Goal: Task Accomplishment & Management: Complete application form

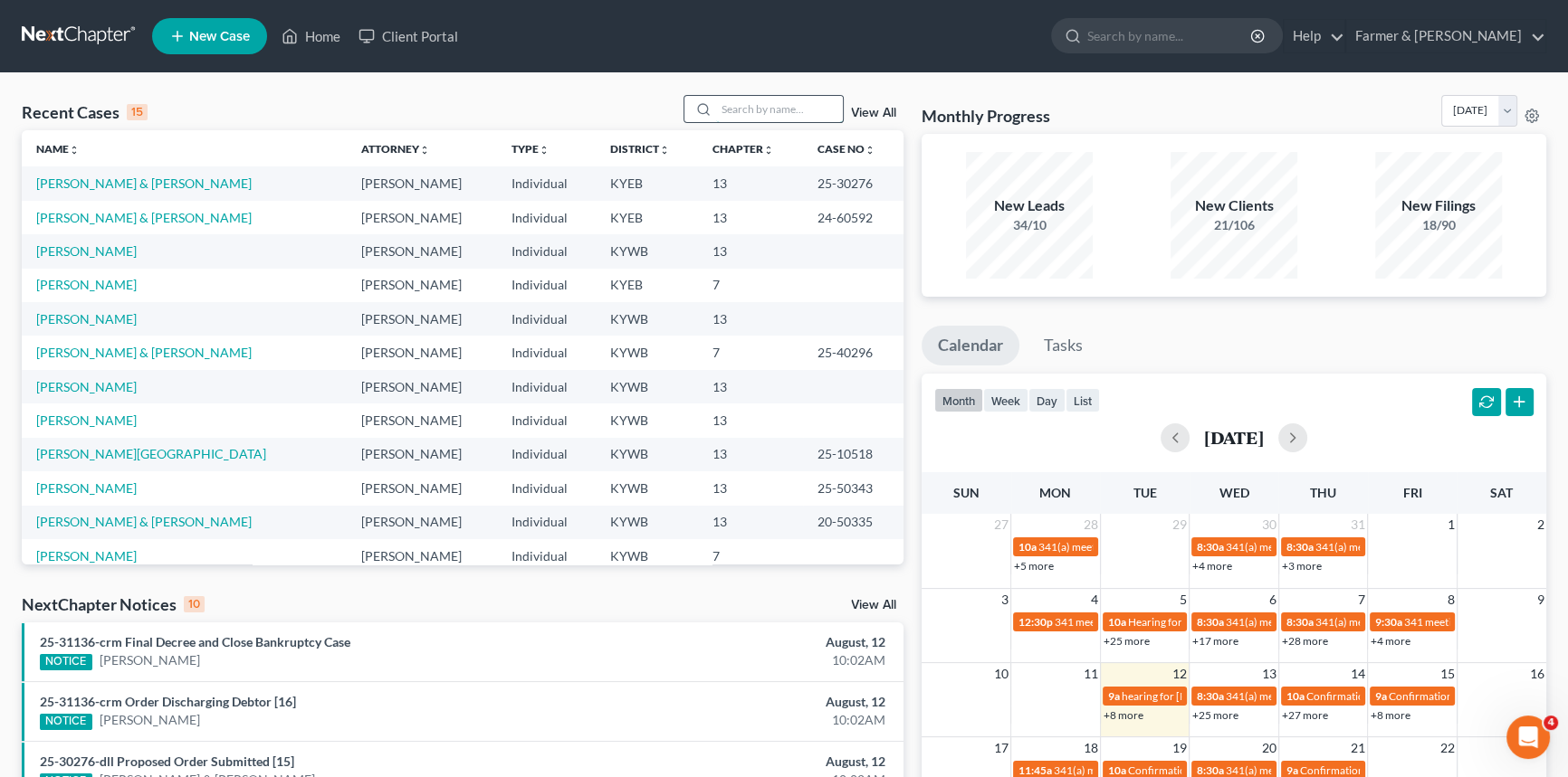
click at [765, 113] on input "search" at bounding box center [779, 109] width 127 height 26
click at [56, 388] on link "Smajlagic, Stacie" at bounding box center [86, 387] width 101 height 15
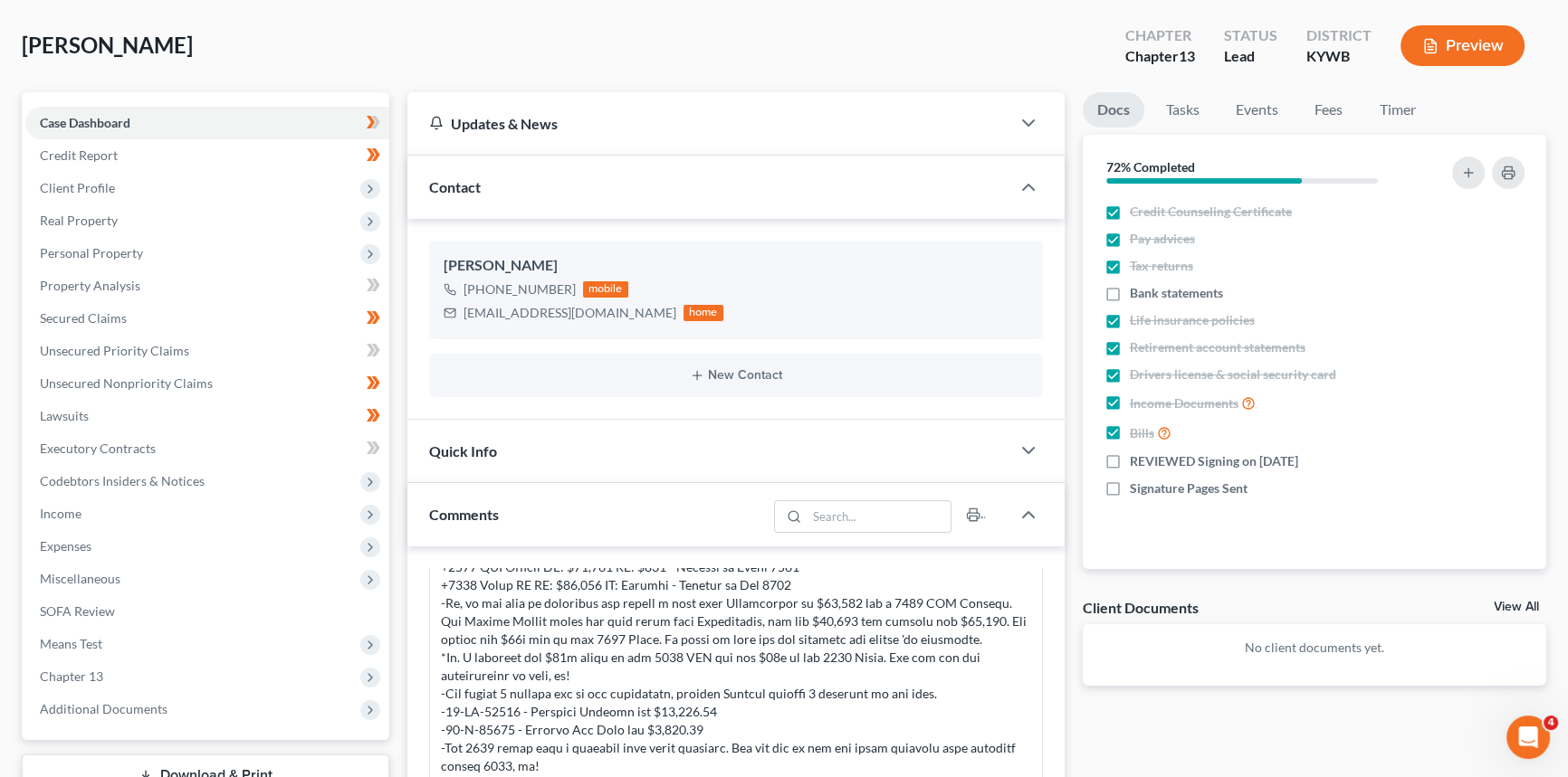
scroll to position [164, 0]
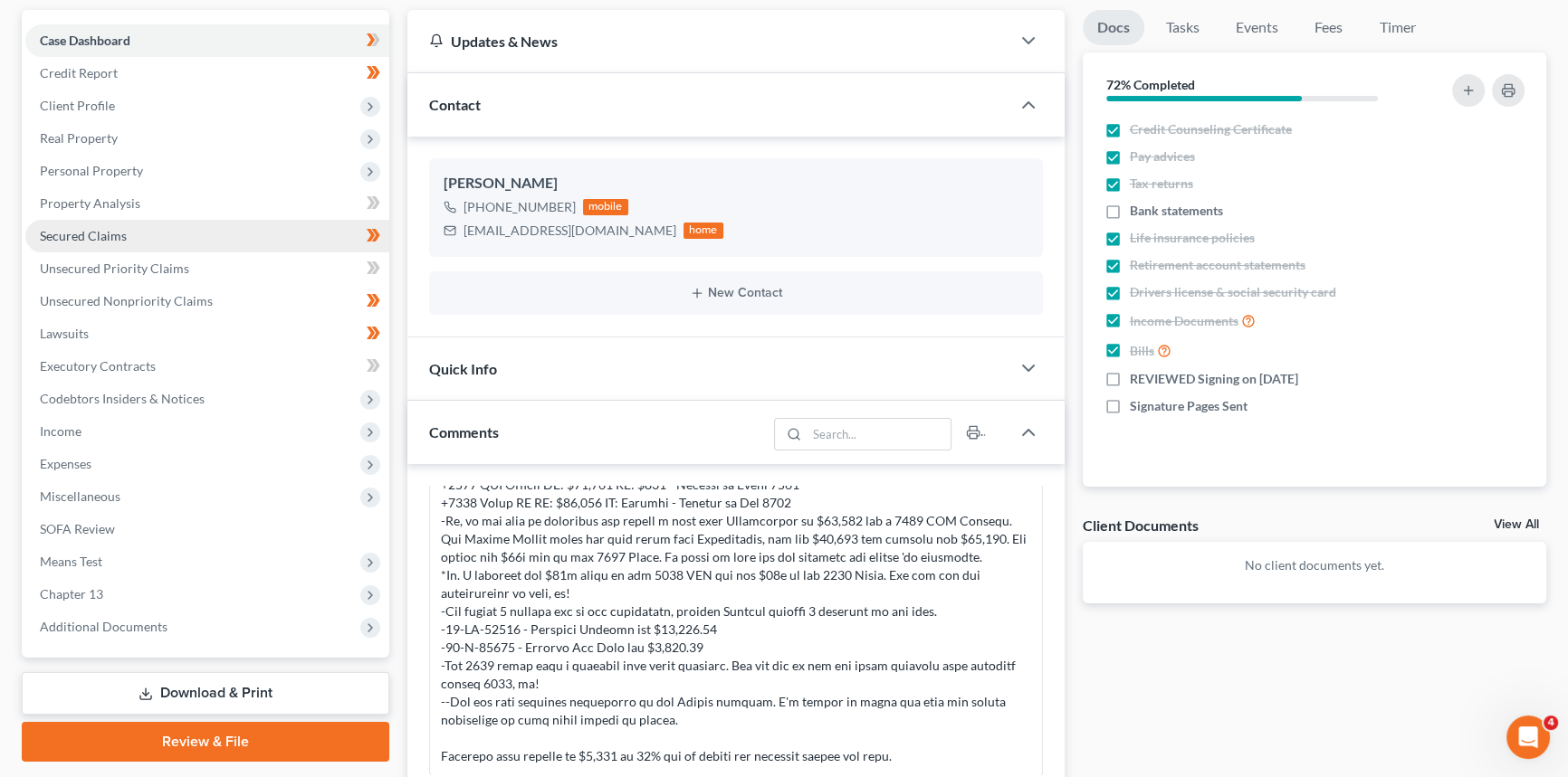
click at [143, 239] on link "Secured Claims" at bounding box center [207, 236] width 364 height 33
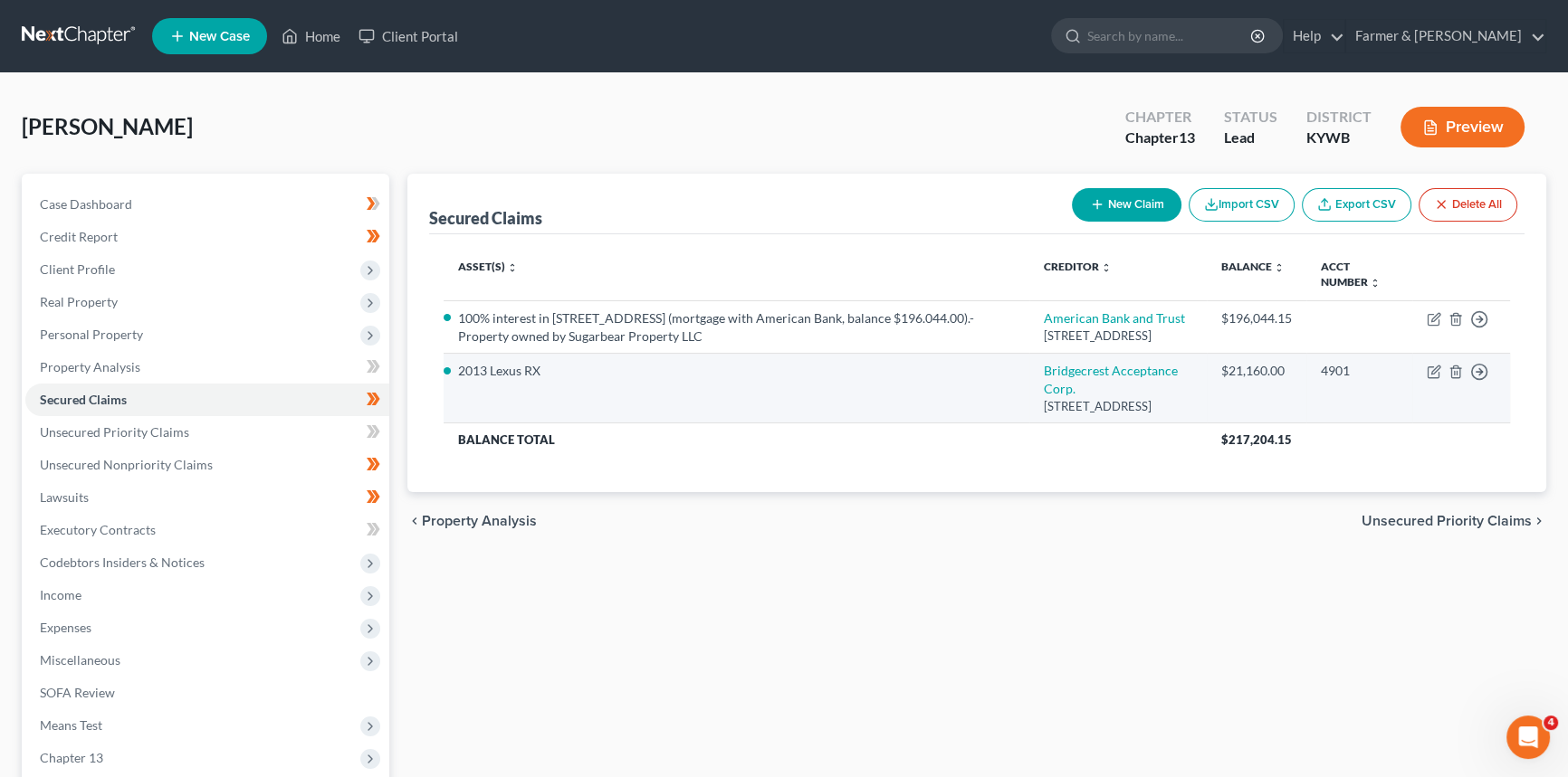
click at [638, 407] on td "2013 Lexus RX" at bounding box center [736, 388] width 586 height 70
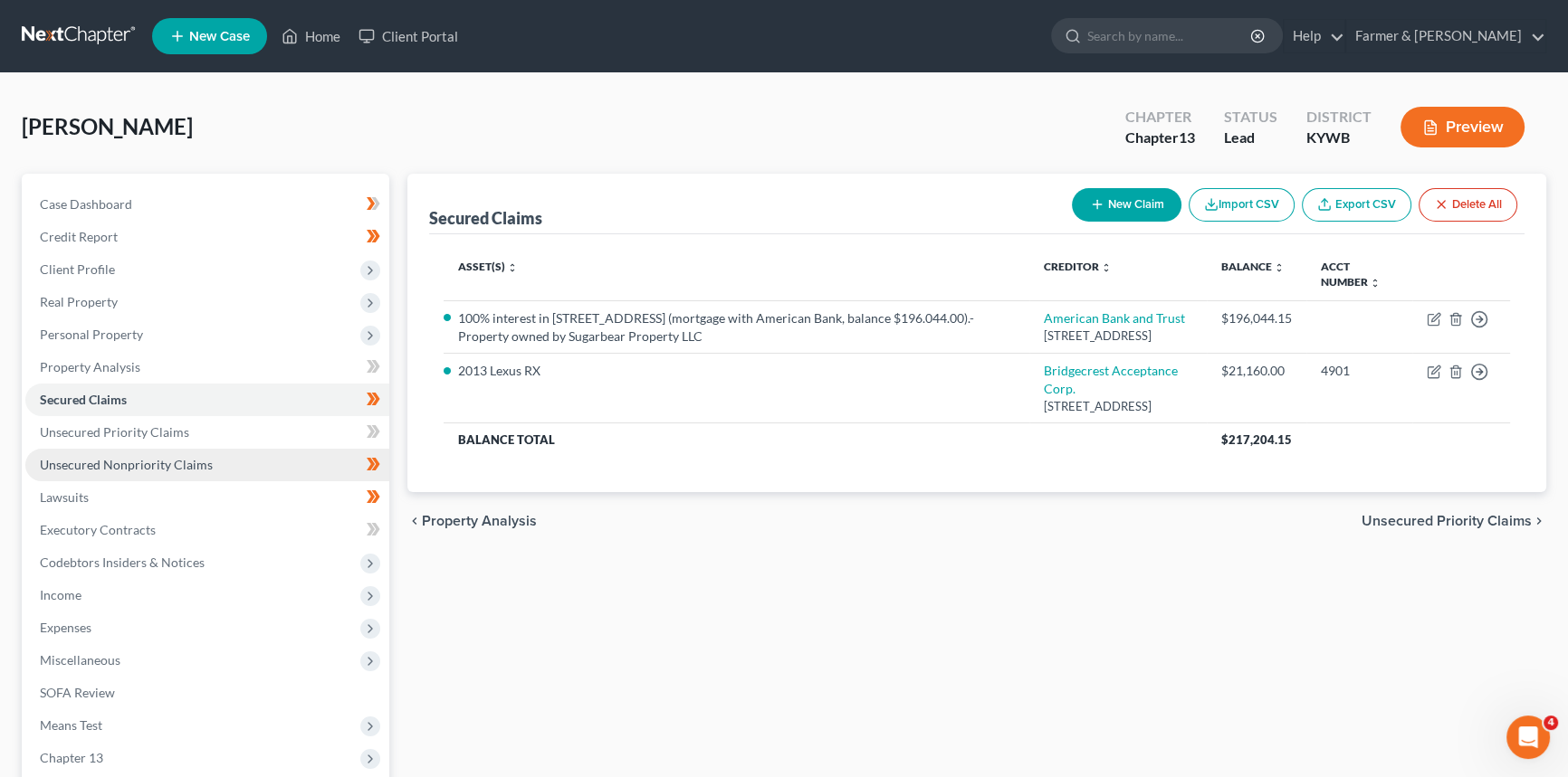
click at [165, 463] on span "Unsecured Nonpriority Claims" at bounding box center [126, 465] width 173 height 15
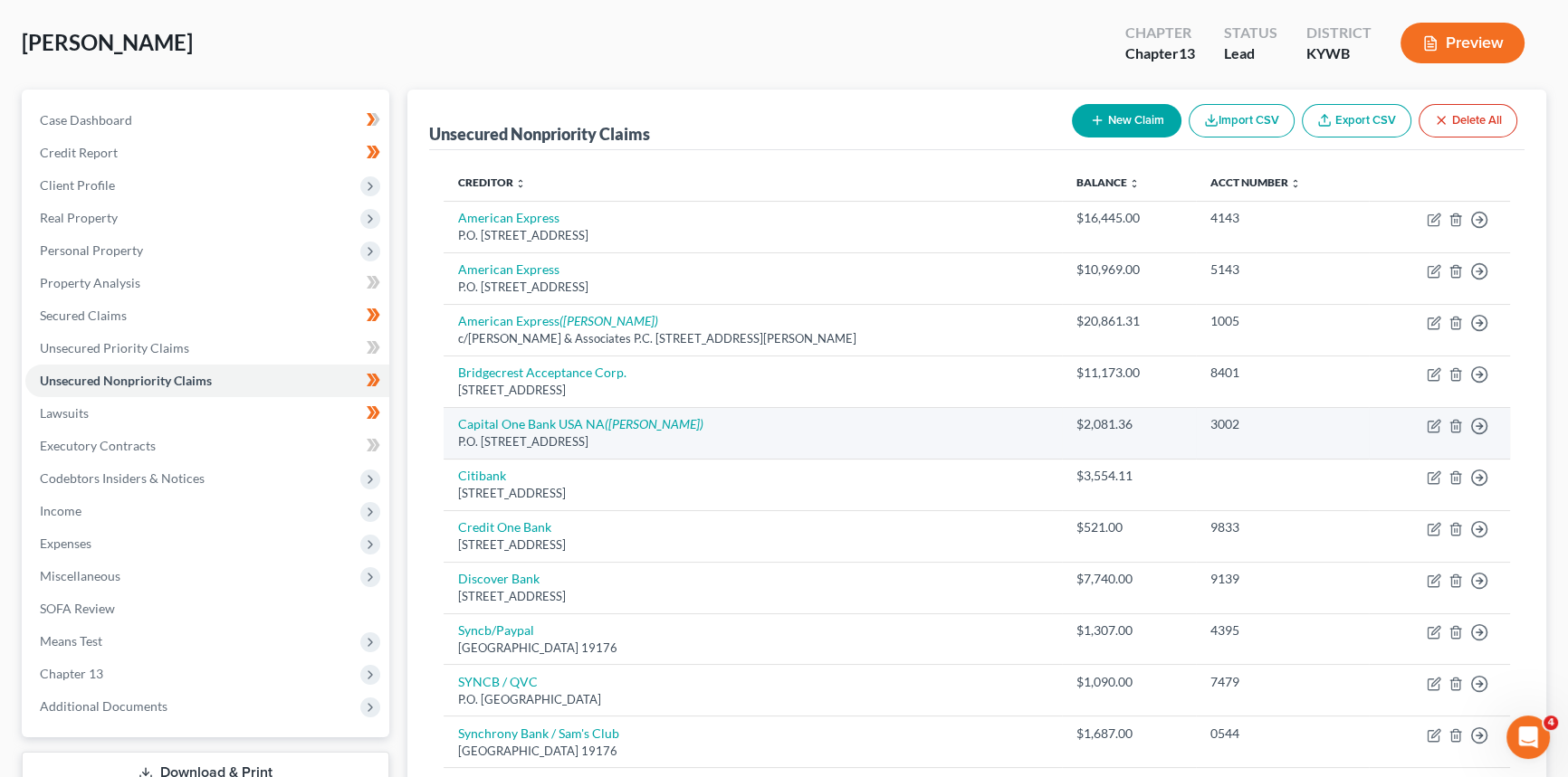
scroll to position [82, 0]
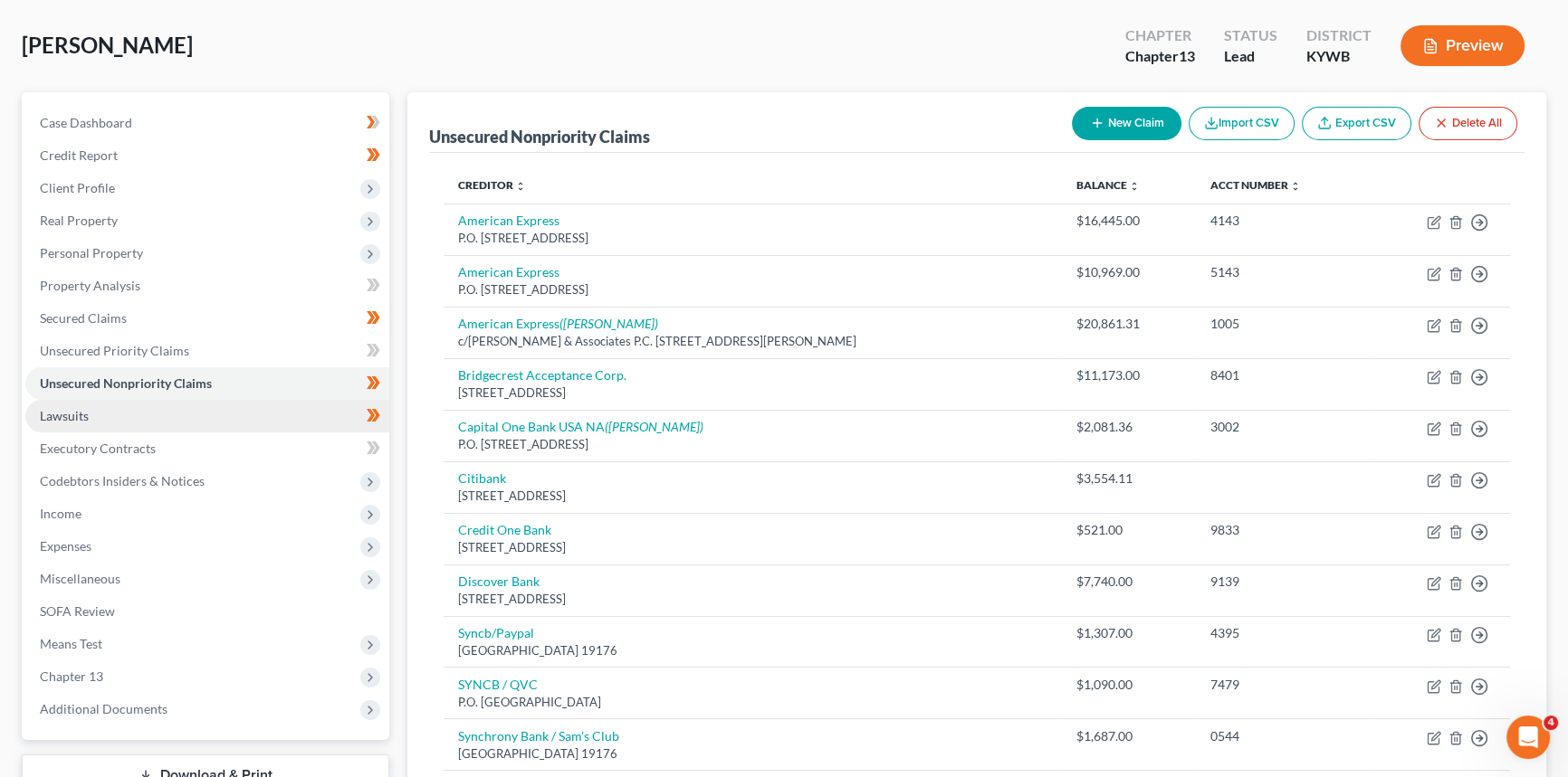
click at [111, 421] on link "Lawsuits" at bounding box center [207, 417] width 364 height 33
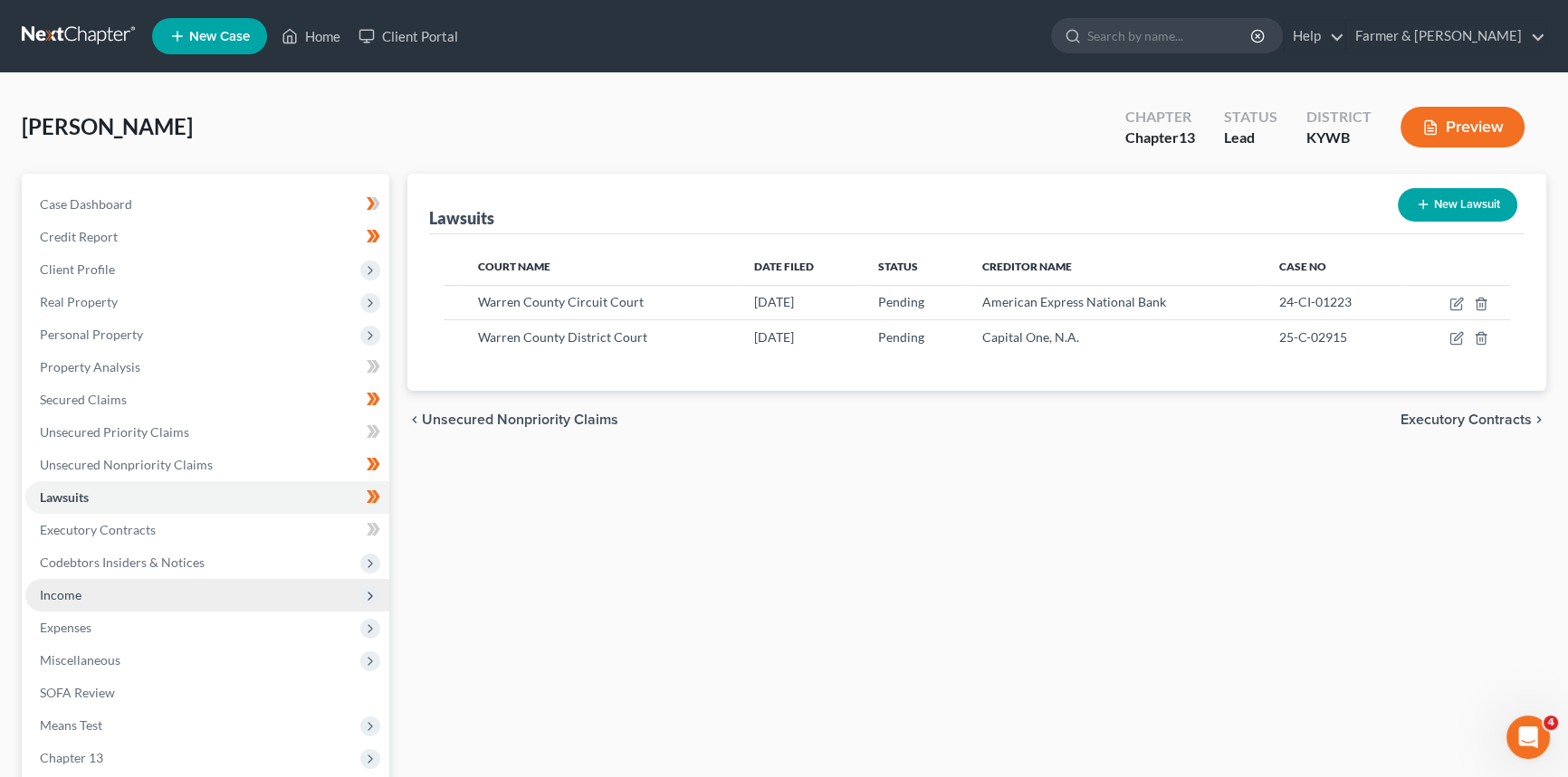
click at [79, 593] on span "Income" at bounding box center [61, 595] width 42 height 15
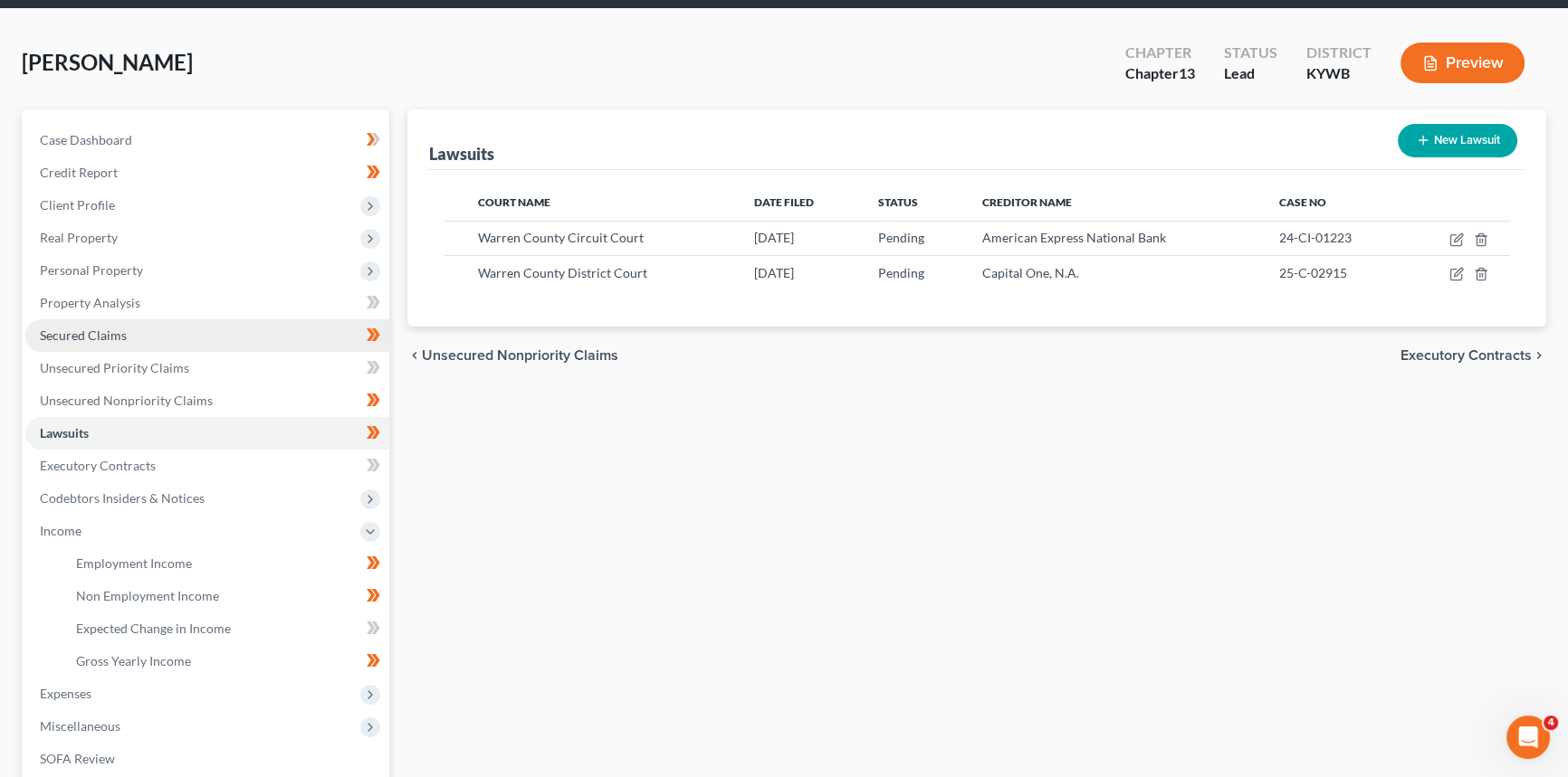
scroll to position [164, 0]
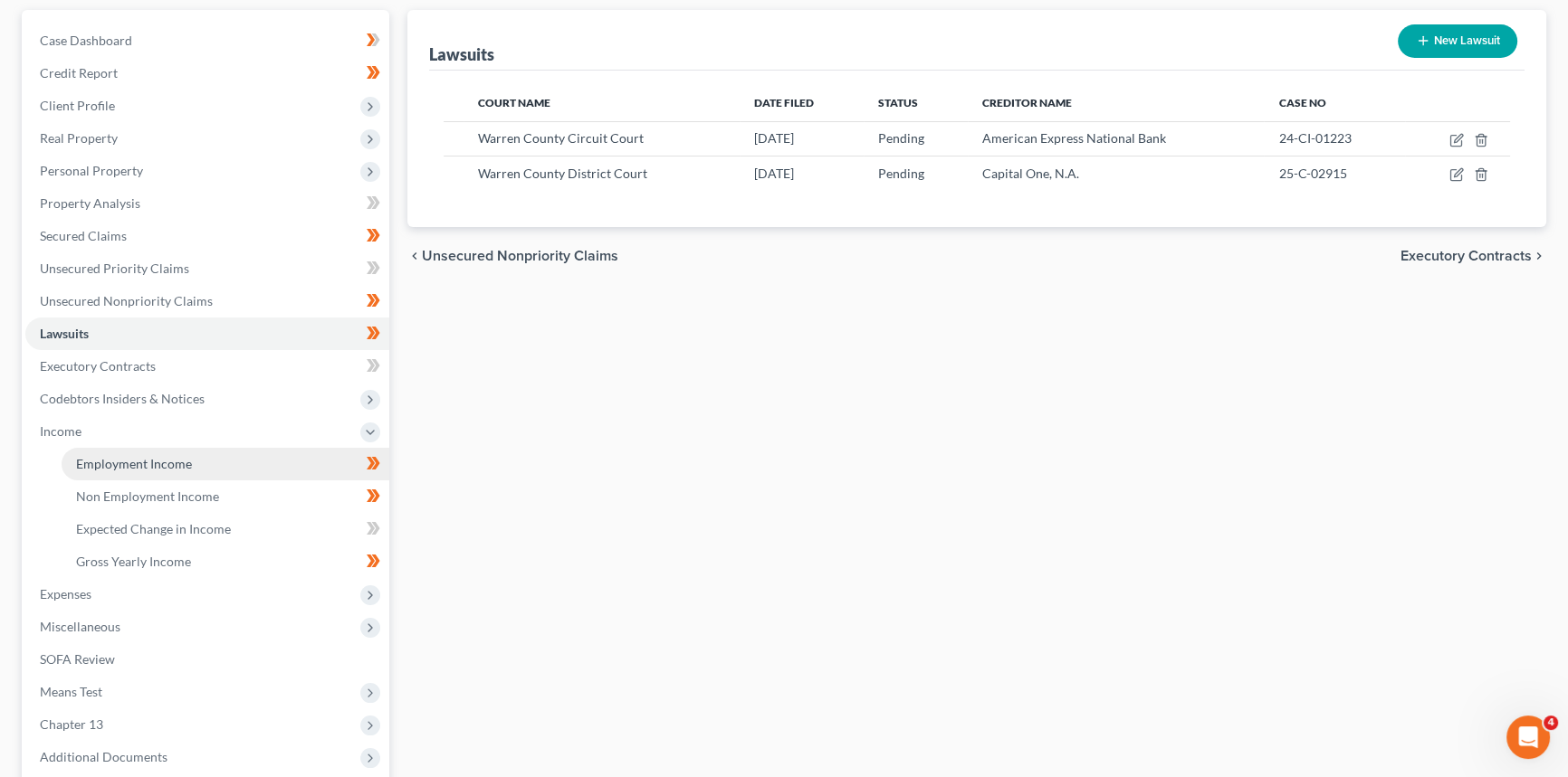
click at [162, 467] on span "Employment Income" at bounding box center [134, 464] width 116 height 15
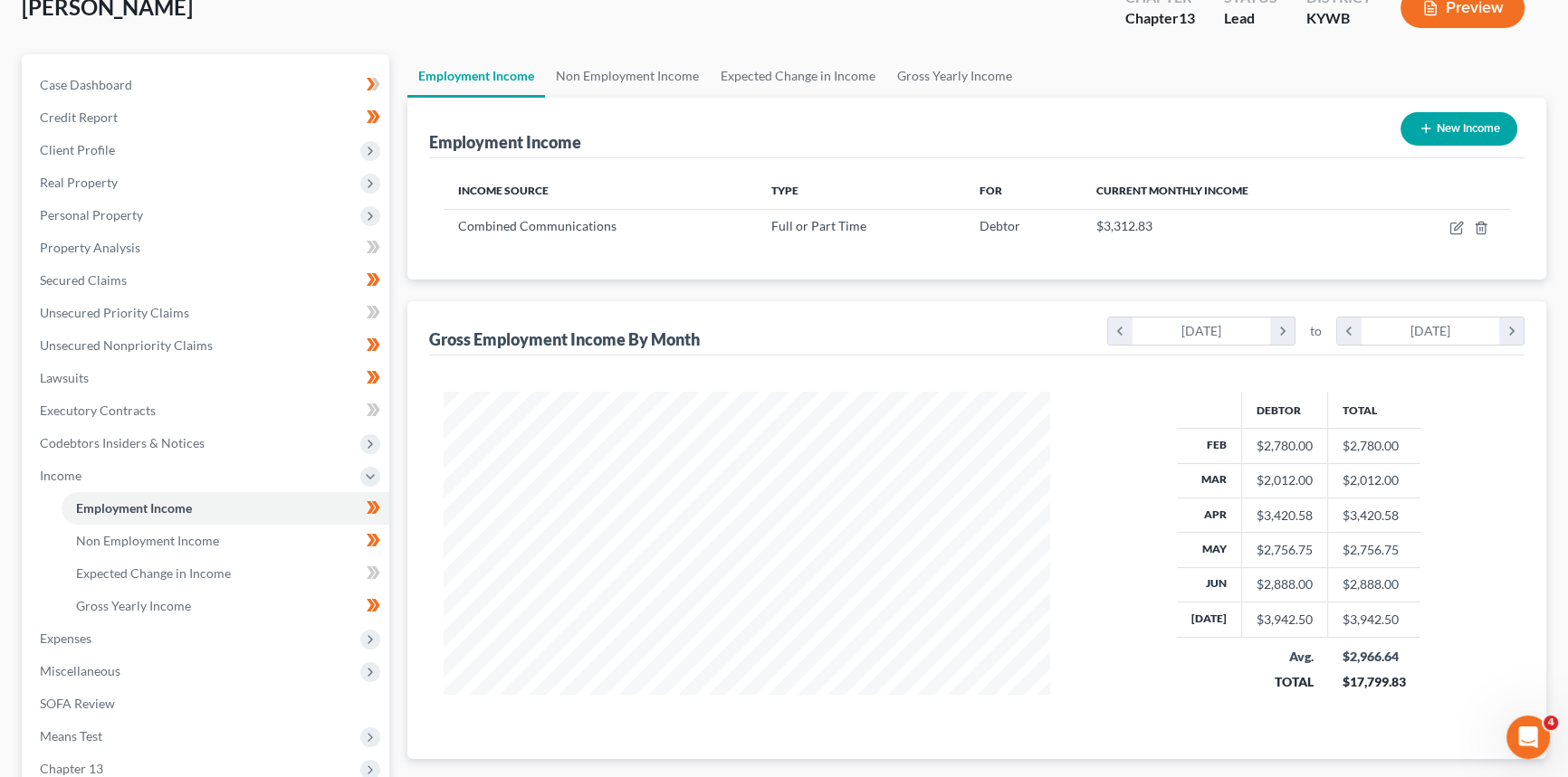
scroll to position [82, 0]
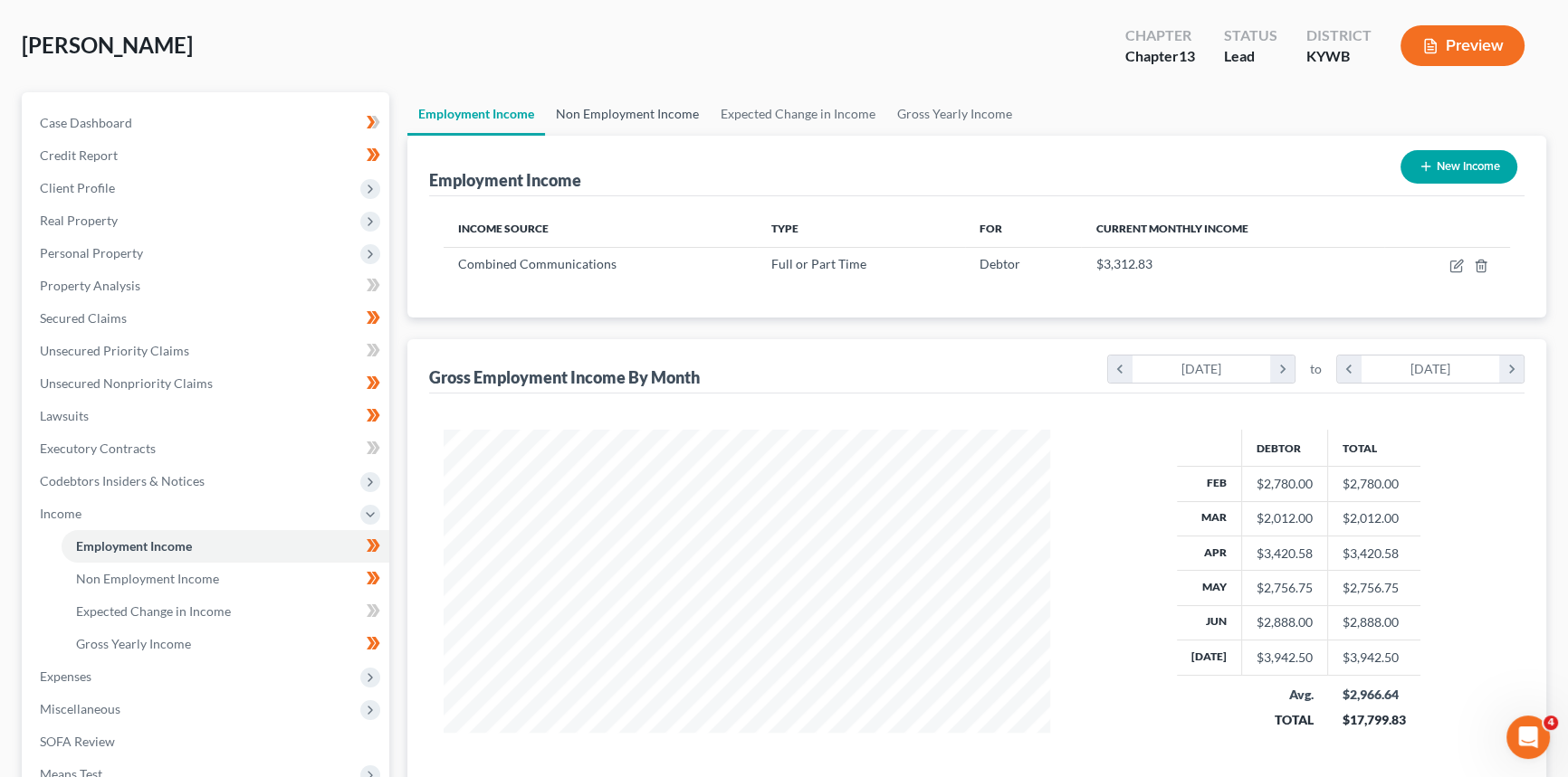
click at [604, 110] on link "Non Employment Income" at bounding box center [628, 114] width 165 height 43
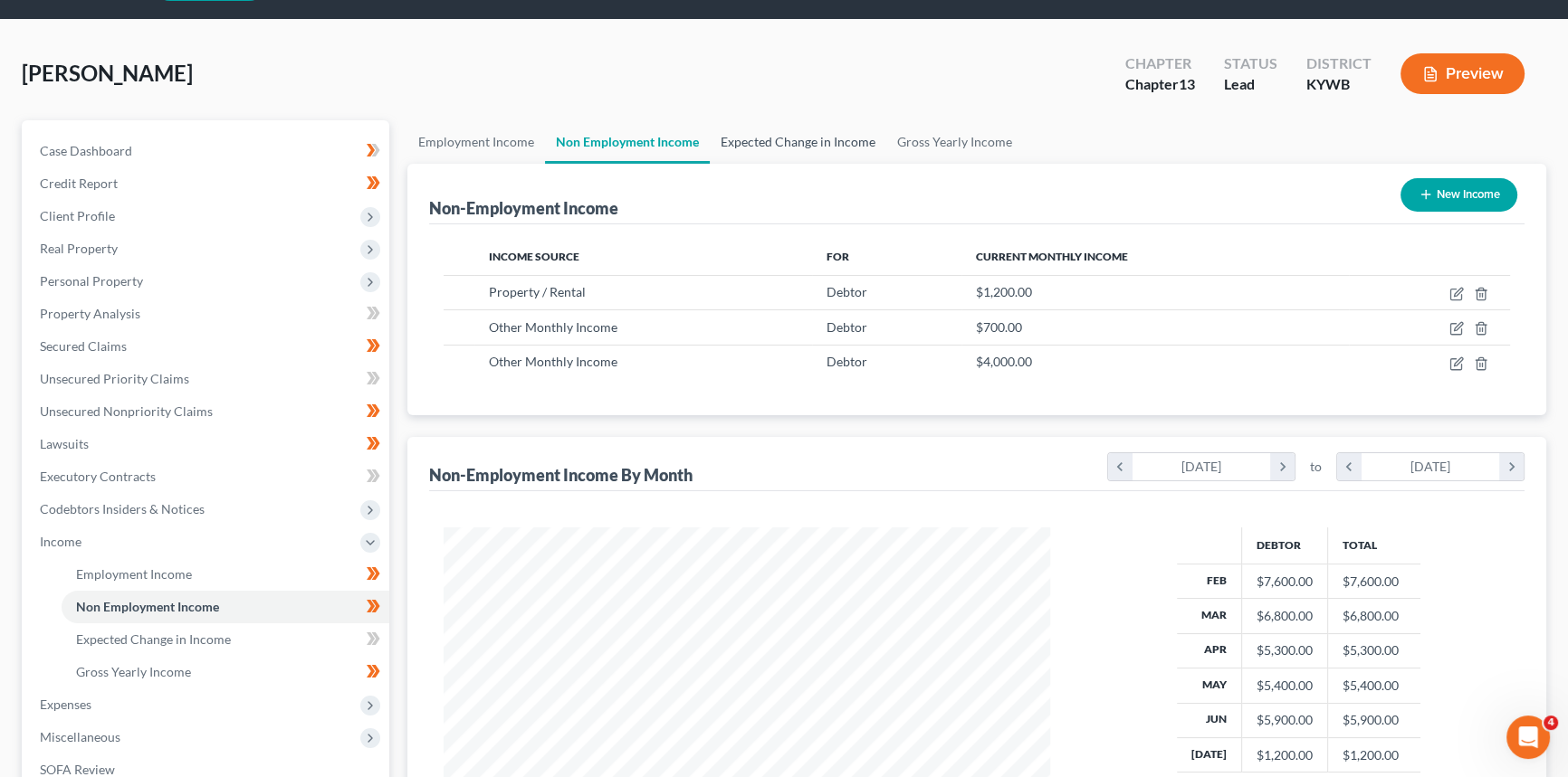
scroll to position [82, 0]
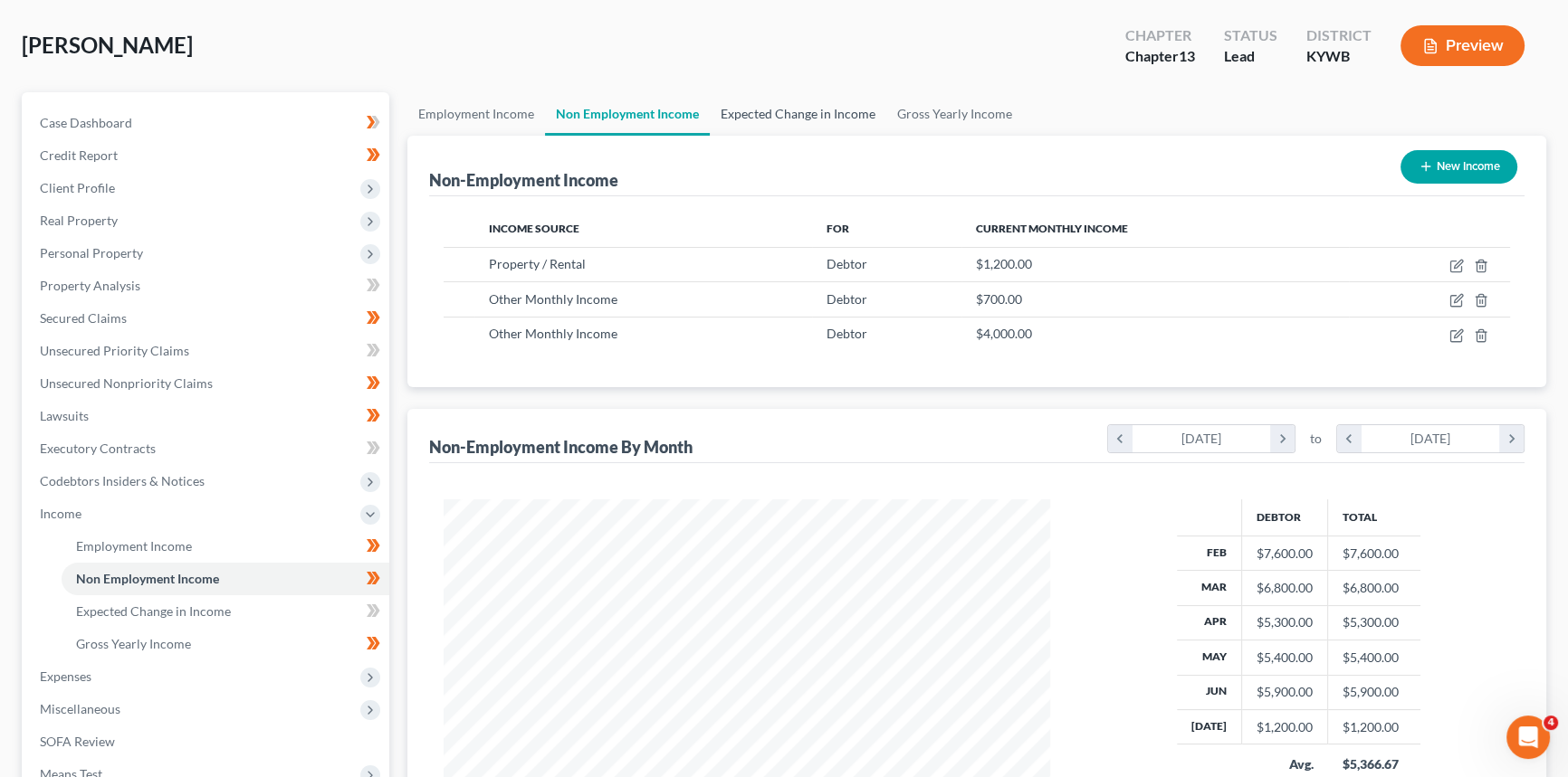
click at [791, 107] on link "Expected Change in Income" at bounding box center [797, 114] width 177 height 43
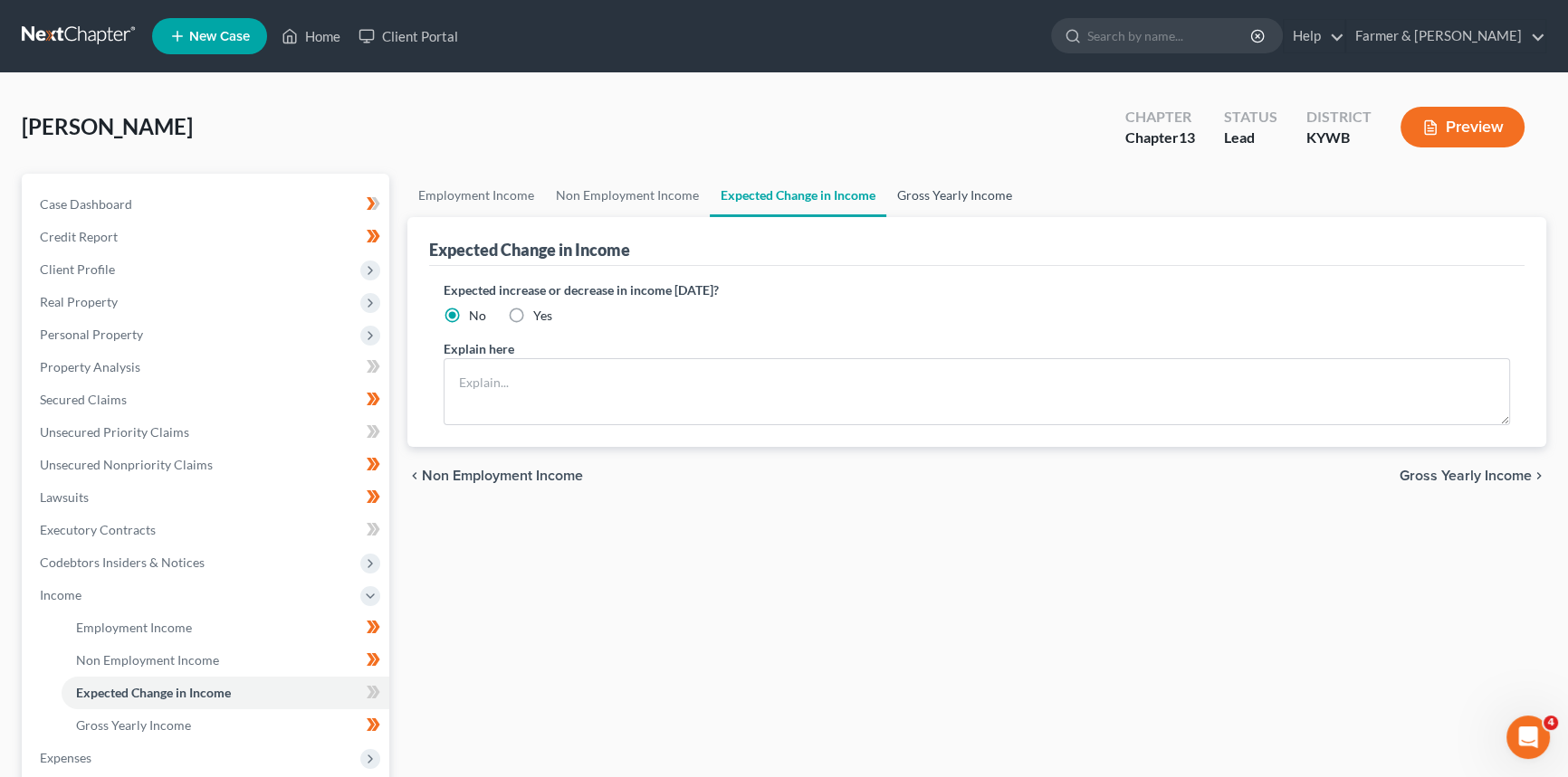
click at [922, 198] on link "Gross Yearly Income" at bounding box center [954, 196] width 137 height 43
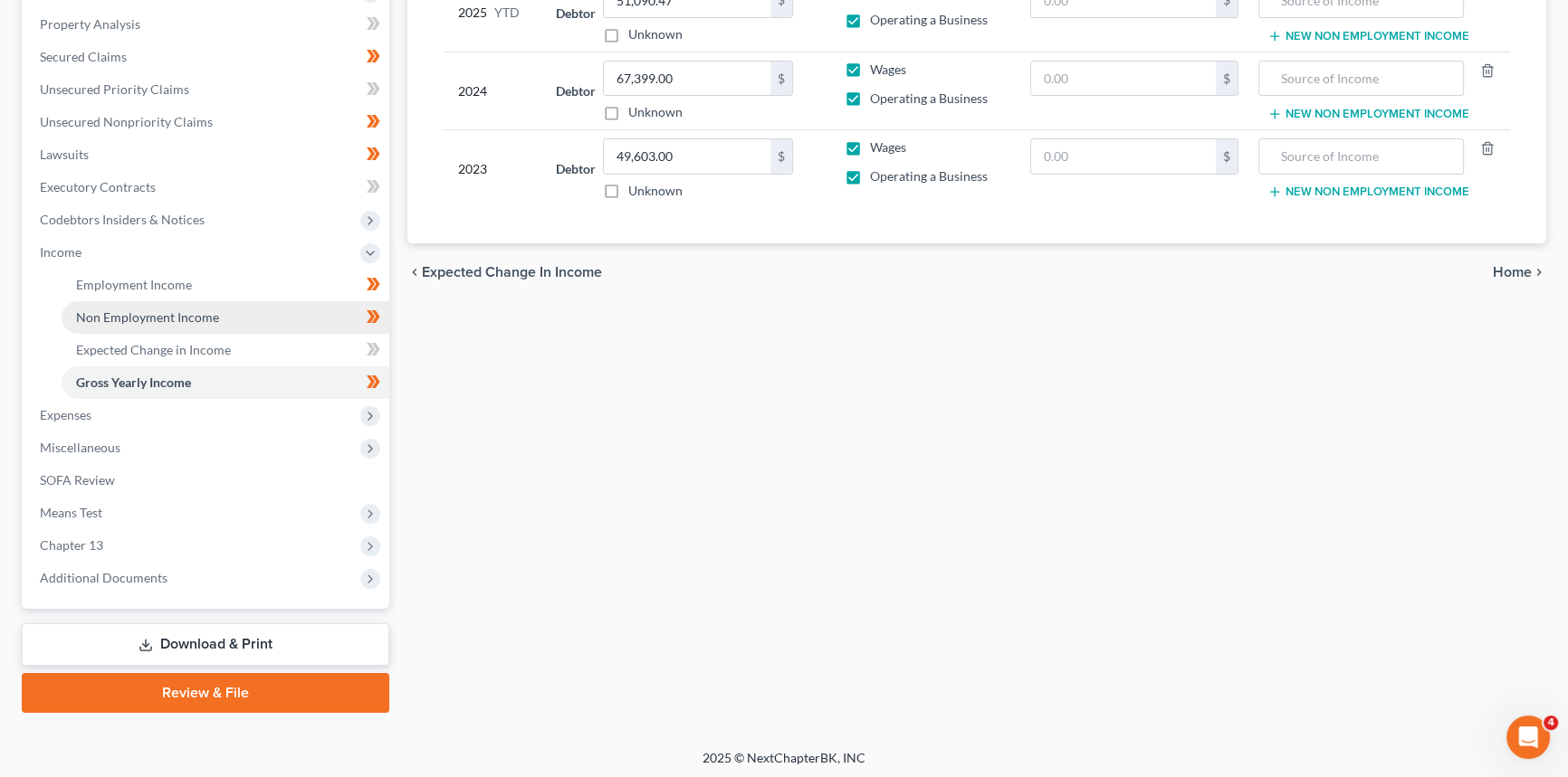
scroll to position [345, 0]
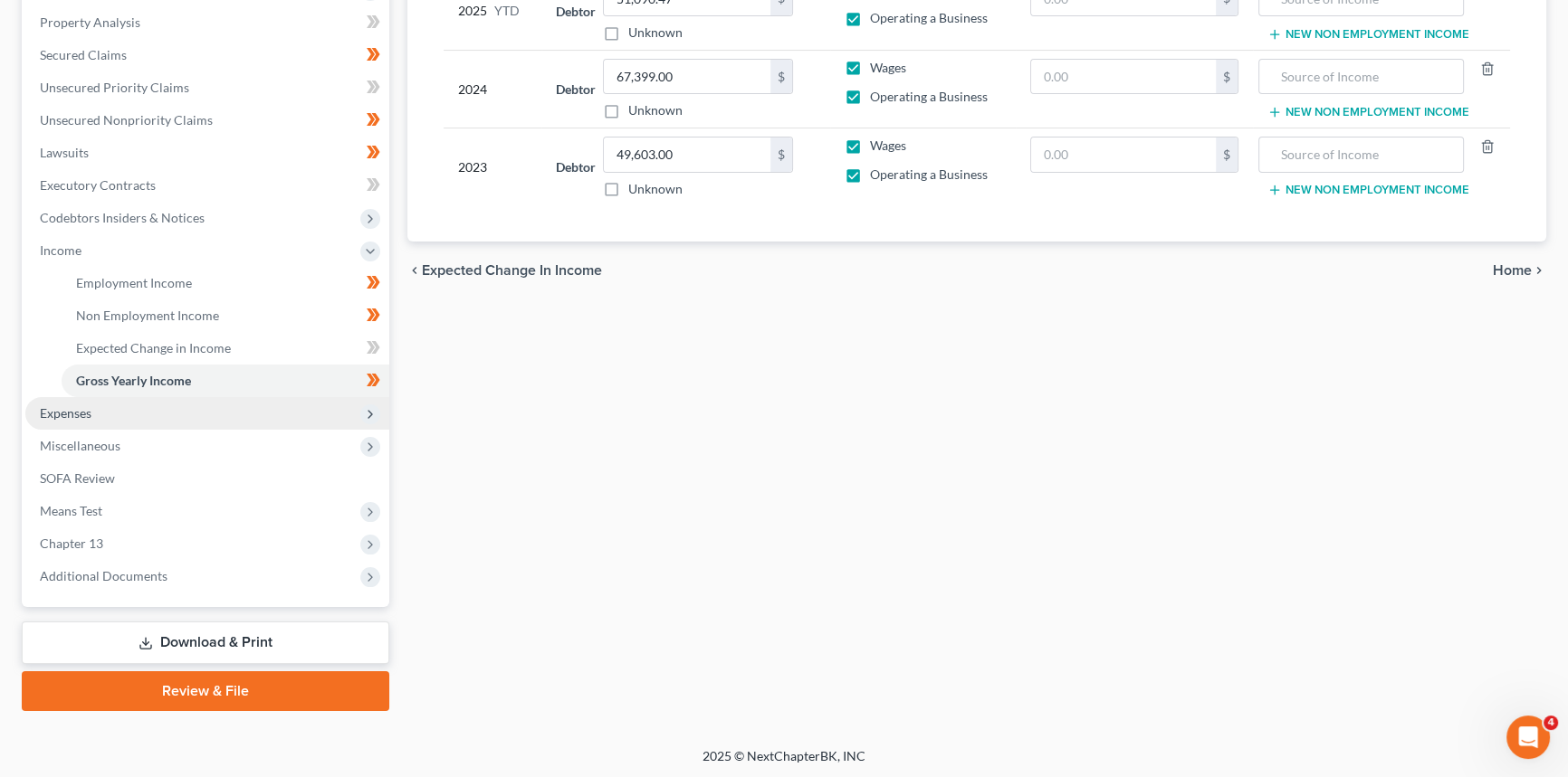
click at [71, 417] on span "Expenses" at bounding box center [65, 413] width 52 height 15
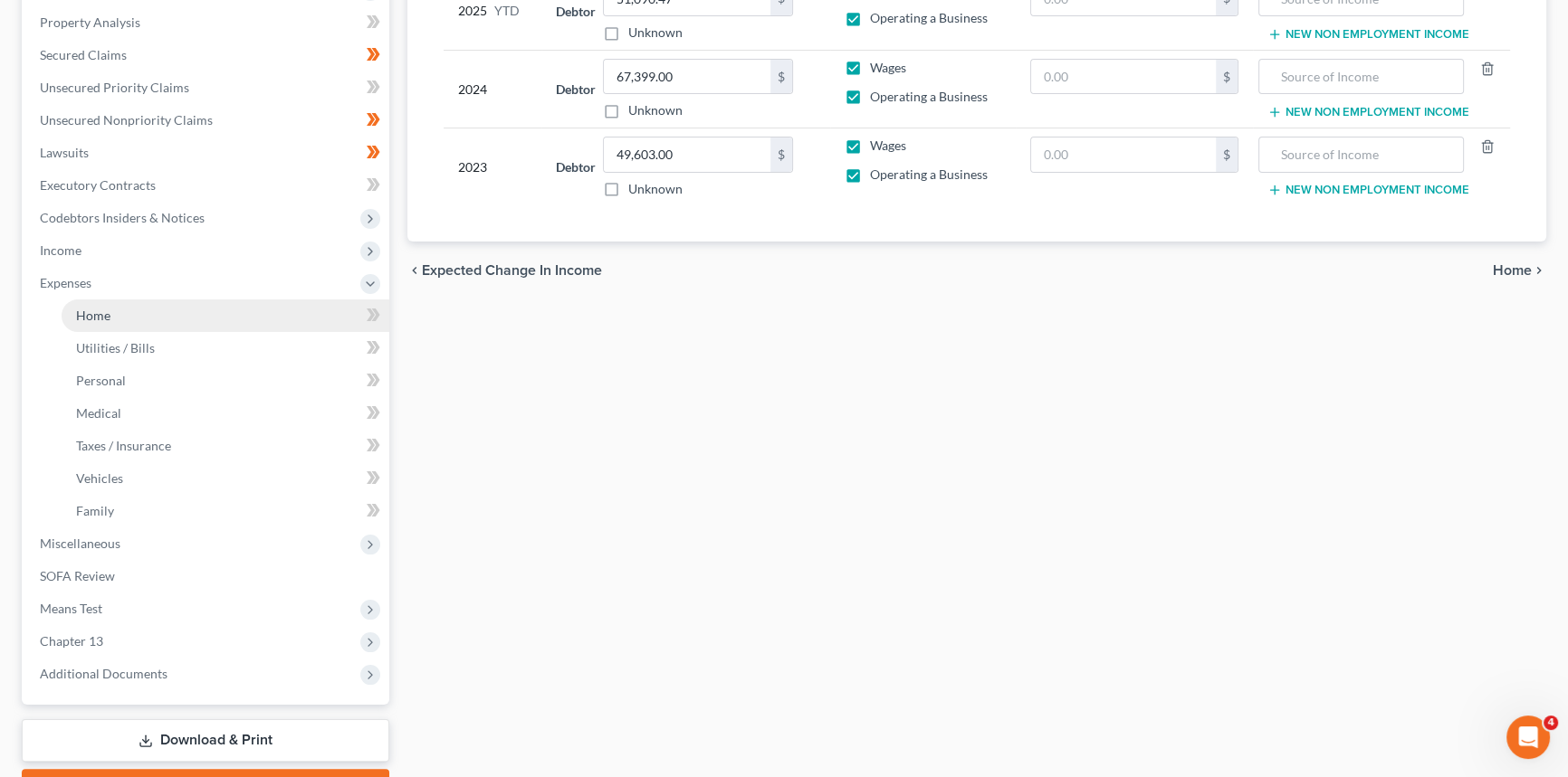
click at [128, 325] on link "Home" at bounding box center [226, 316] width 328 height 33
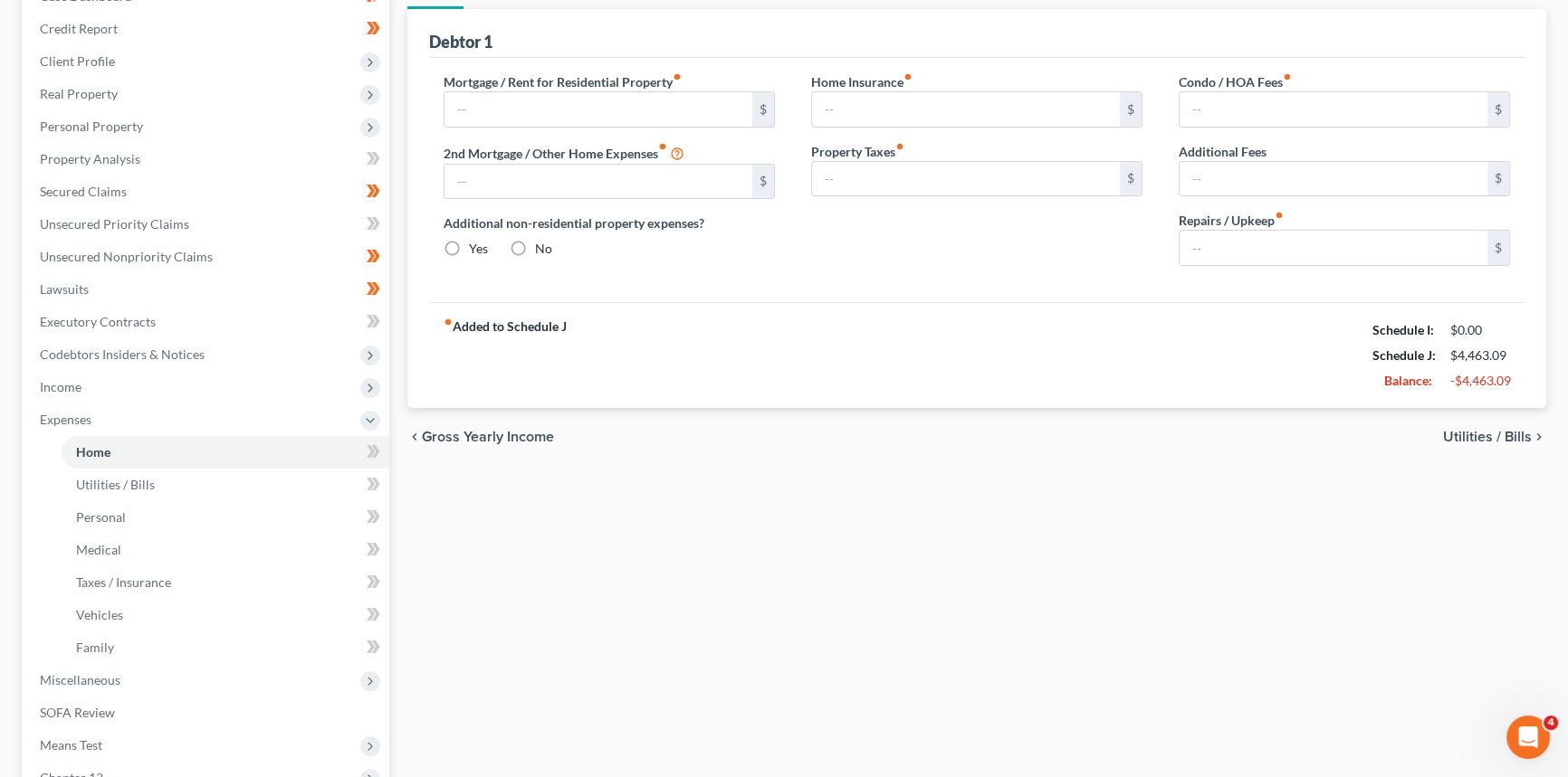
type input "1,742.02"
type input "0.00"
radio input "true"
type input "269.09"
type input "25.00"
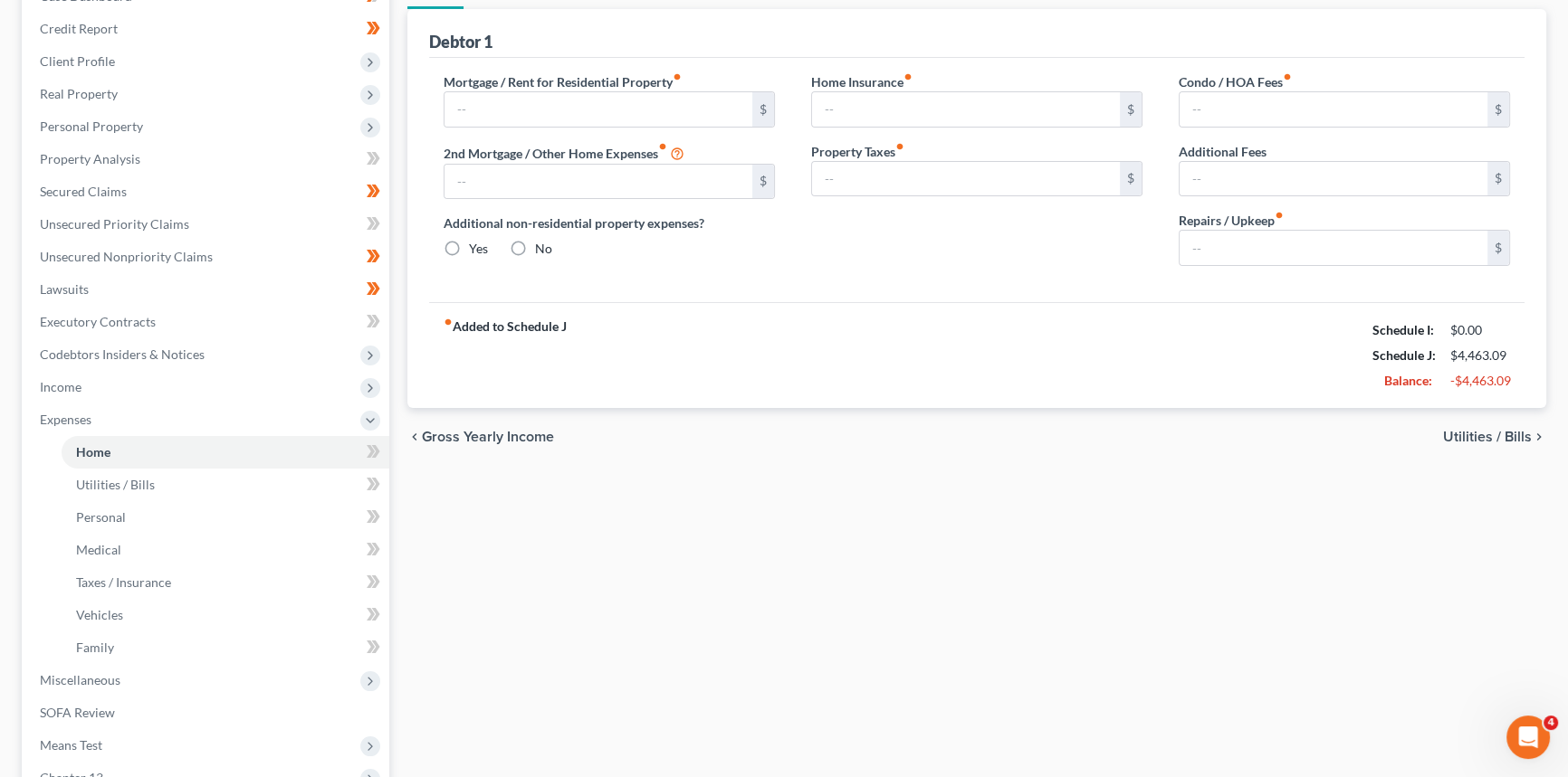
type input "0.00"
type input "200.00"
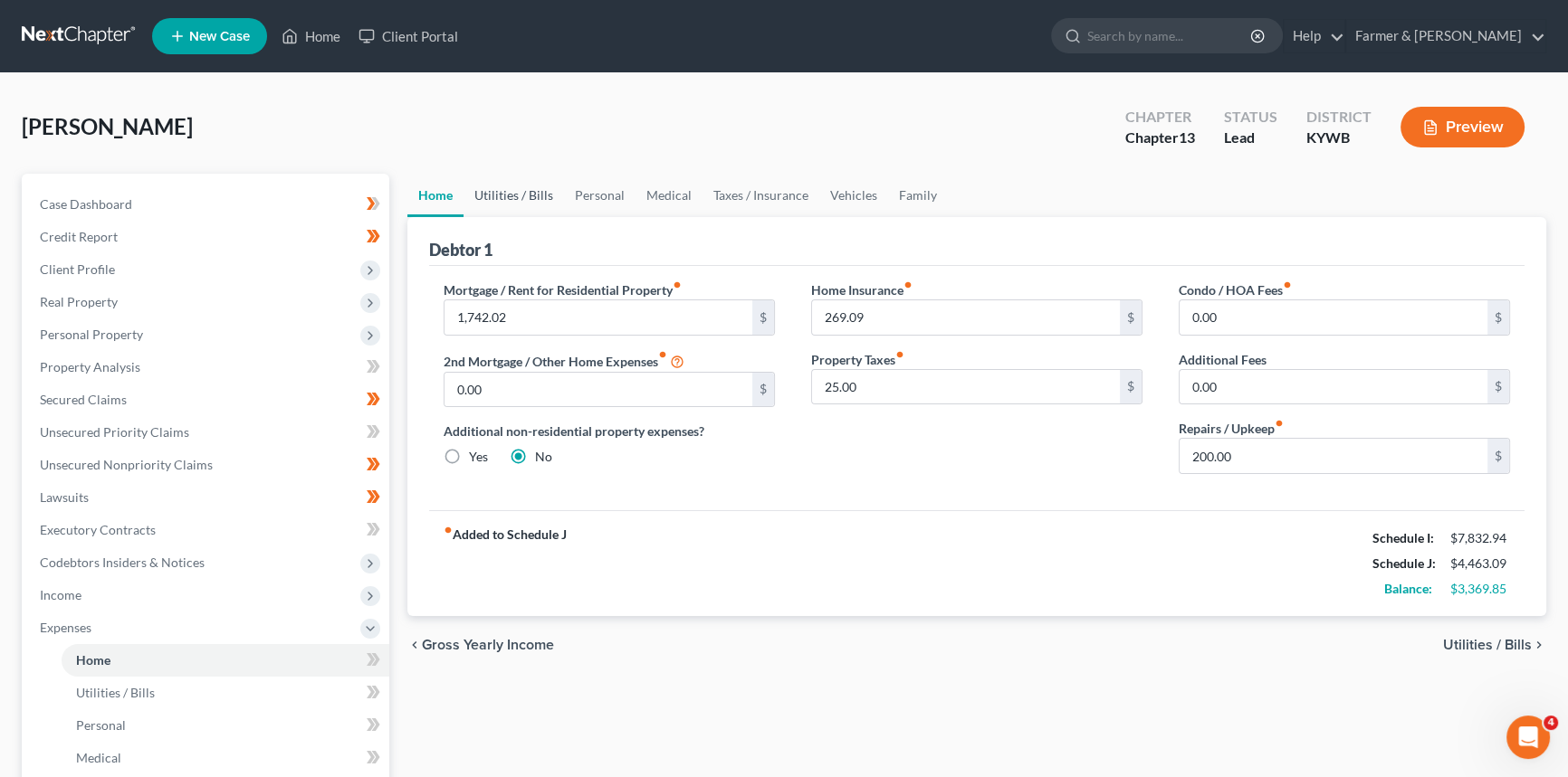
click at [516, 192] on link "Utilities / Bills" at bounding box center [514, 196] width 101 height 43
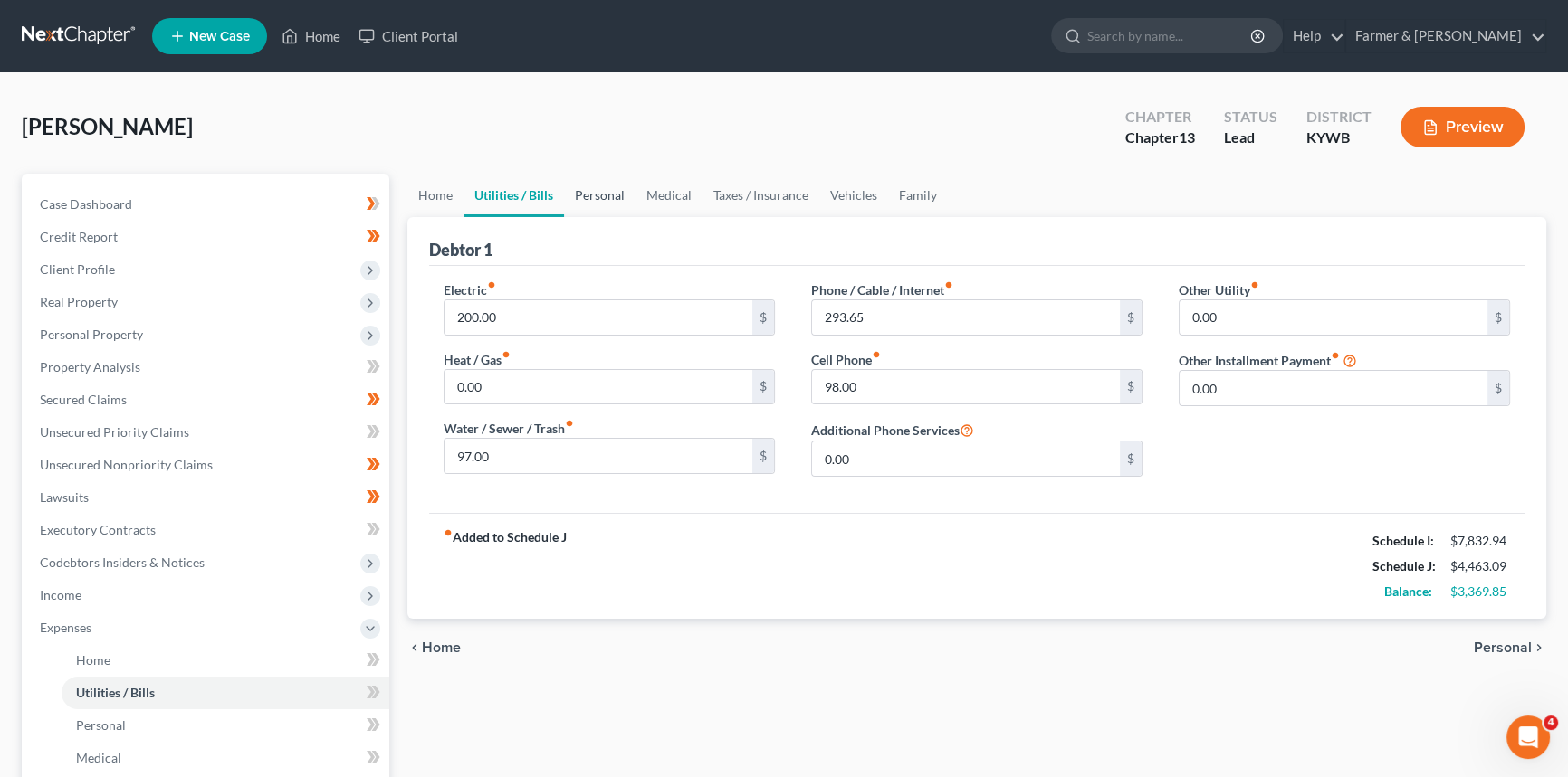
click at [607, 196] on link "Personal" at bounding box center [600, 196] width 72 height 43
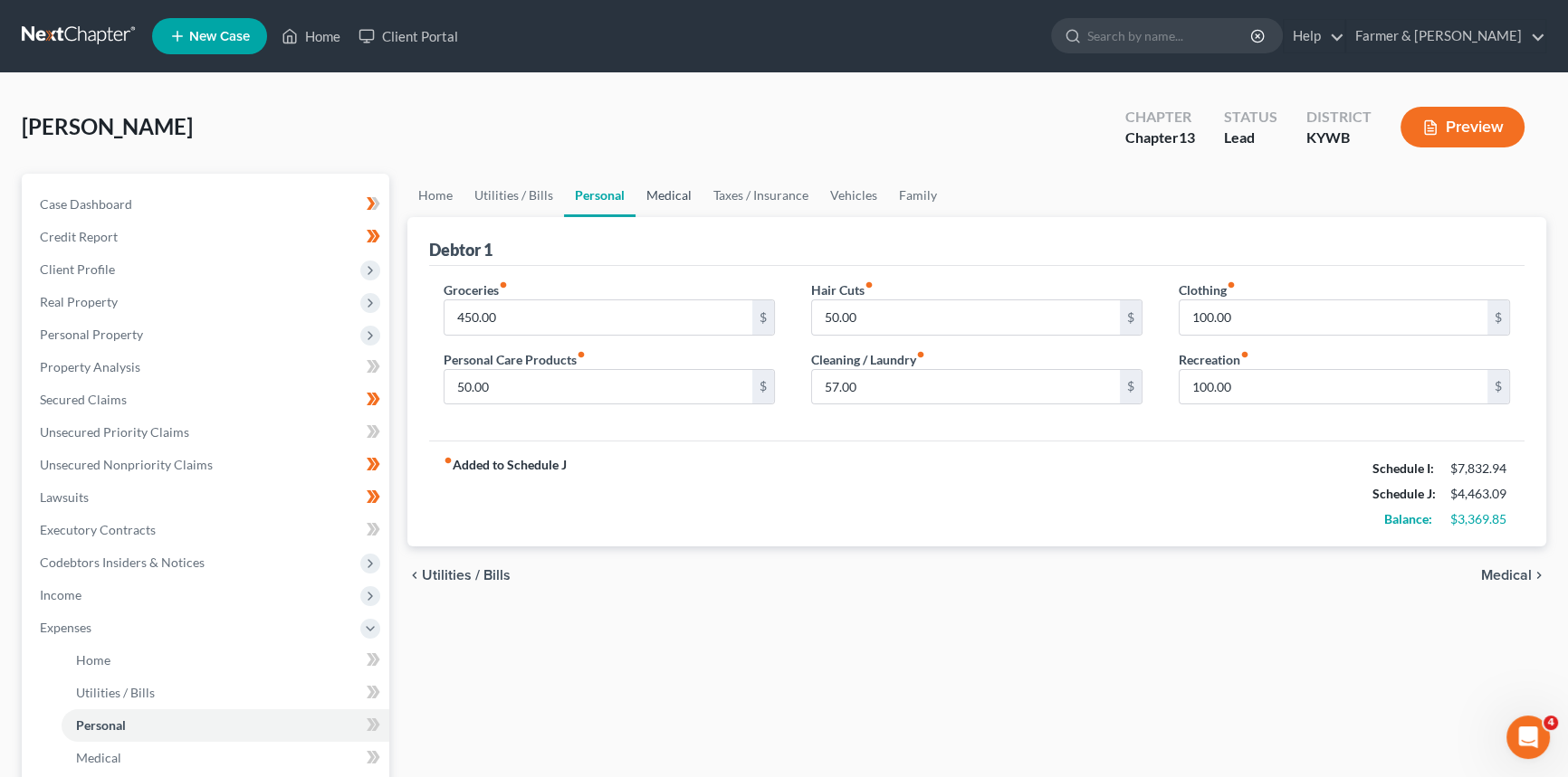
click at [678, 193] on link "Medical" at bounding box center [669, 196] width 67 height 43
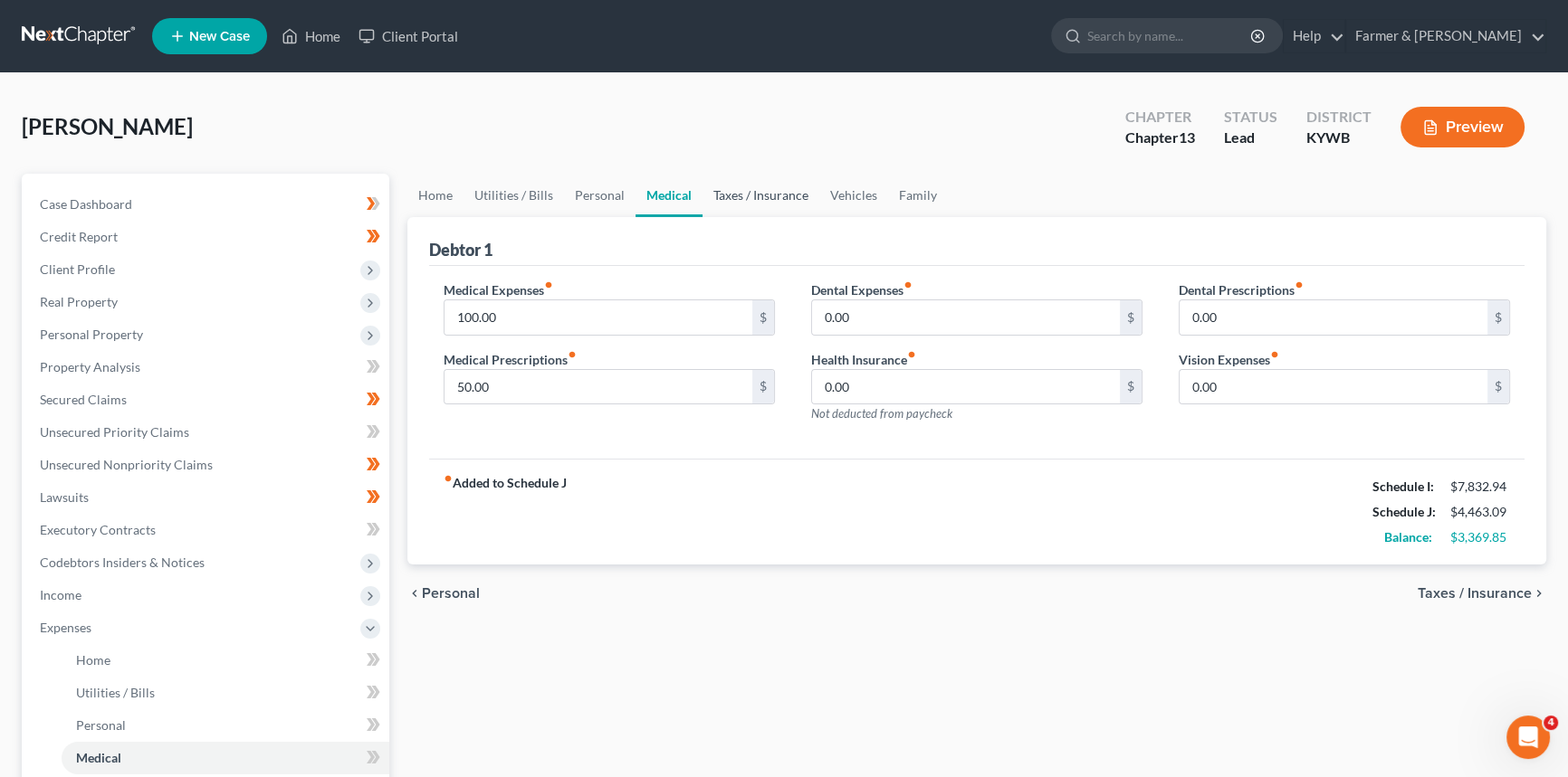
click at [751, 195] on link "Taxes / Insurance" at bounding box center [760, 196] width 117 height 43
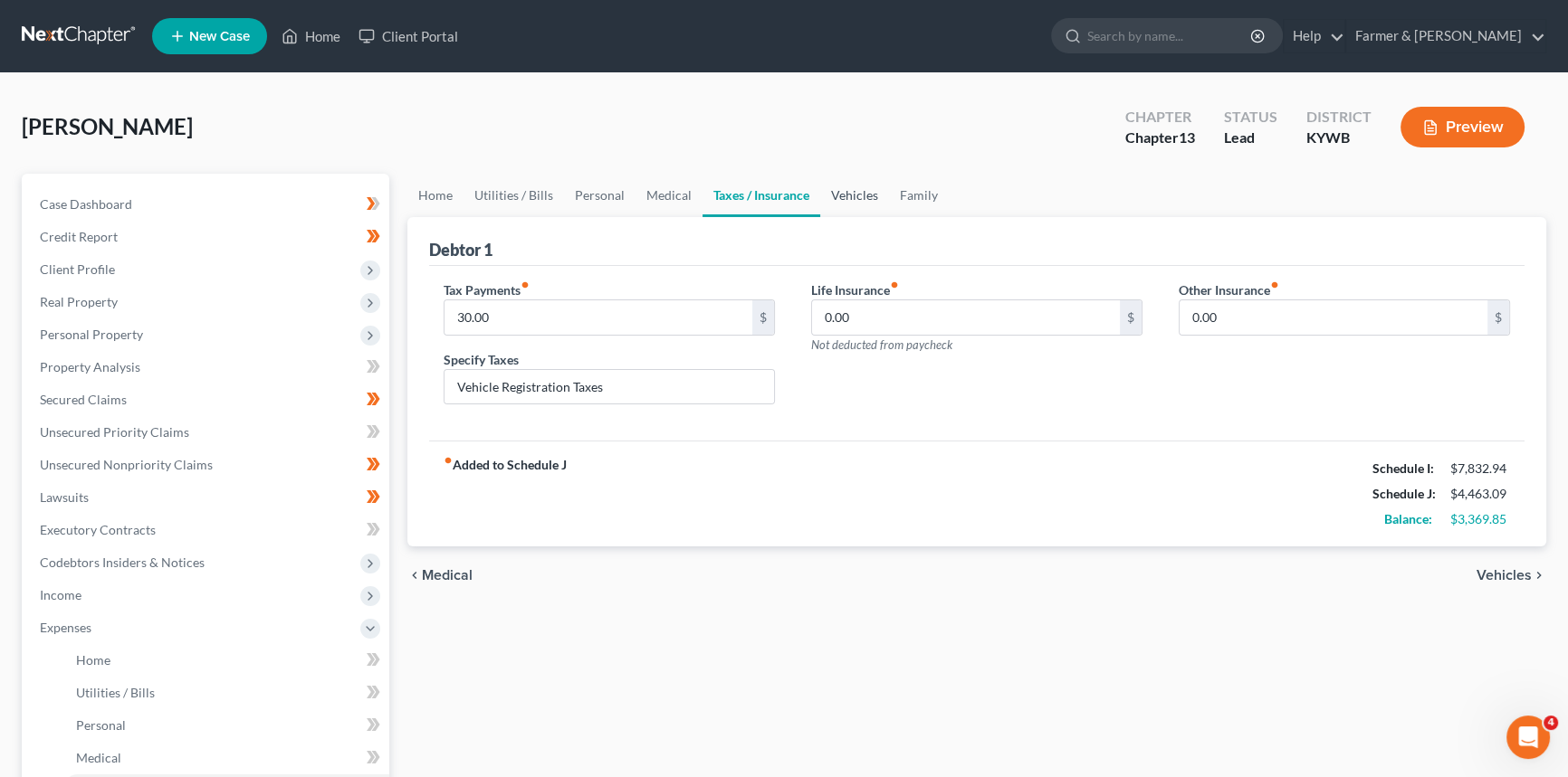
click at [845, 191] on link "Vehicles" at bounding box center [854, 196] width 69 height 43
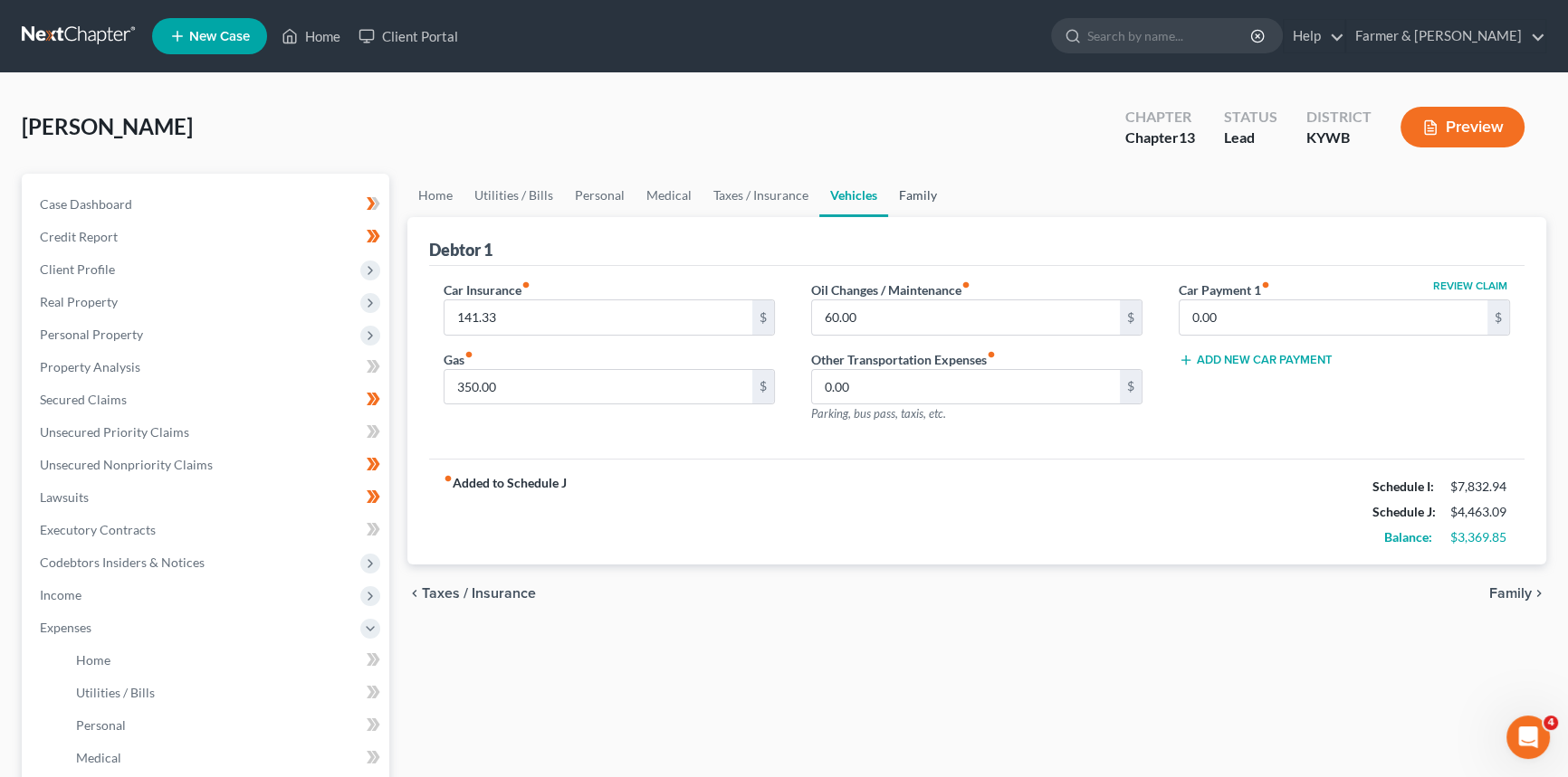
click at [906, 196] on link "Family" at bounding box center [918, 196] width 60 height 43
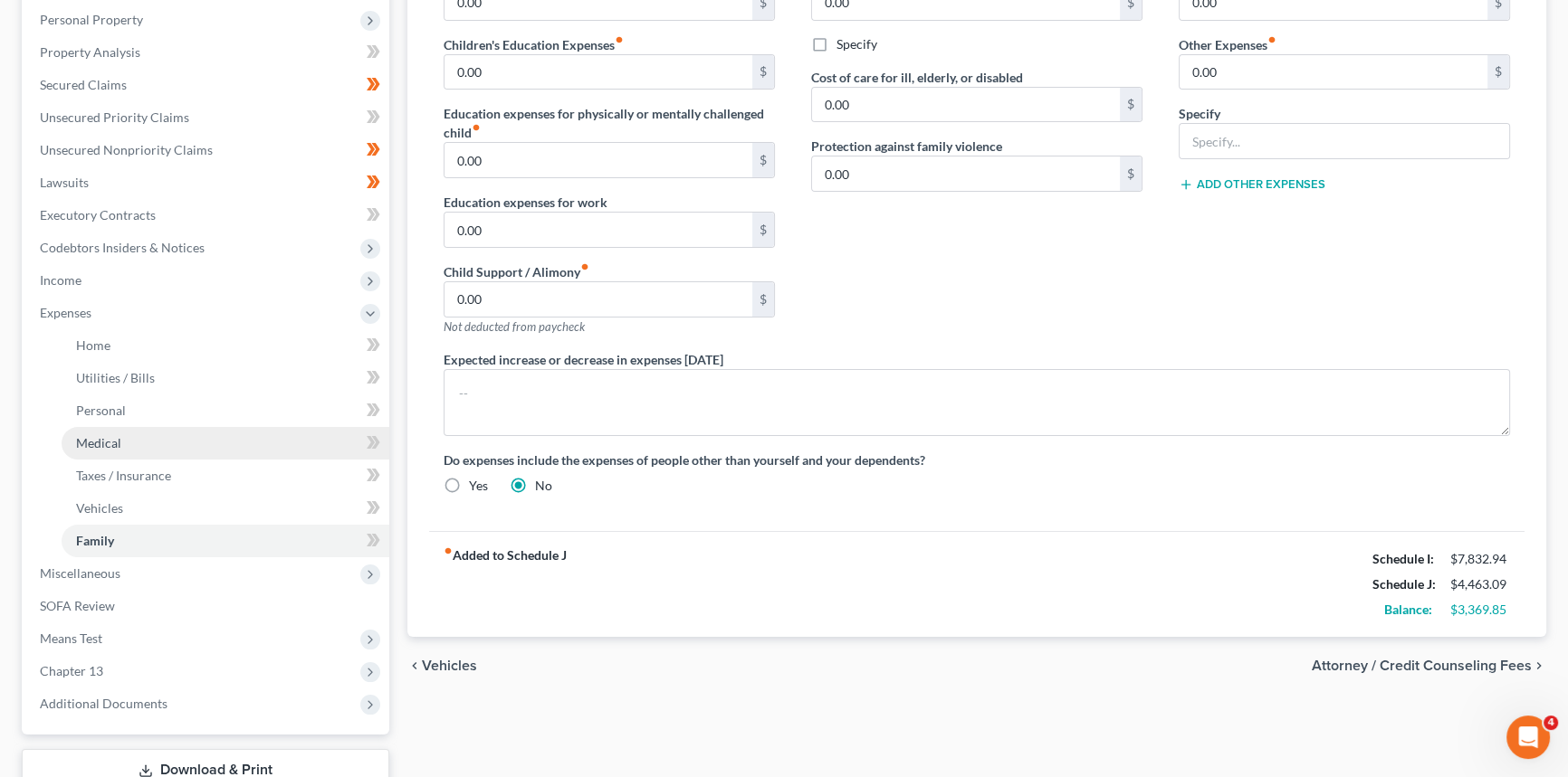
scroll to position [444, 0]
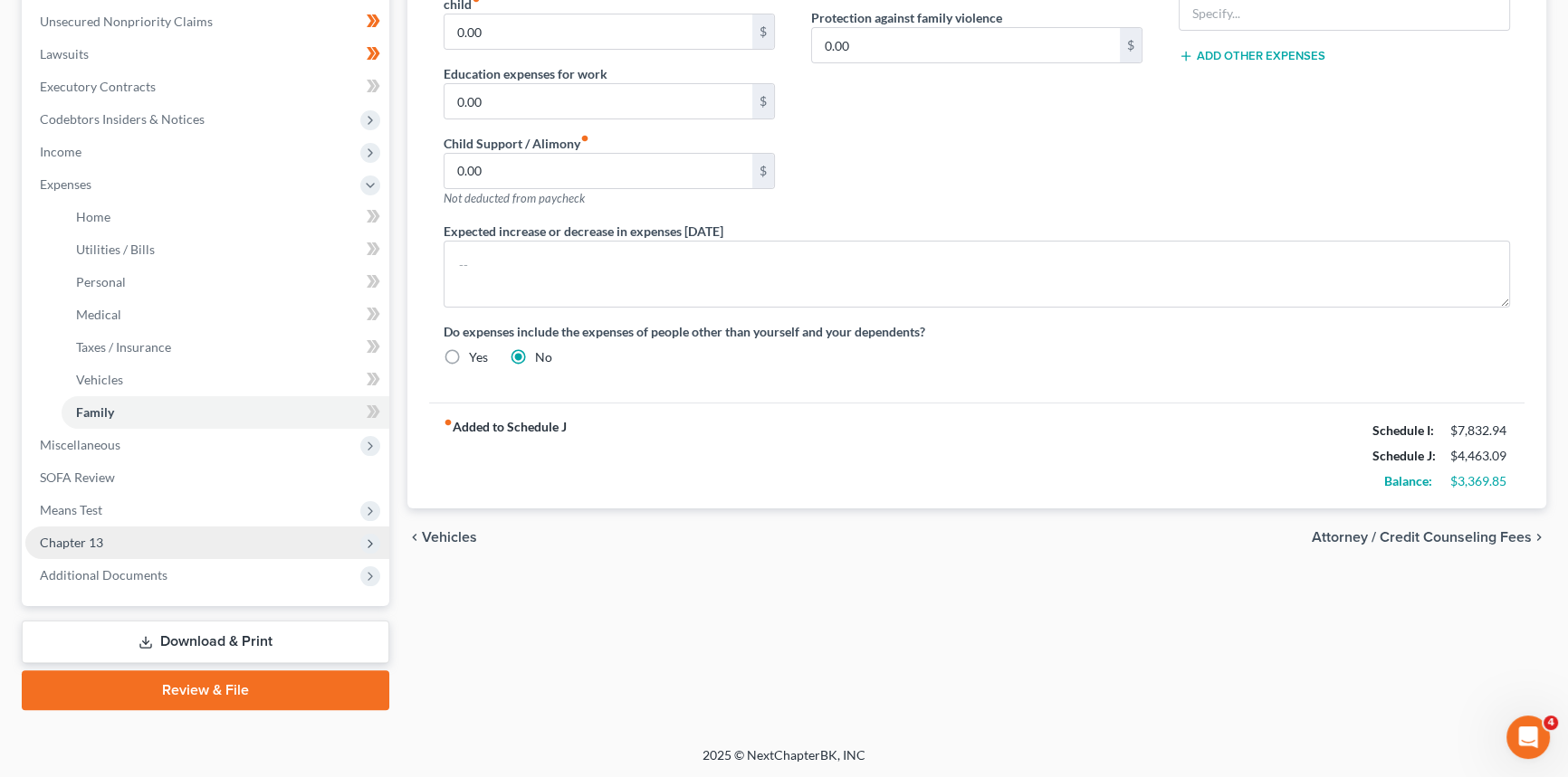
click at [80, 552] on span "Chapter 13" at bounding box center [207, 543] width 364 height 33
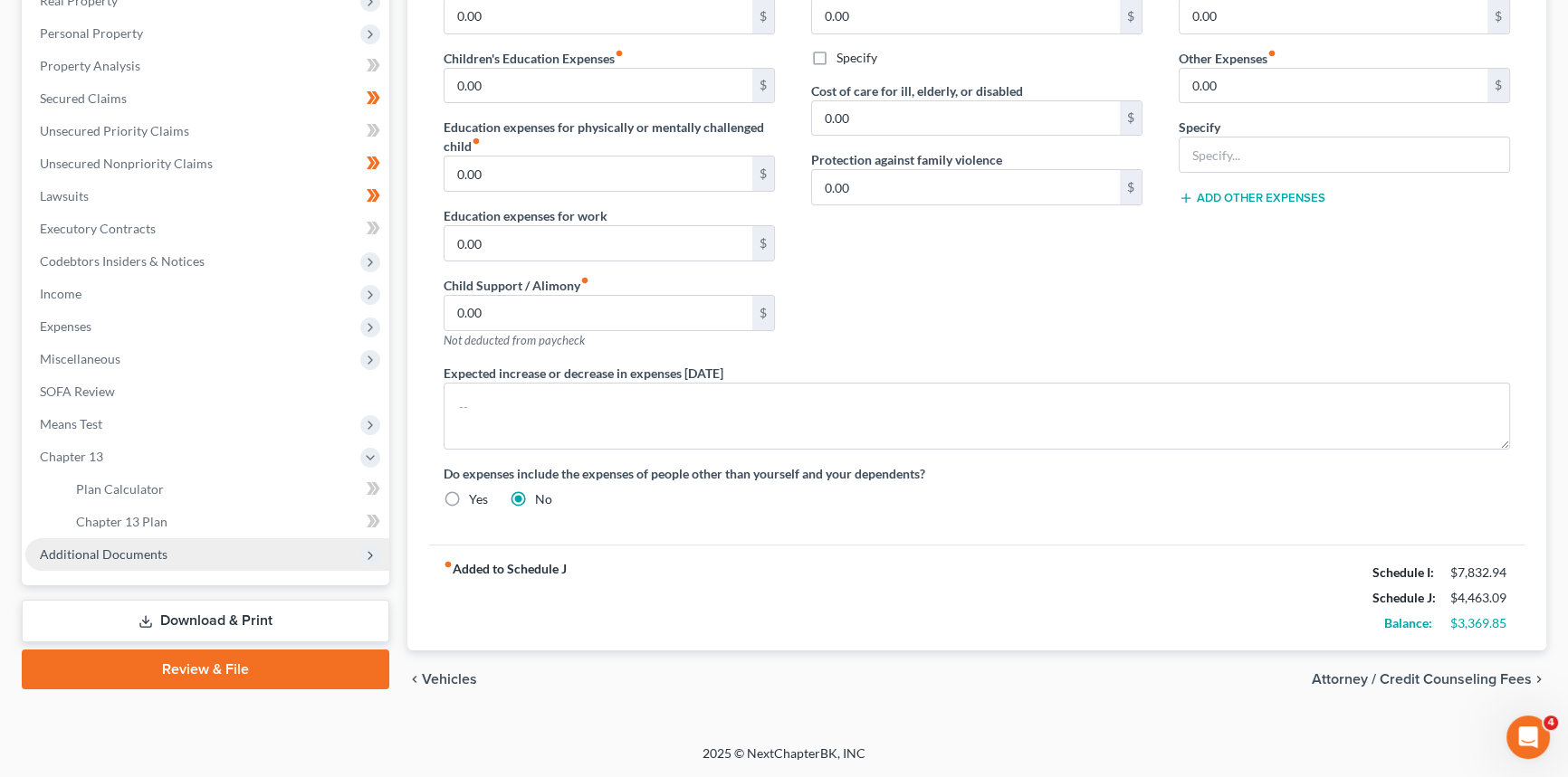
scroll to position [299, 0]
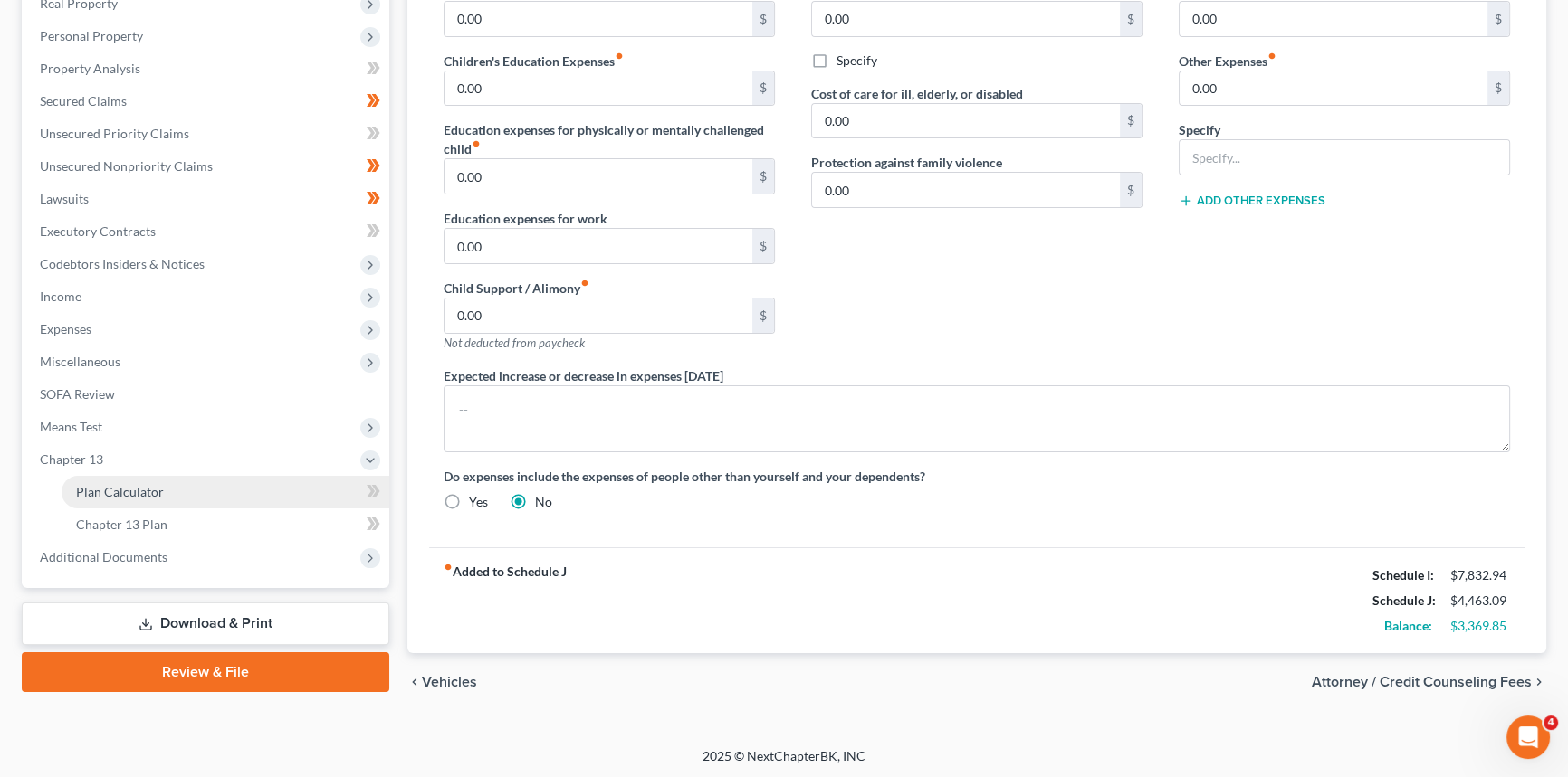
click at [104, 493] on span "Plan Calculator" at bounding box center [120, 492] width 88 height 15
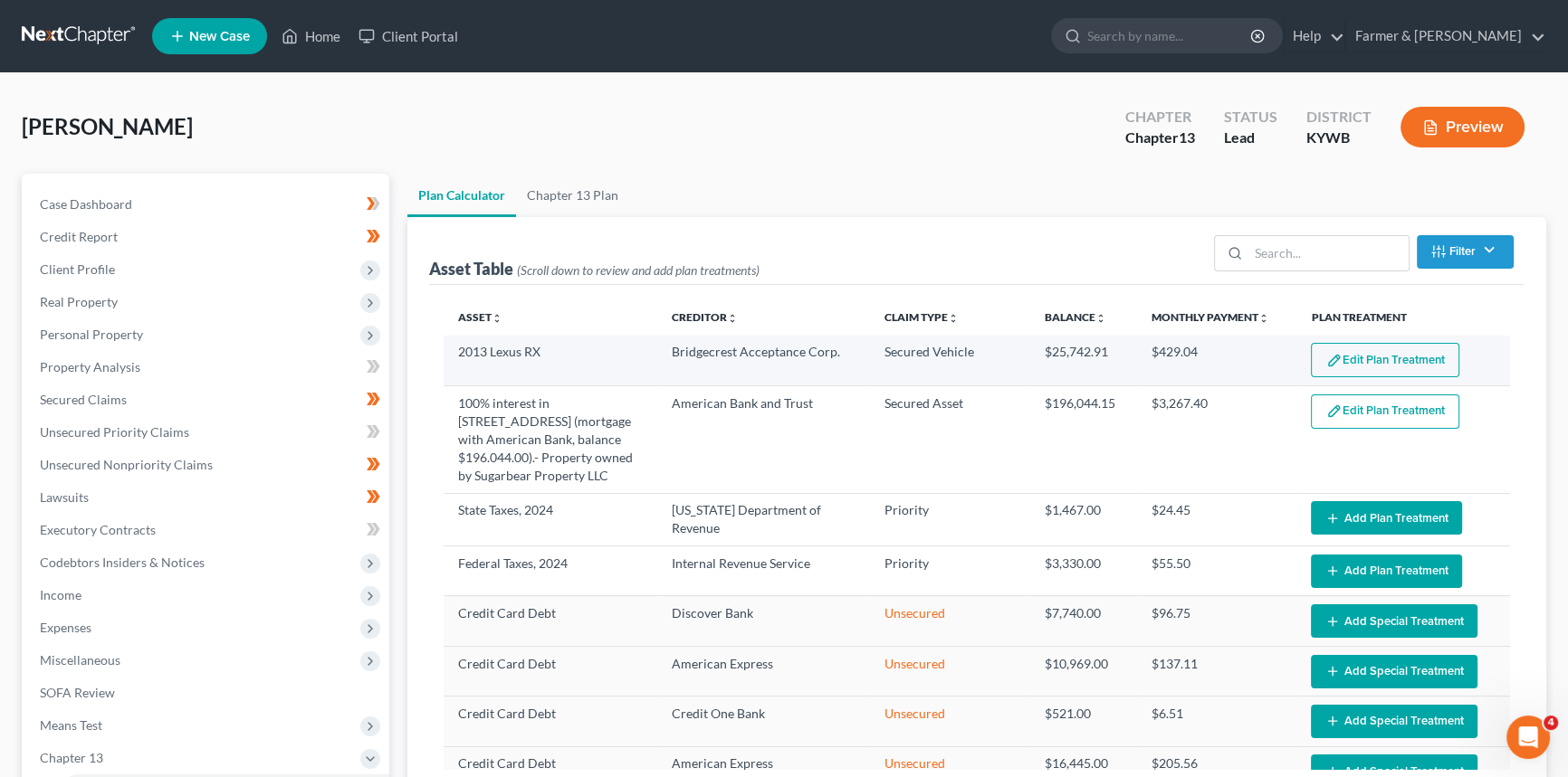
select select "59"
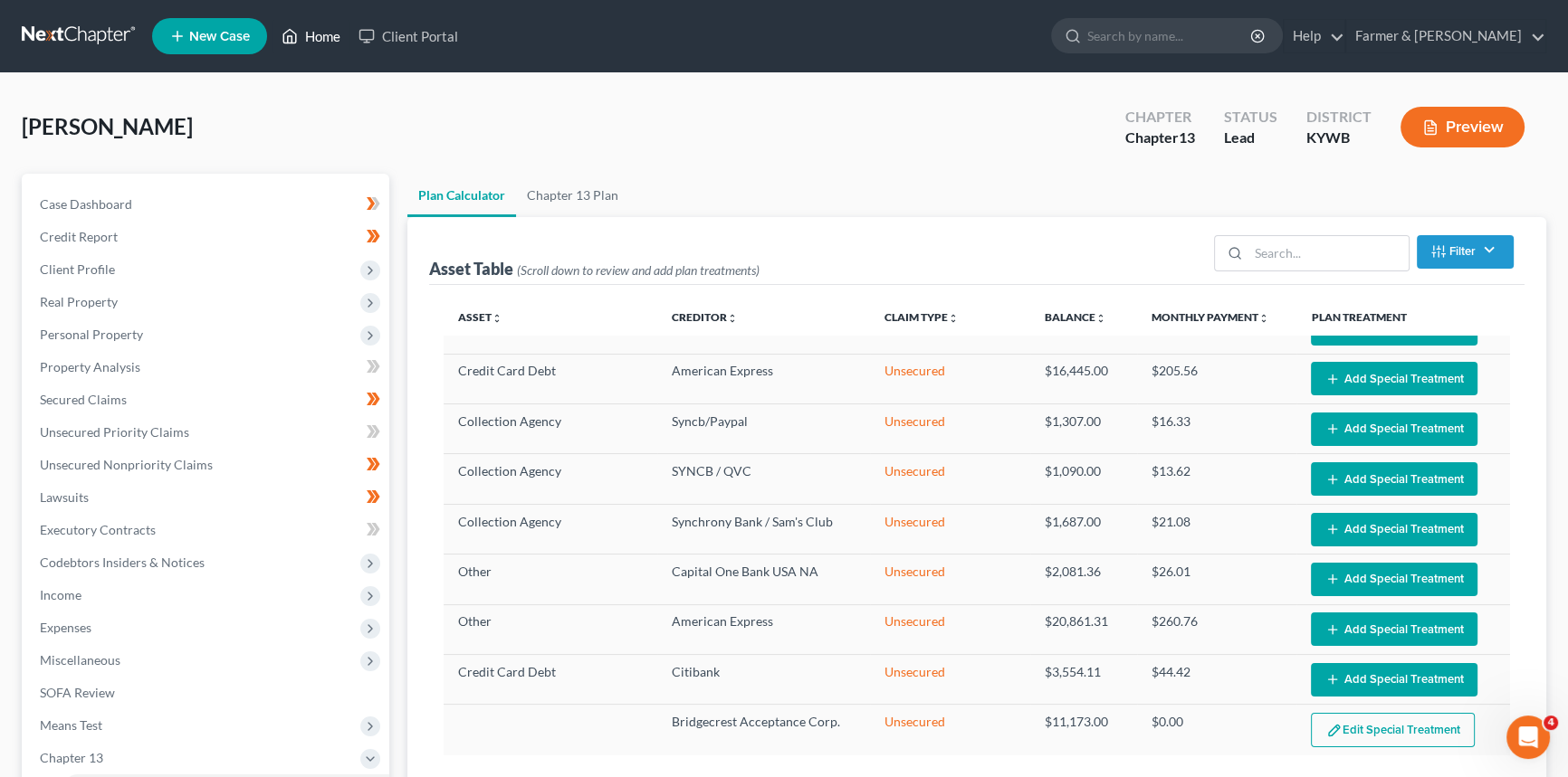
click at [317, 35] on link "Home" at bounding box center [311, 36] width 77 height 33
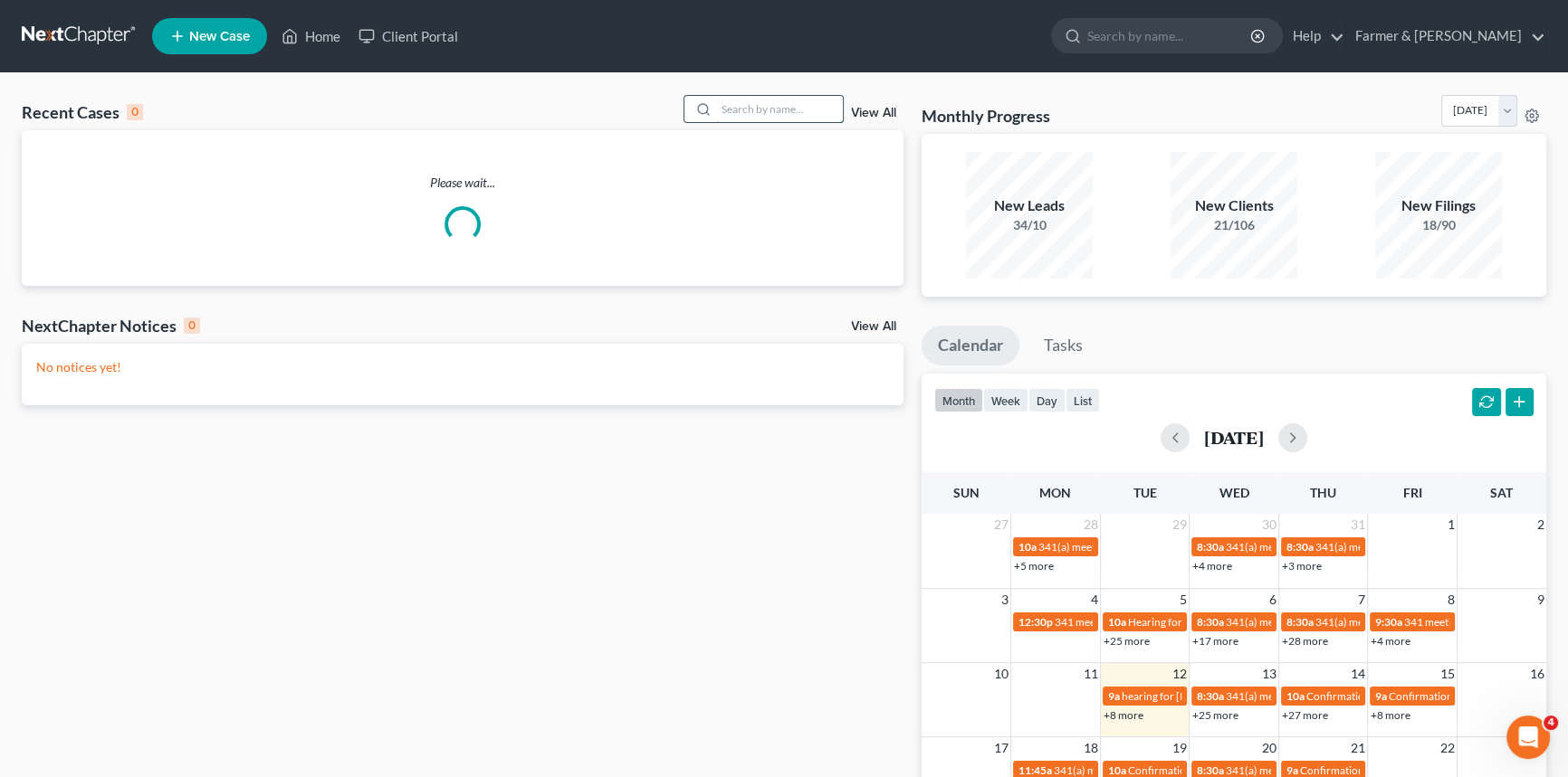
click at [768, 115] on input "search" at bounding box center [779, 109] width 127 height 26
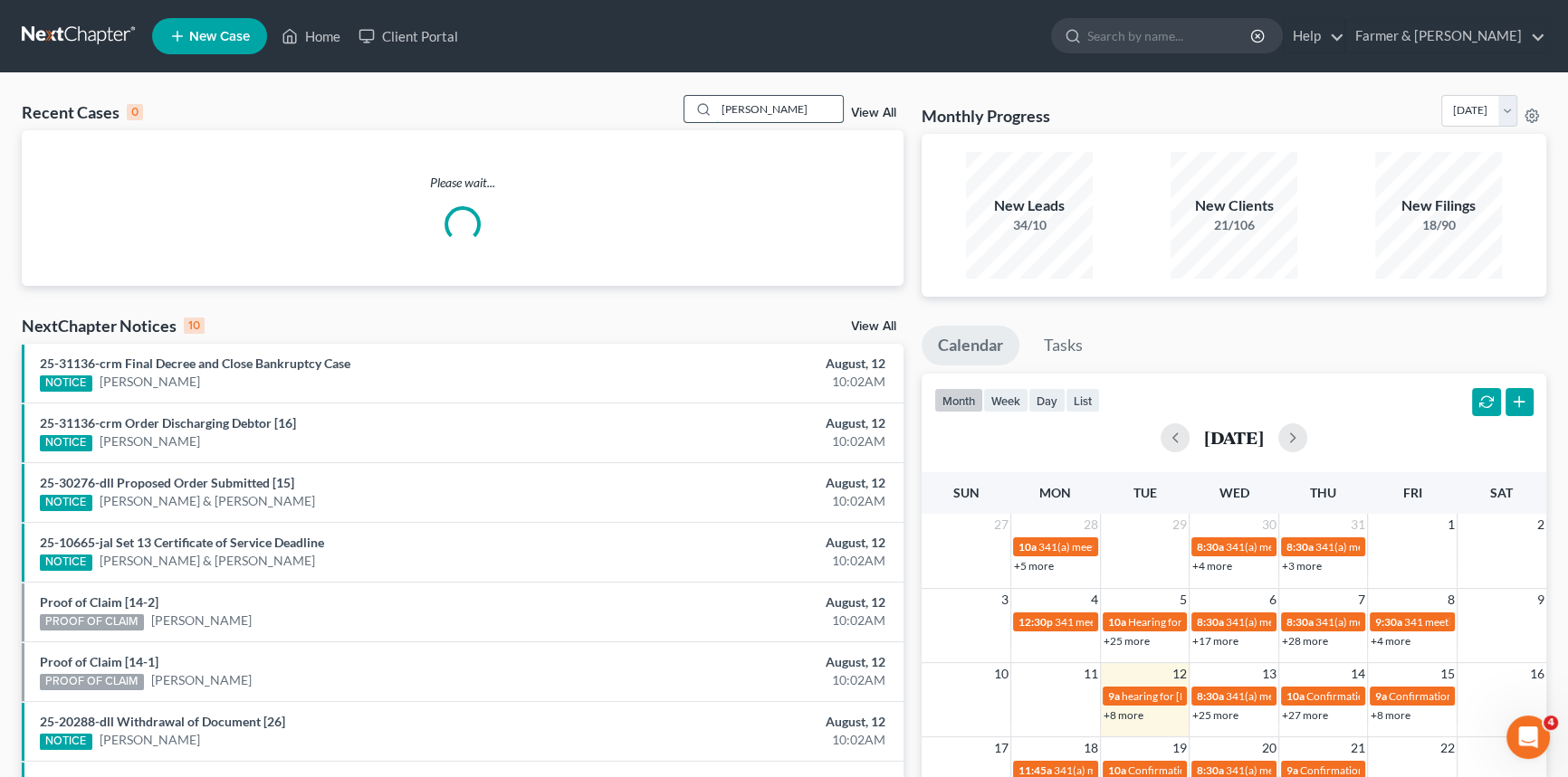
type input "Barbee"
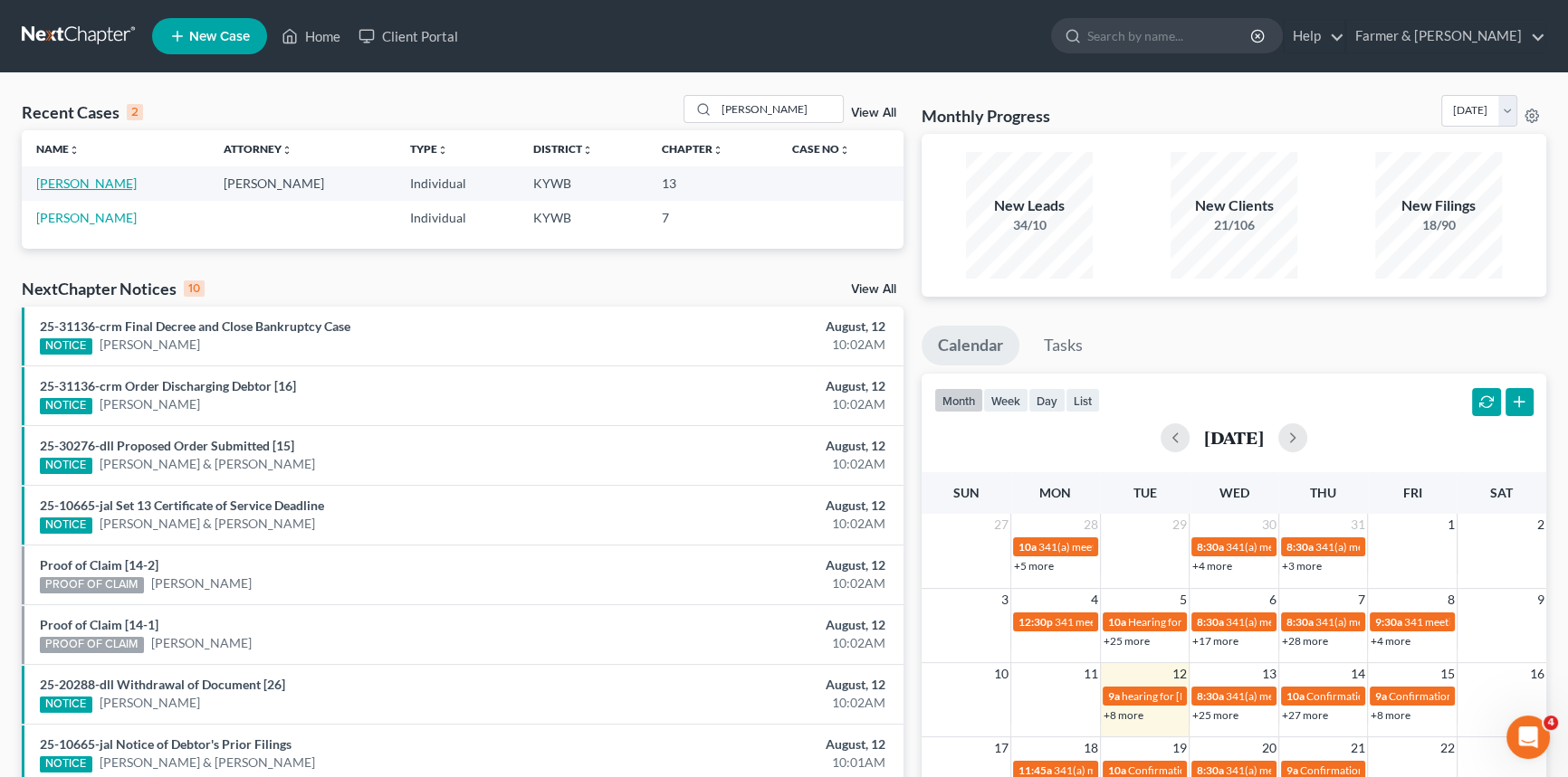
click at [91, 183] on link "Barbee, Robbie" at bounding box center [86, 183] width 101 height 15
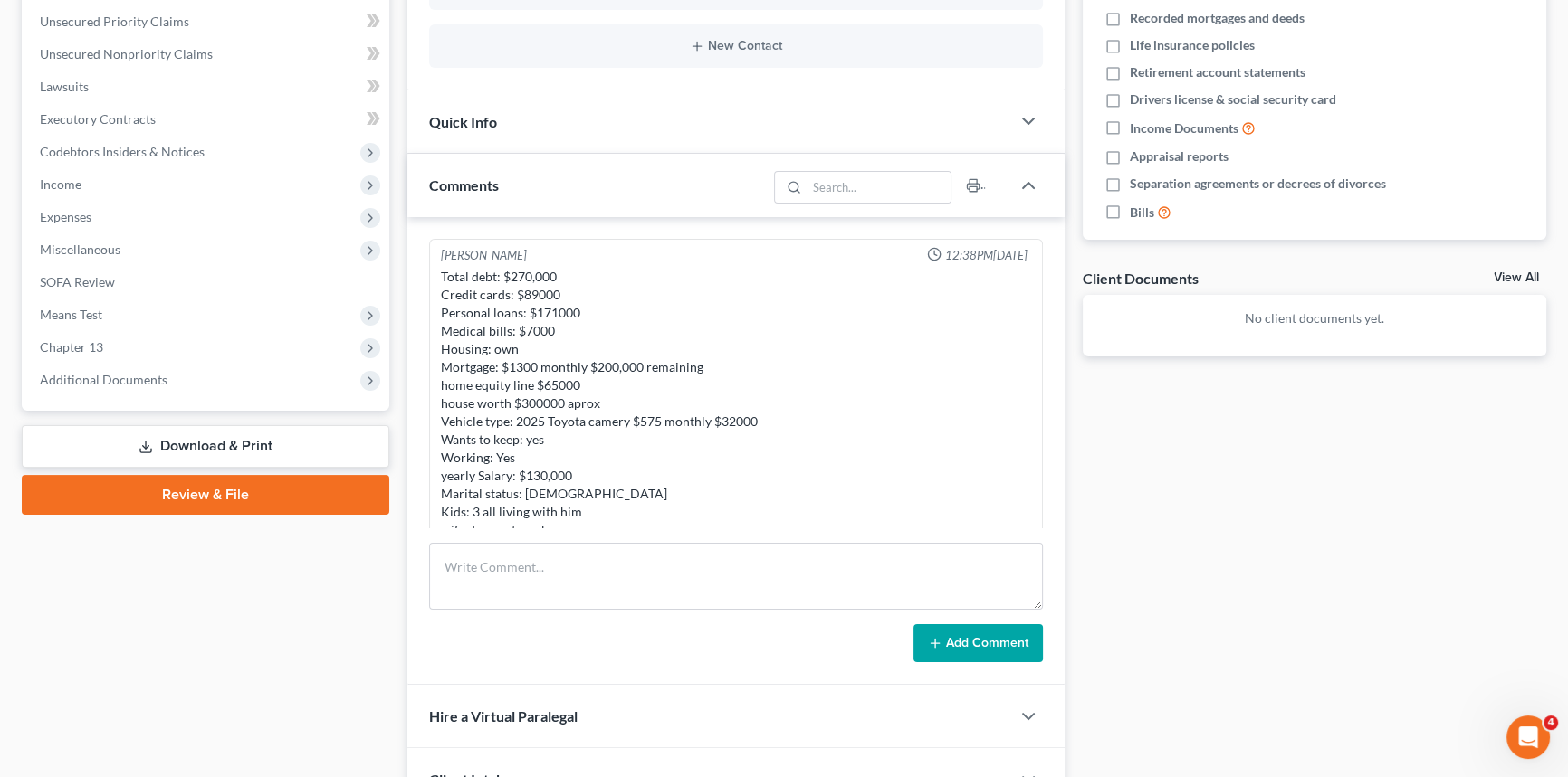
scroll to position [164, 0]
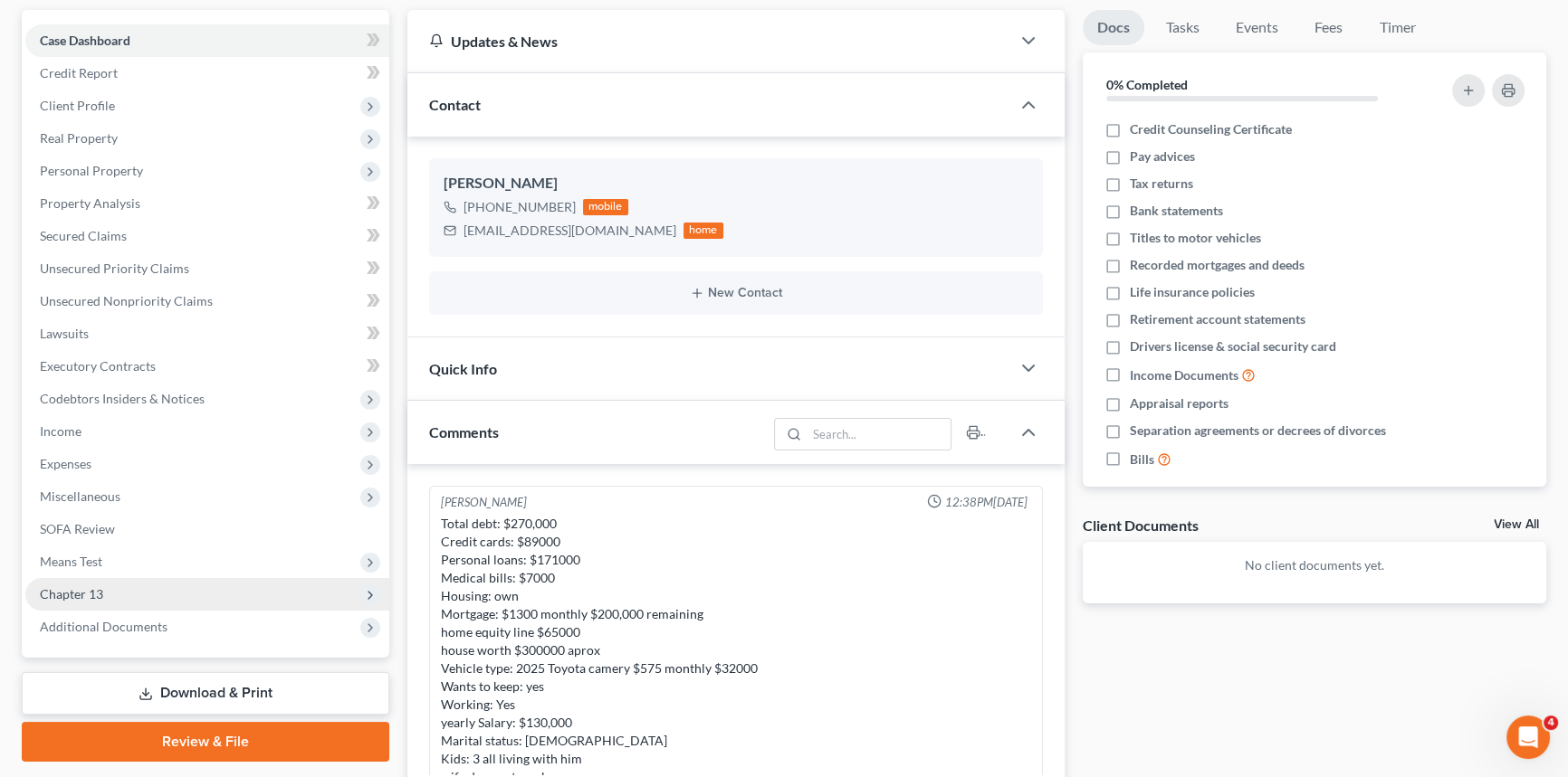
click at [116, 598] on span "Chapter 13" at bounding box center [207, 595] width 364 height 33
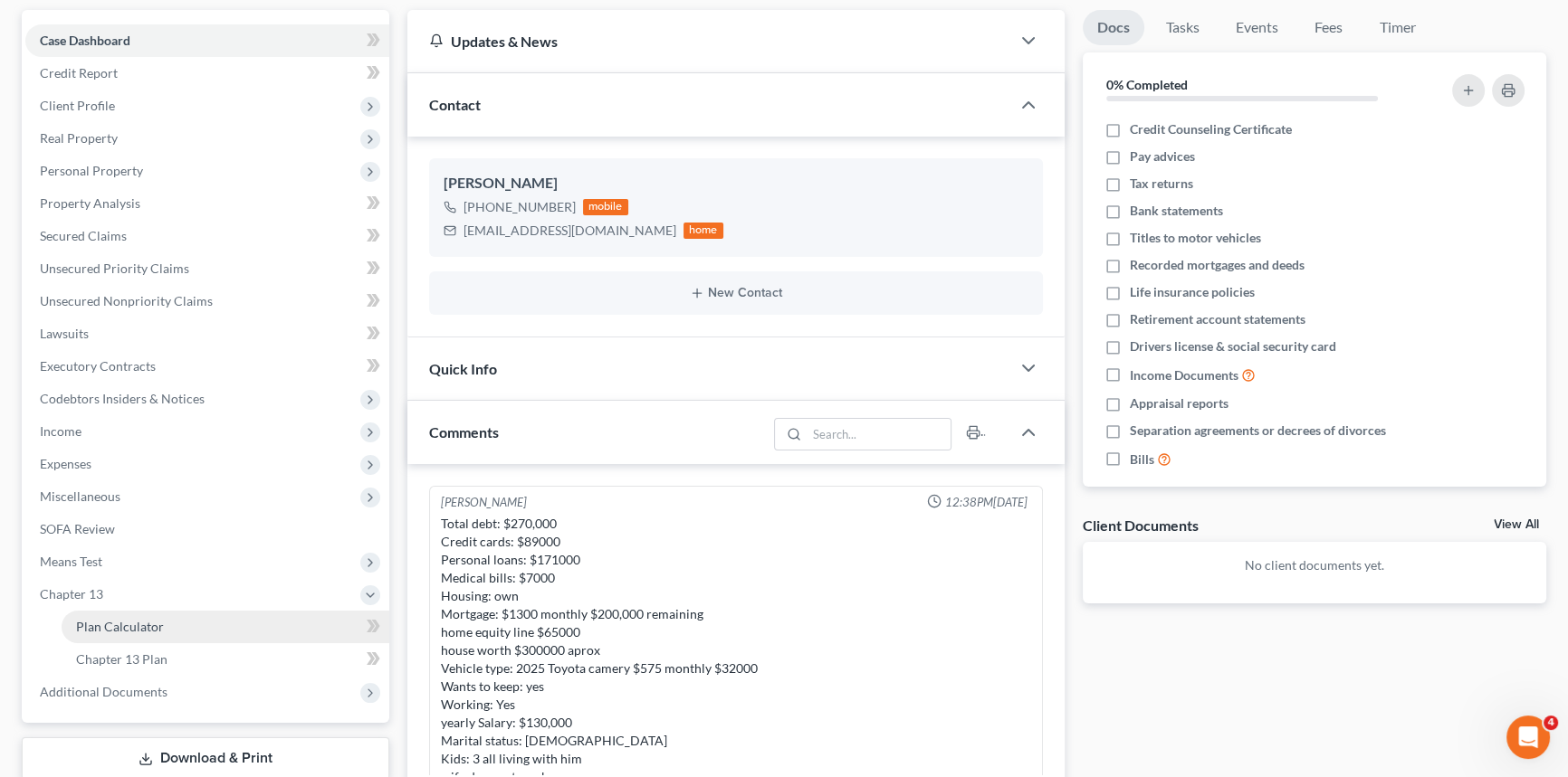
click at [120, 624] on span "Plan Calculator" at bounding box center [120, 626] width 88 height 15
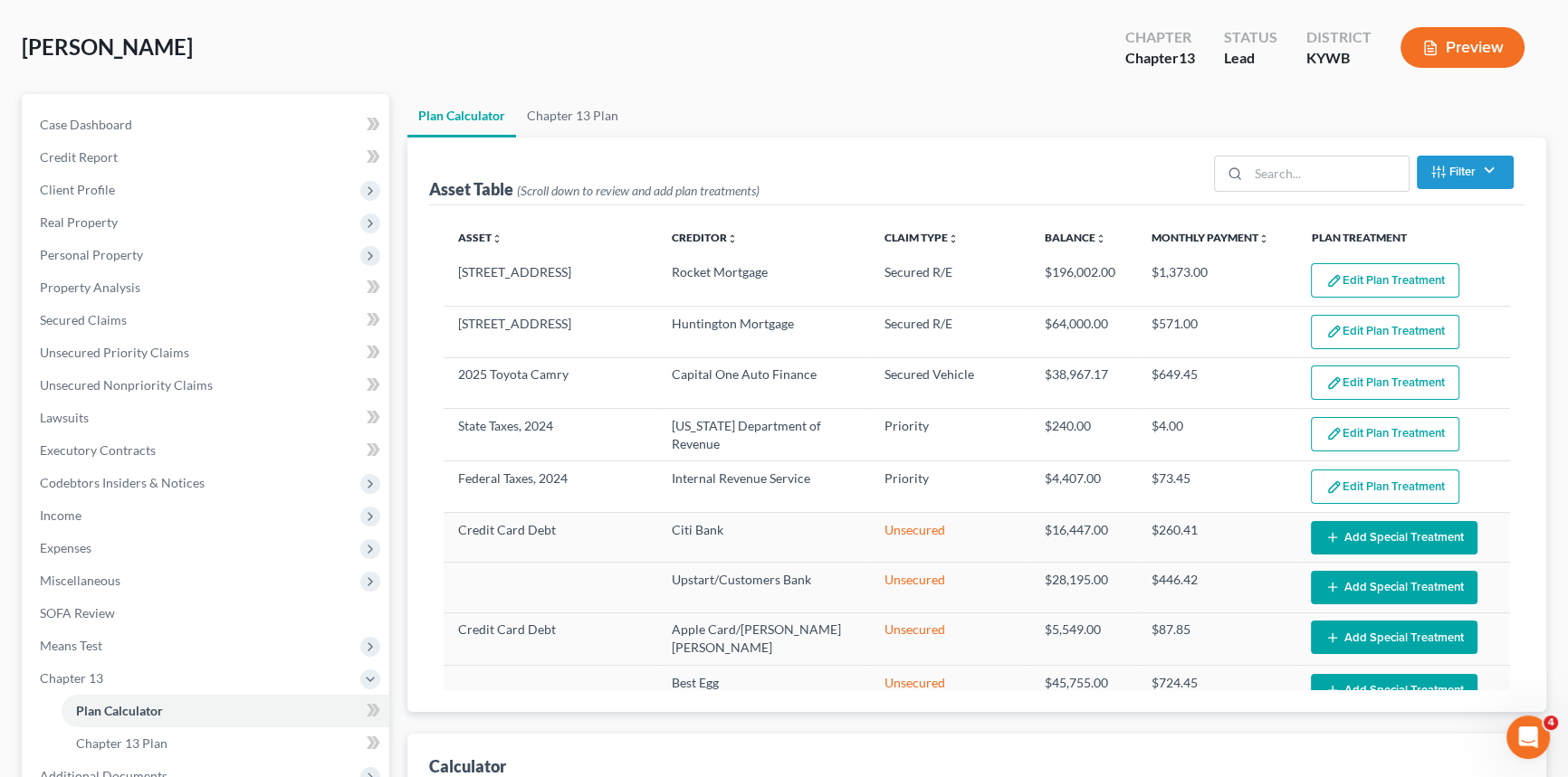
select select "59"
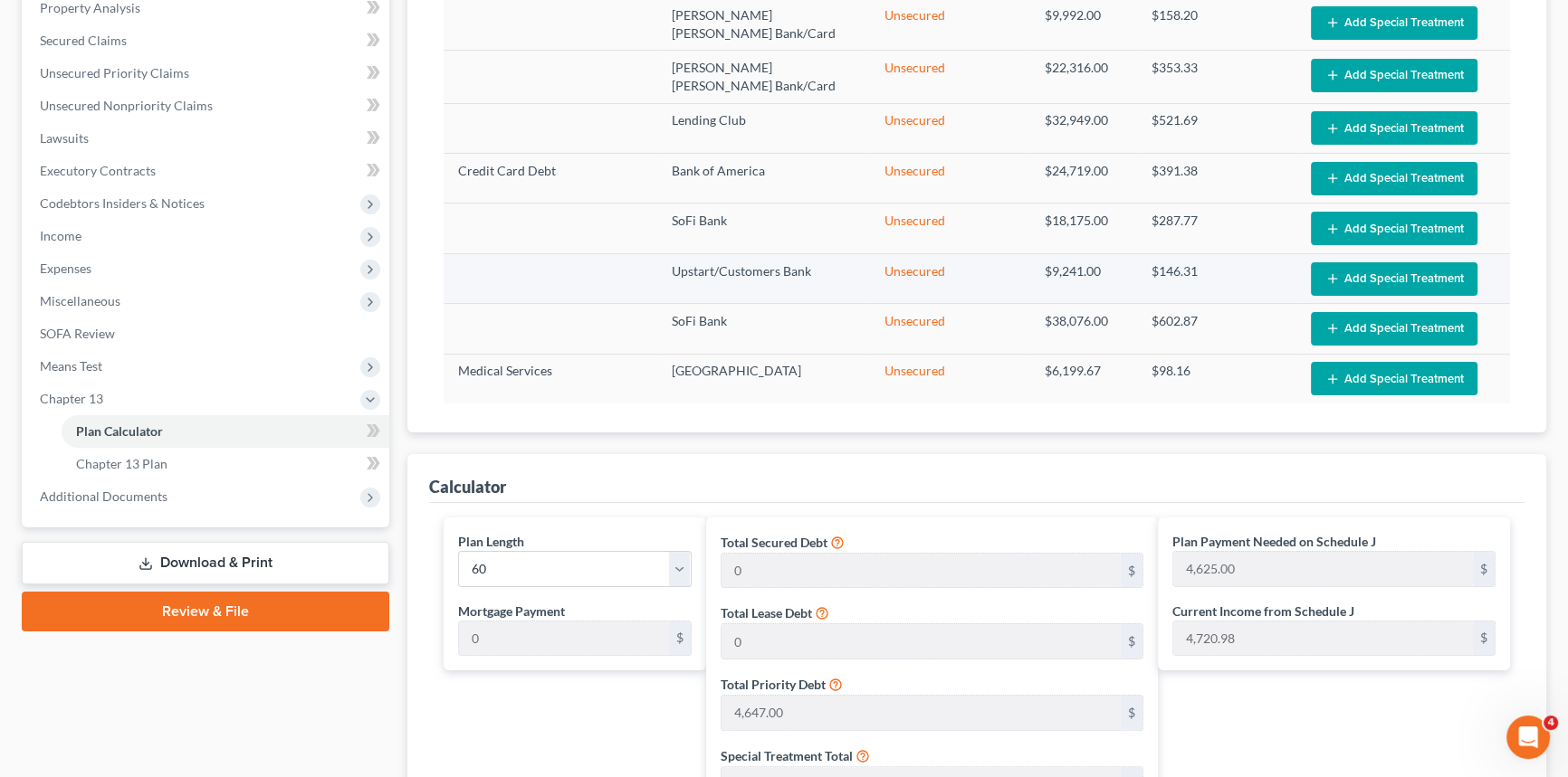
scroll to position [329, 0]
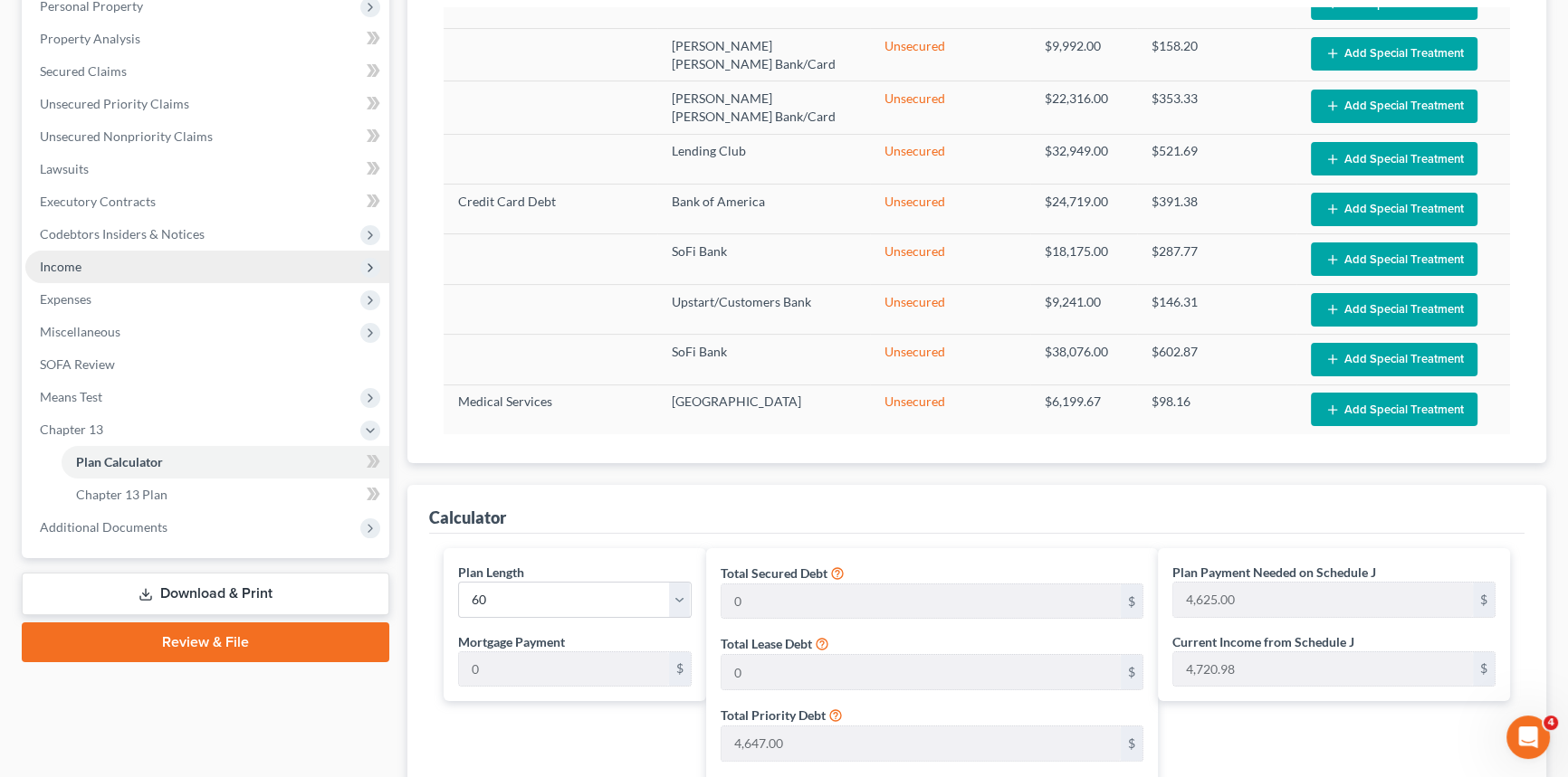
click at [91, 272] on span "Income" at bounding box center [207, 267] width 364 height 33
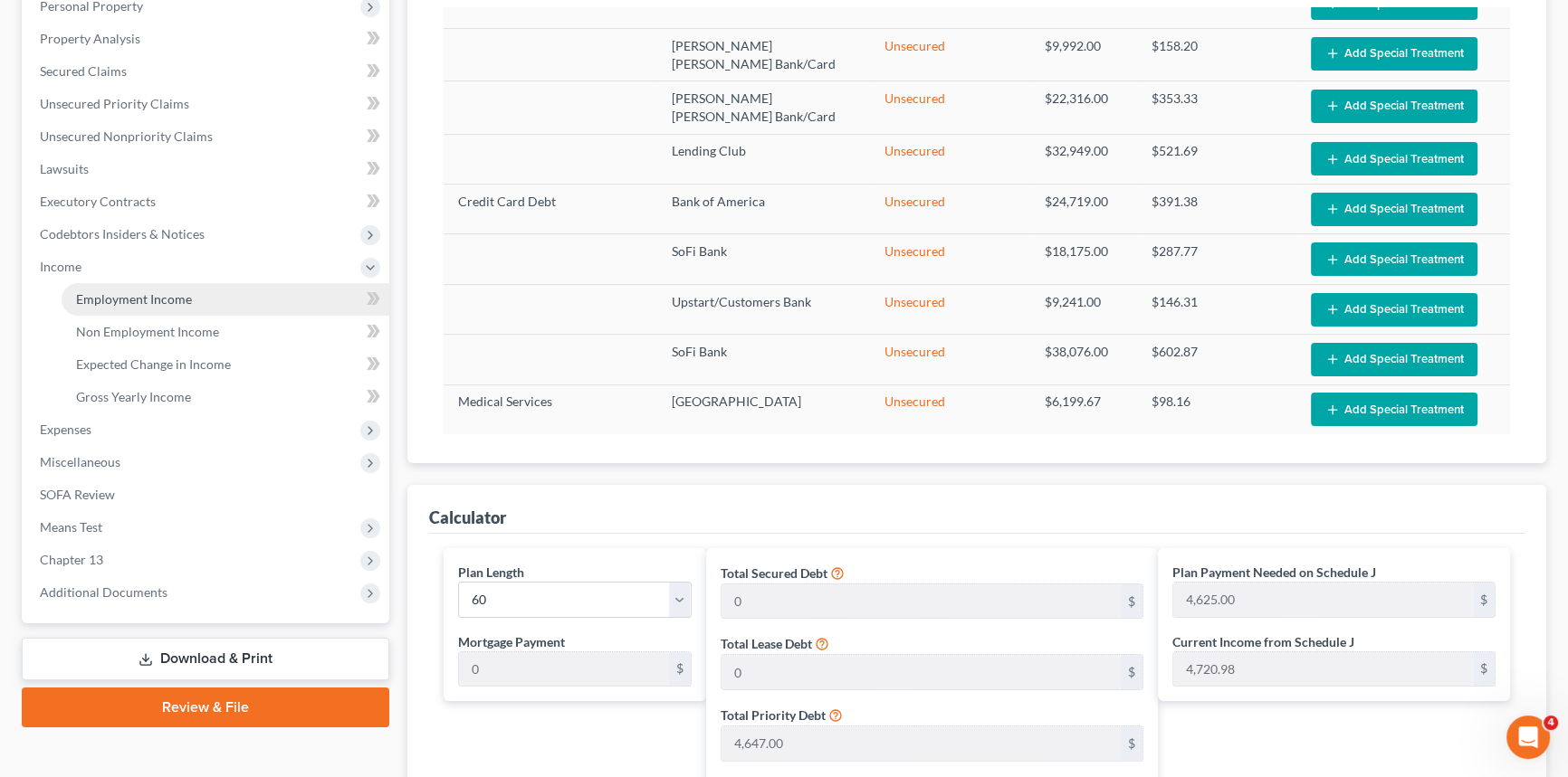
click at [101, 298] on span "Employment Income" at bounding box center [134, 299] width 116 height 15
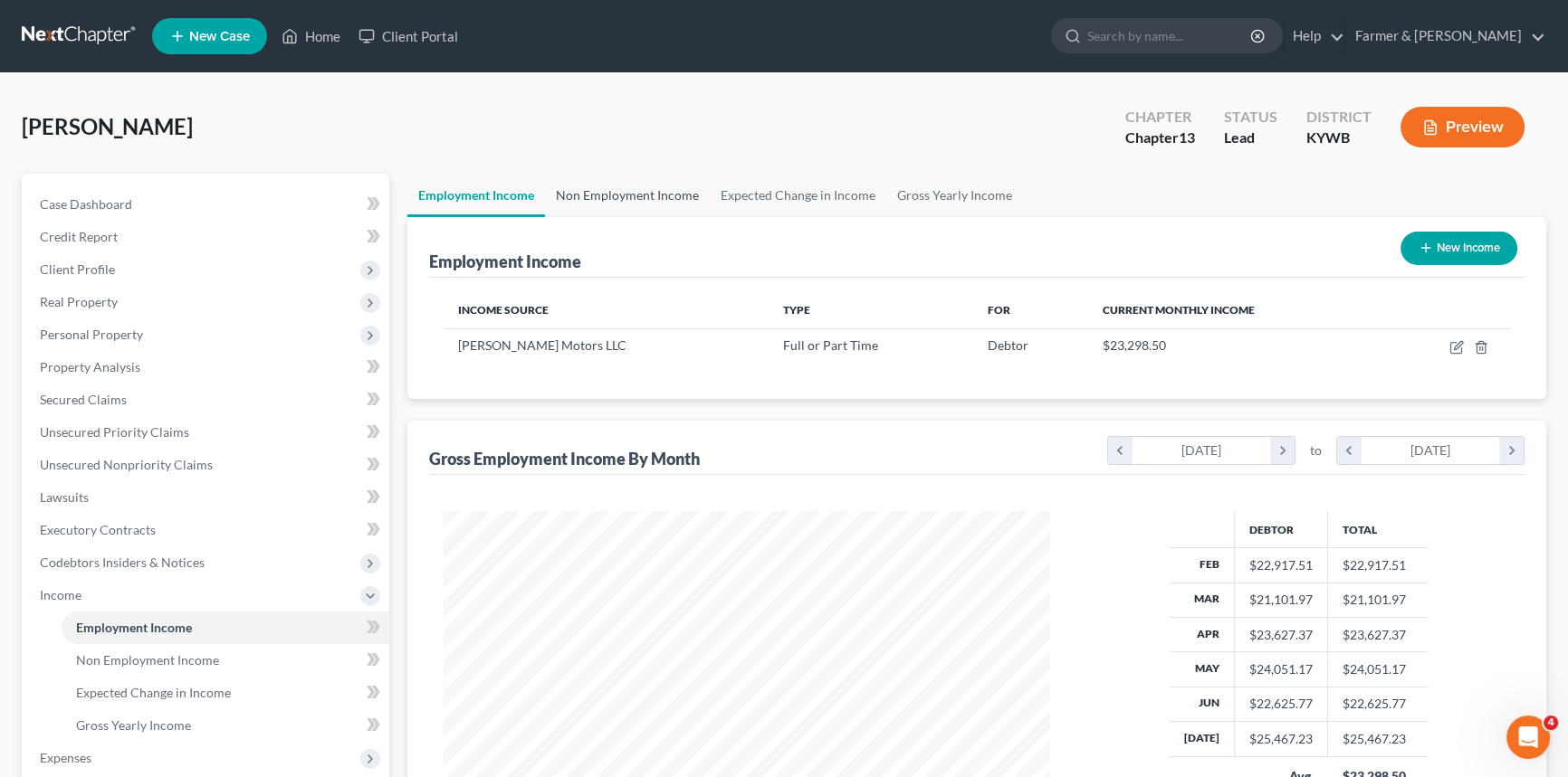
click at [643, 193] on link "Non Employment Income" at bounding box center [628, 196] width 165 height 43
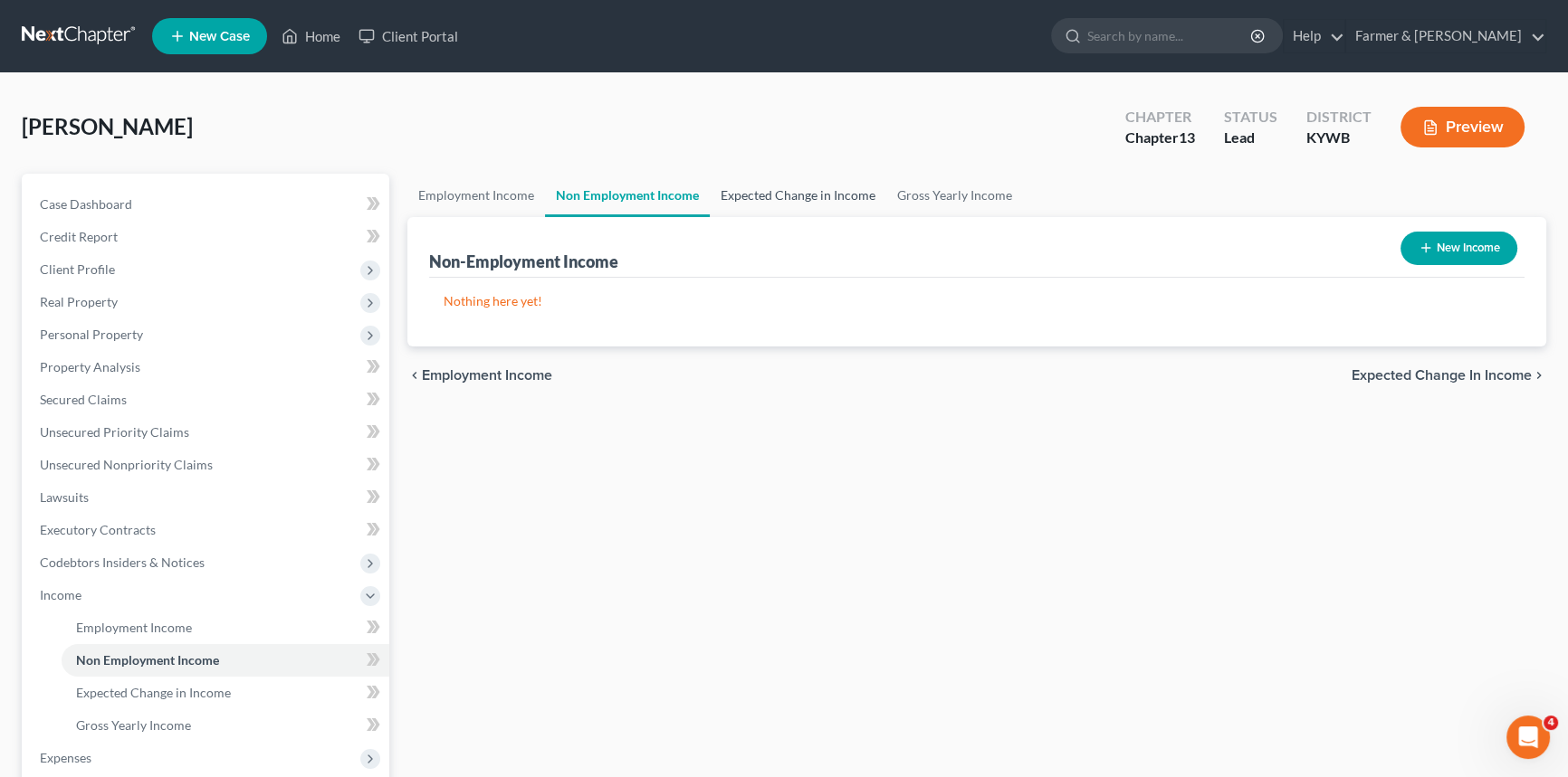
click at [766, 195] on link "Expected Change in Income" at bounding box center [797, 196] width 177 height 43
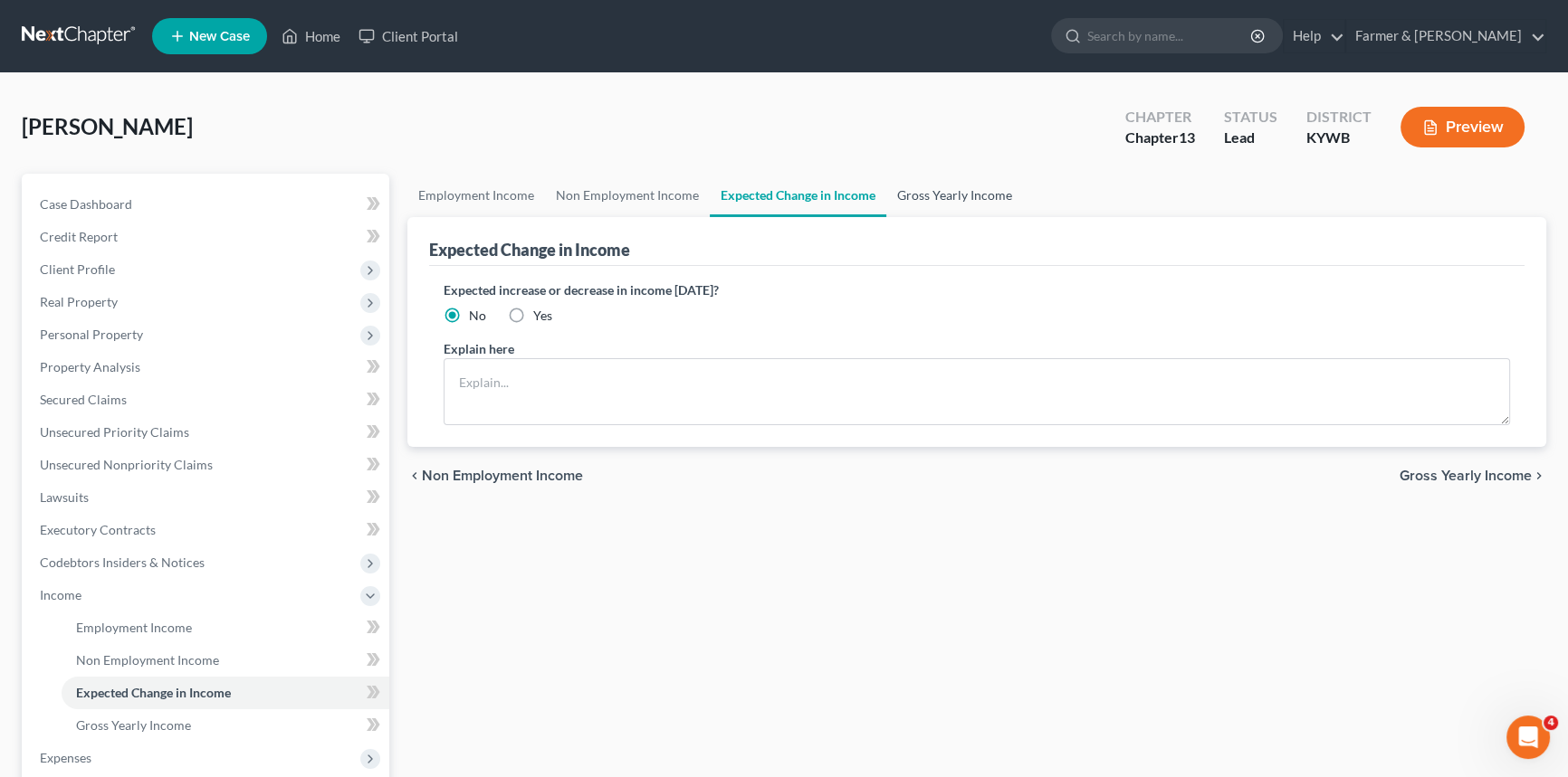
click at [917, 191] on link "Gross Yearly Income" at bounding box center [954, 196] width 137 height 43
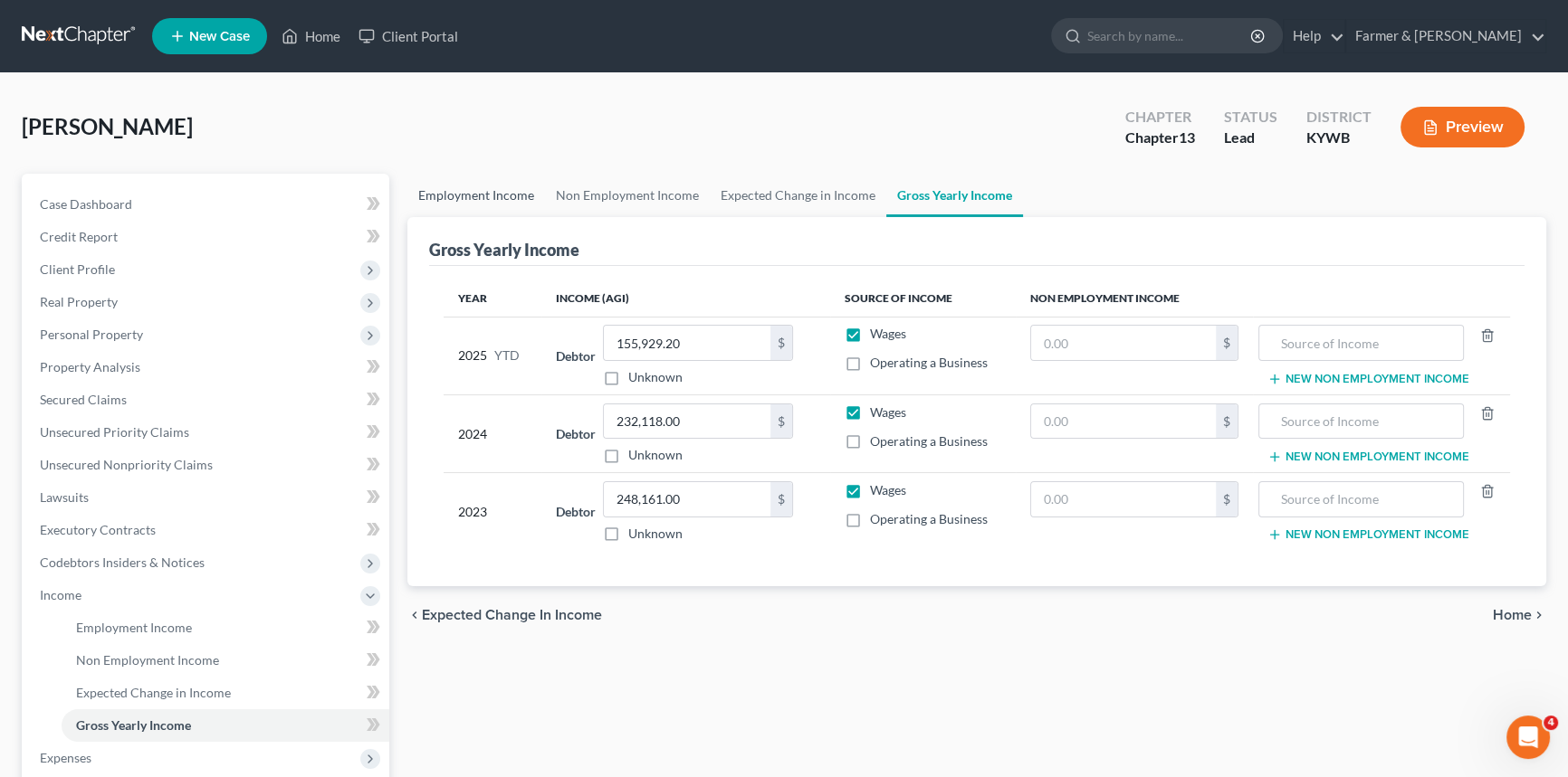
click at [479, 196] on link "Employment Income" at bounding box center [476, 196] width 138 height 43
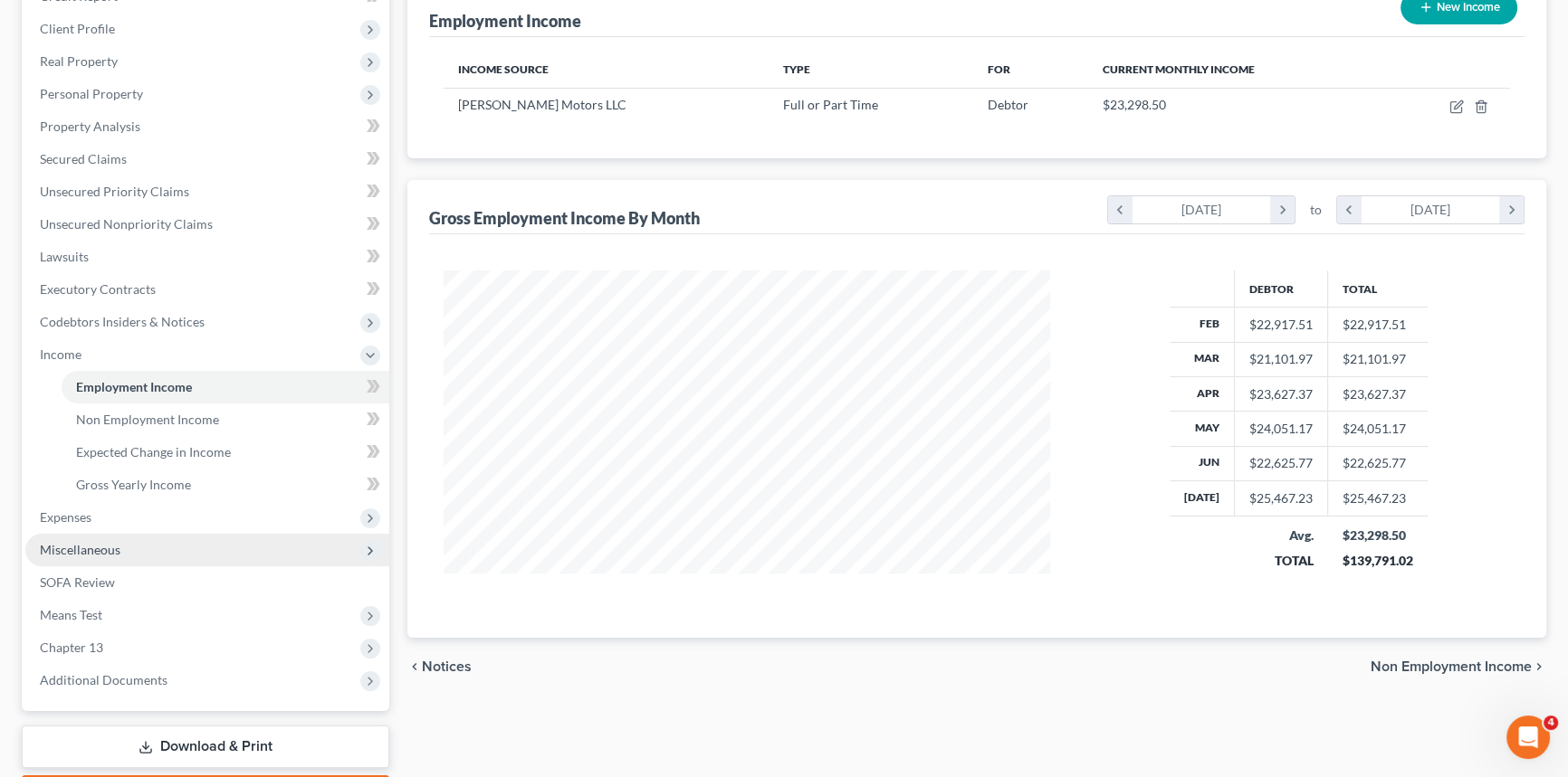
scroll to position [246, 0]
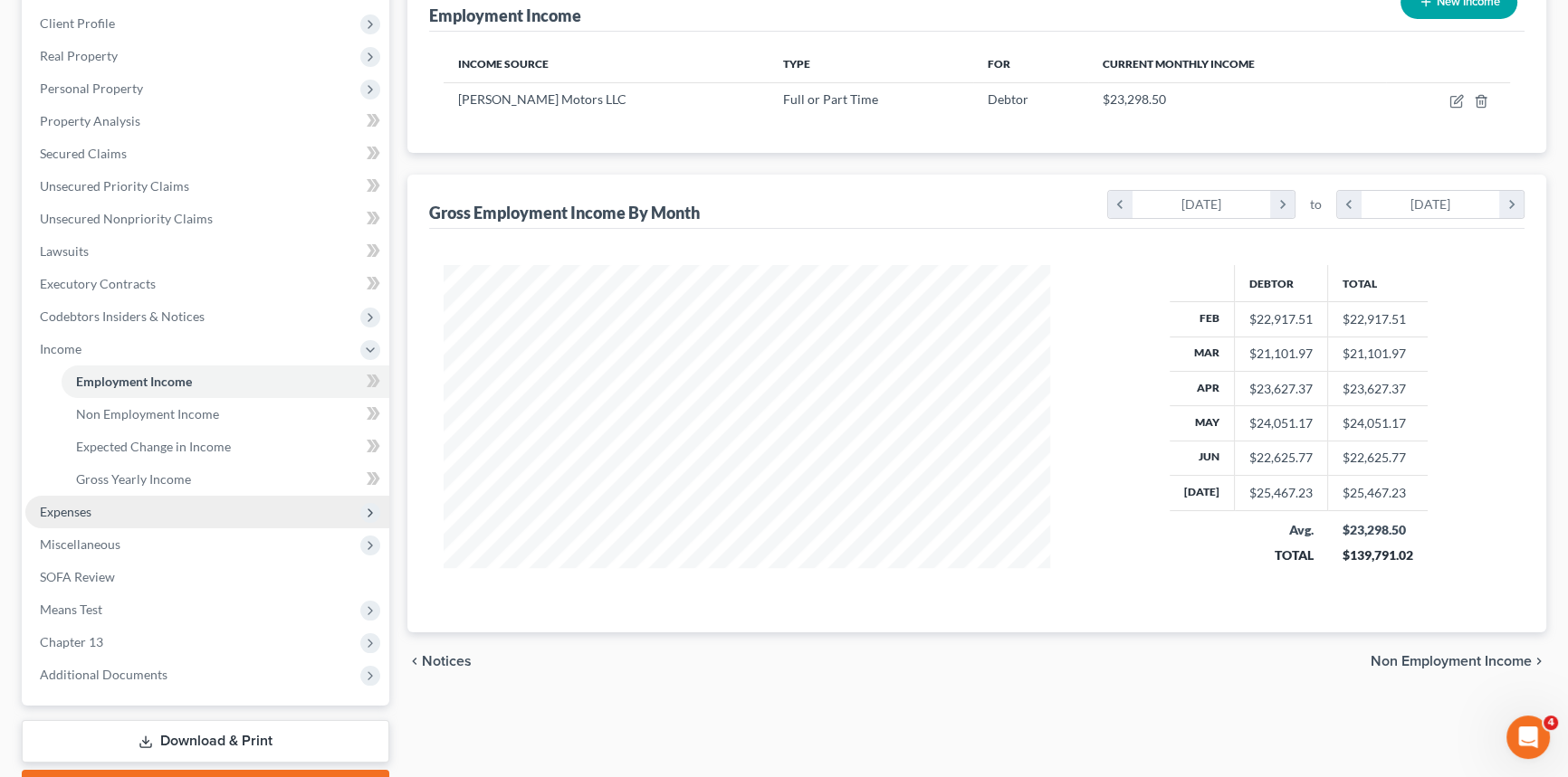
click at [120, 513] on span "Expenses" at bounding box center [207, 513] width 364 height 33
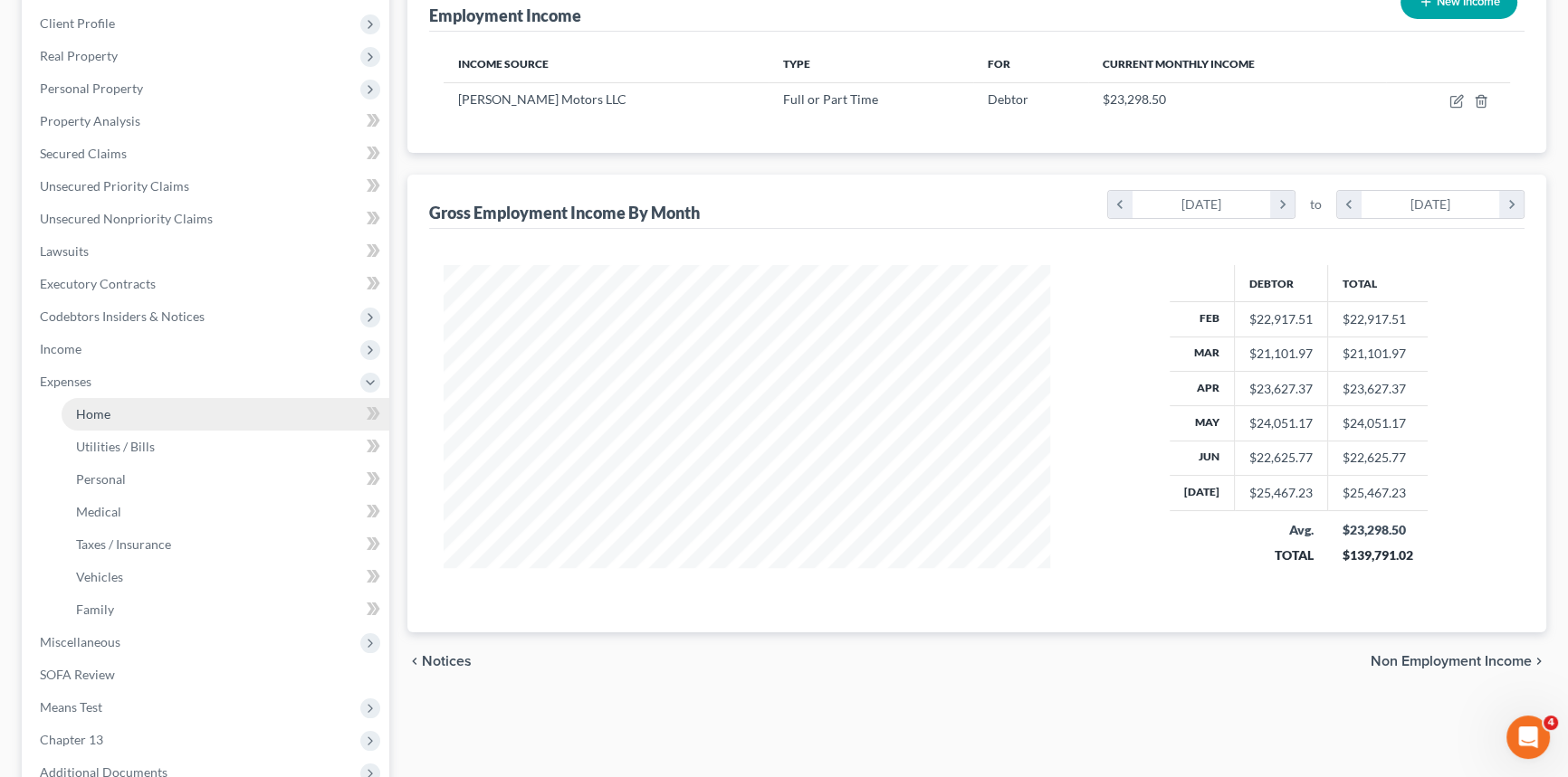
click at [123, 408] on link "Home" at bounding box center [226, 415] width 328 height 33
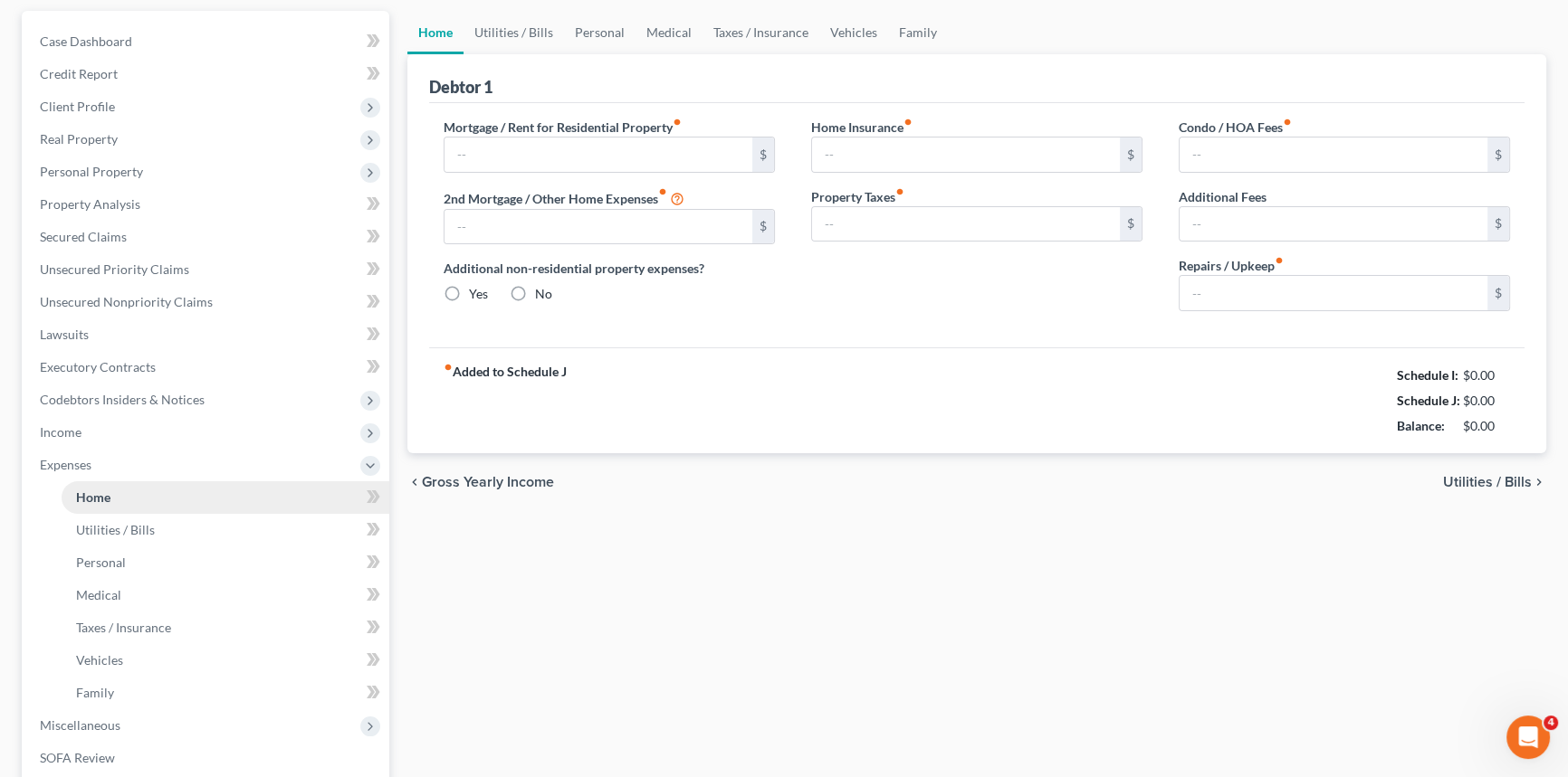
type input "1,373.00"
type input "571.00"
radio input "true"
type input "0.00"
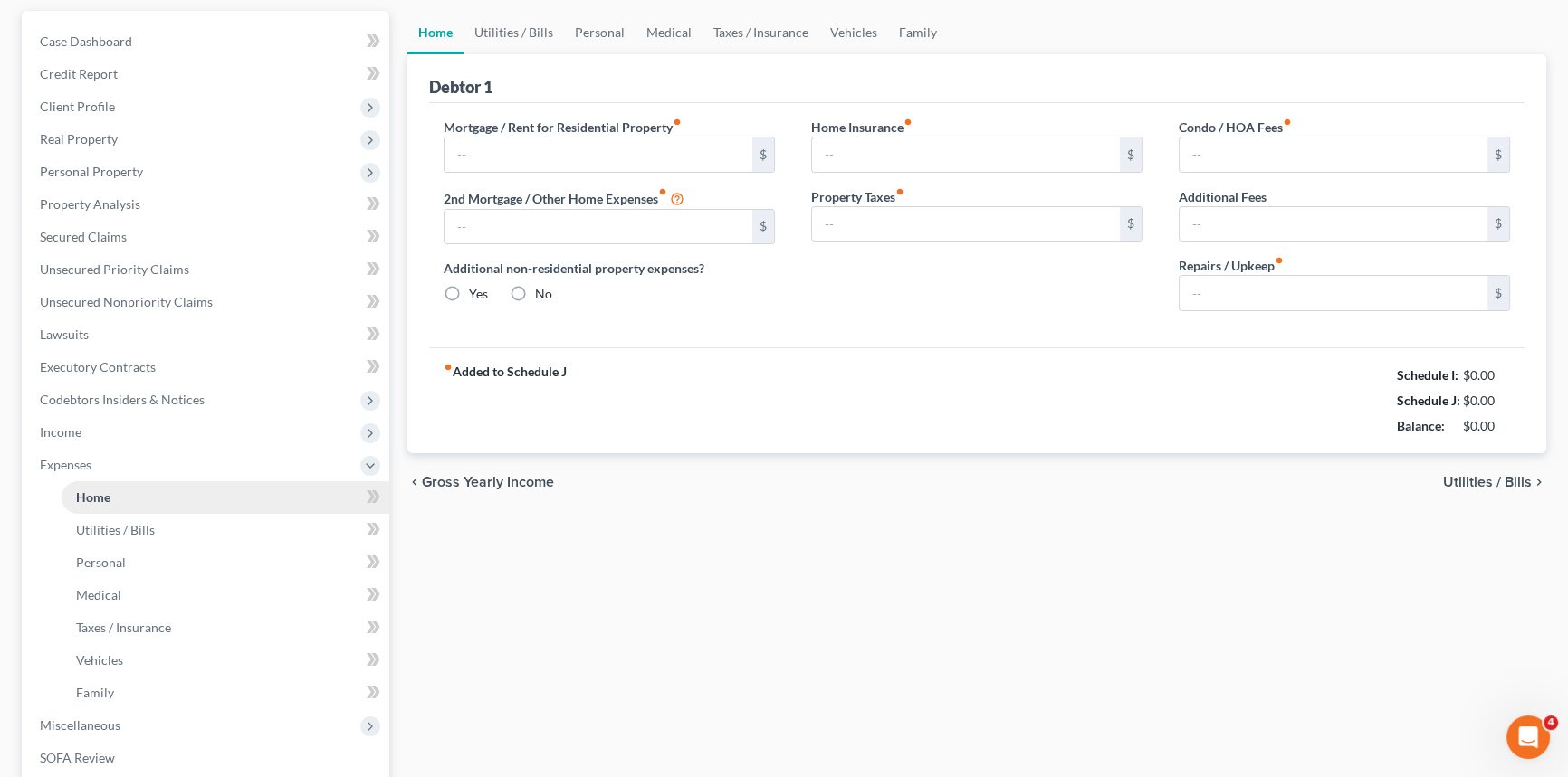
type input "0.00"
type input "200.00"
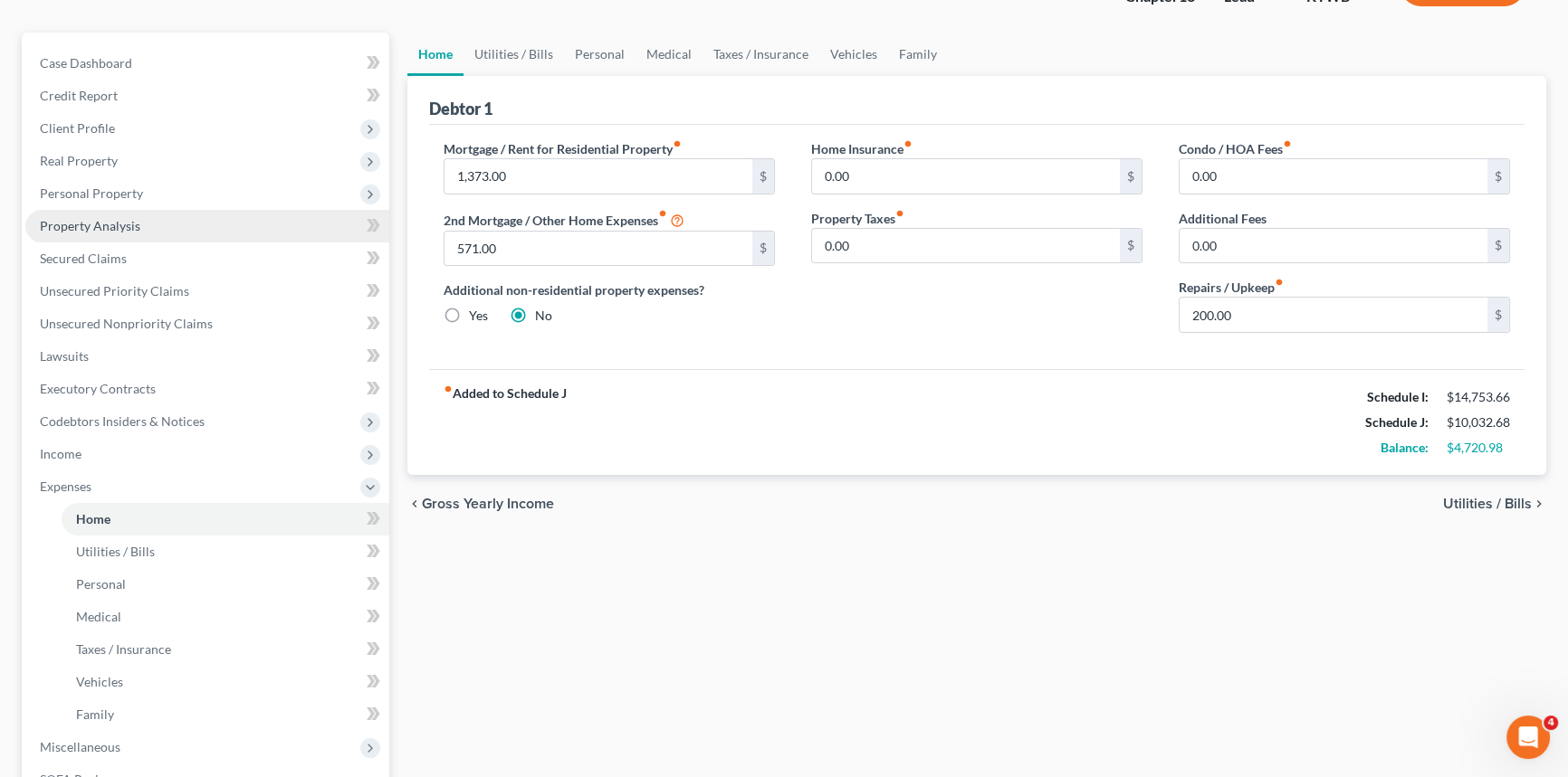
scroll to position [164, 0]
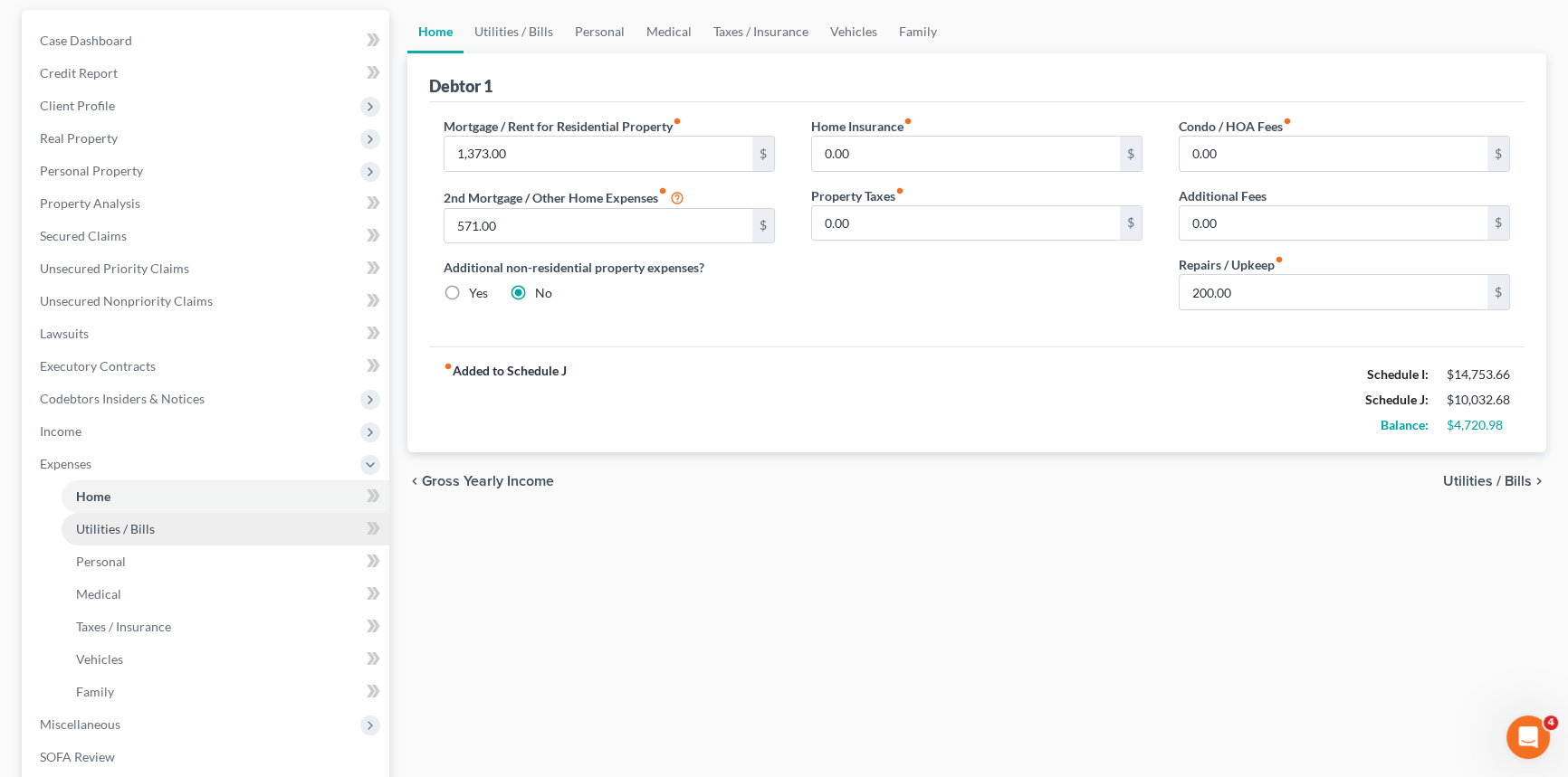
click at [120, 529] on span "Utilities / Bills" at bounding box center [115, 529] width 79 height 15
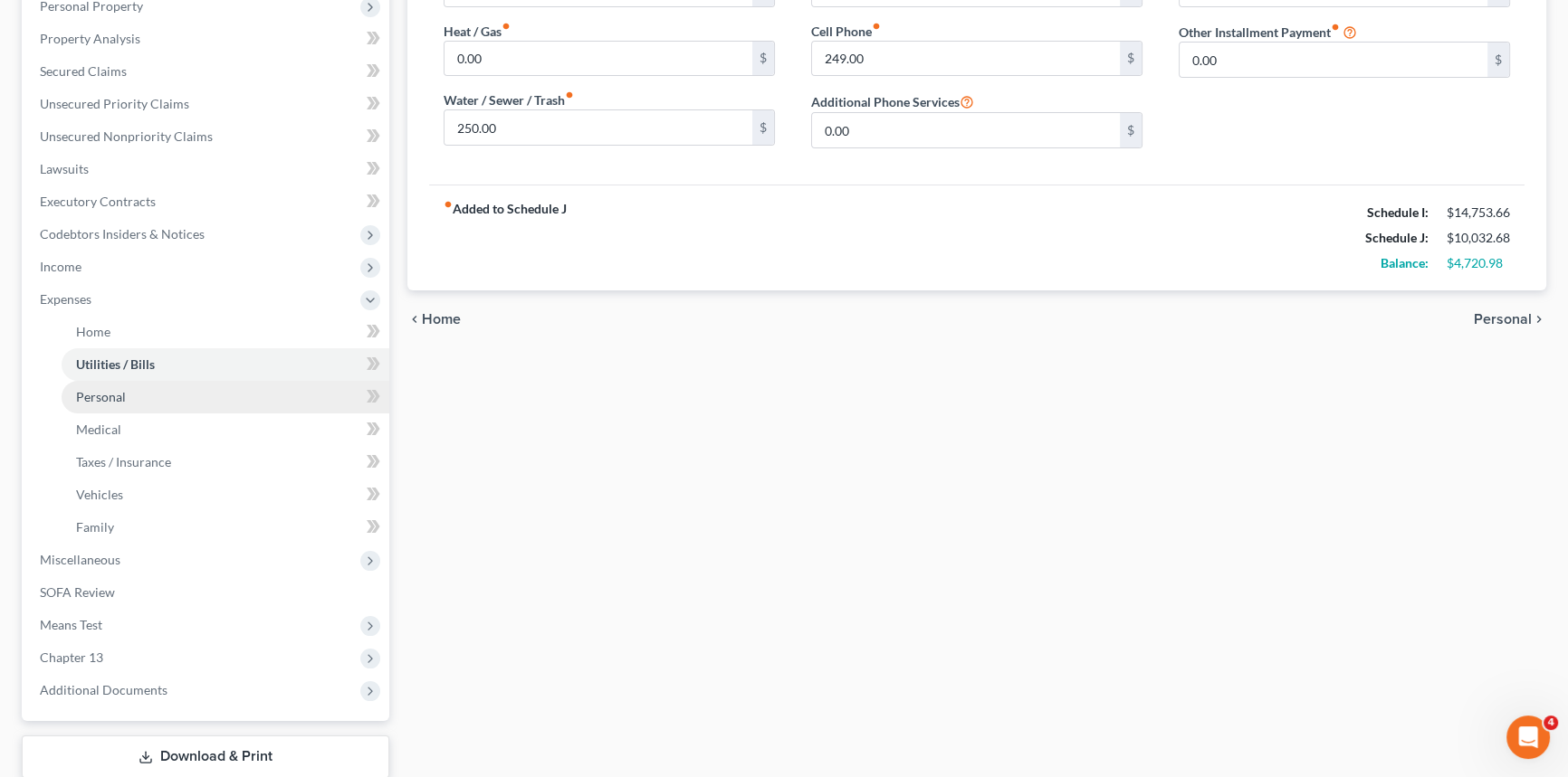
click at [110, 394] on span "Personal" at bounding box center [101, 397] width 50 height 15
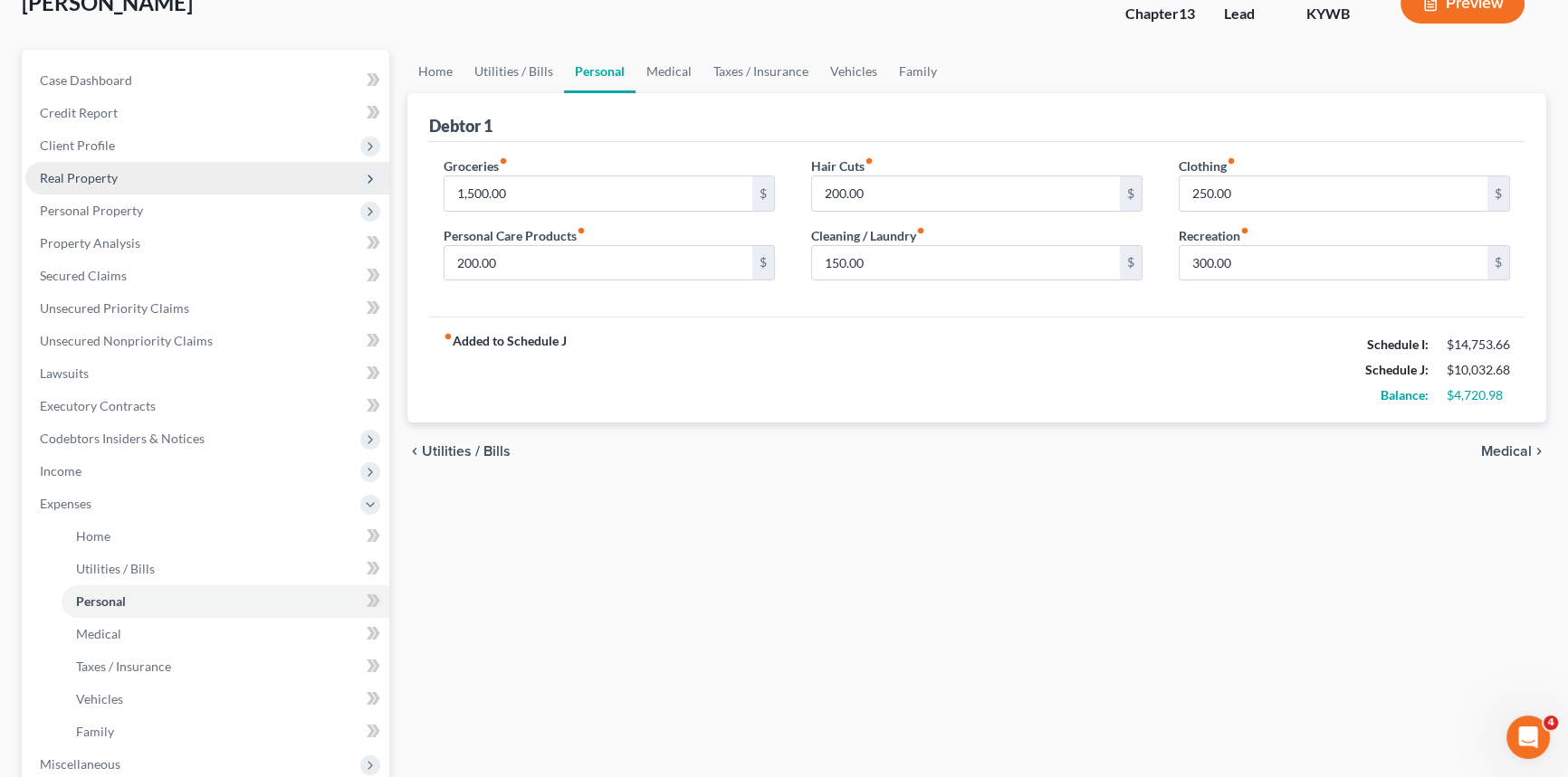
scroll to position [246, 0]
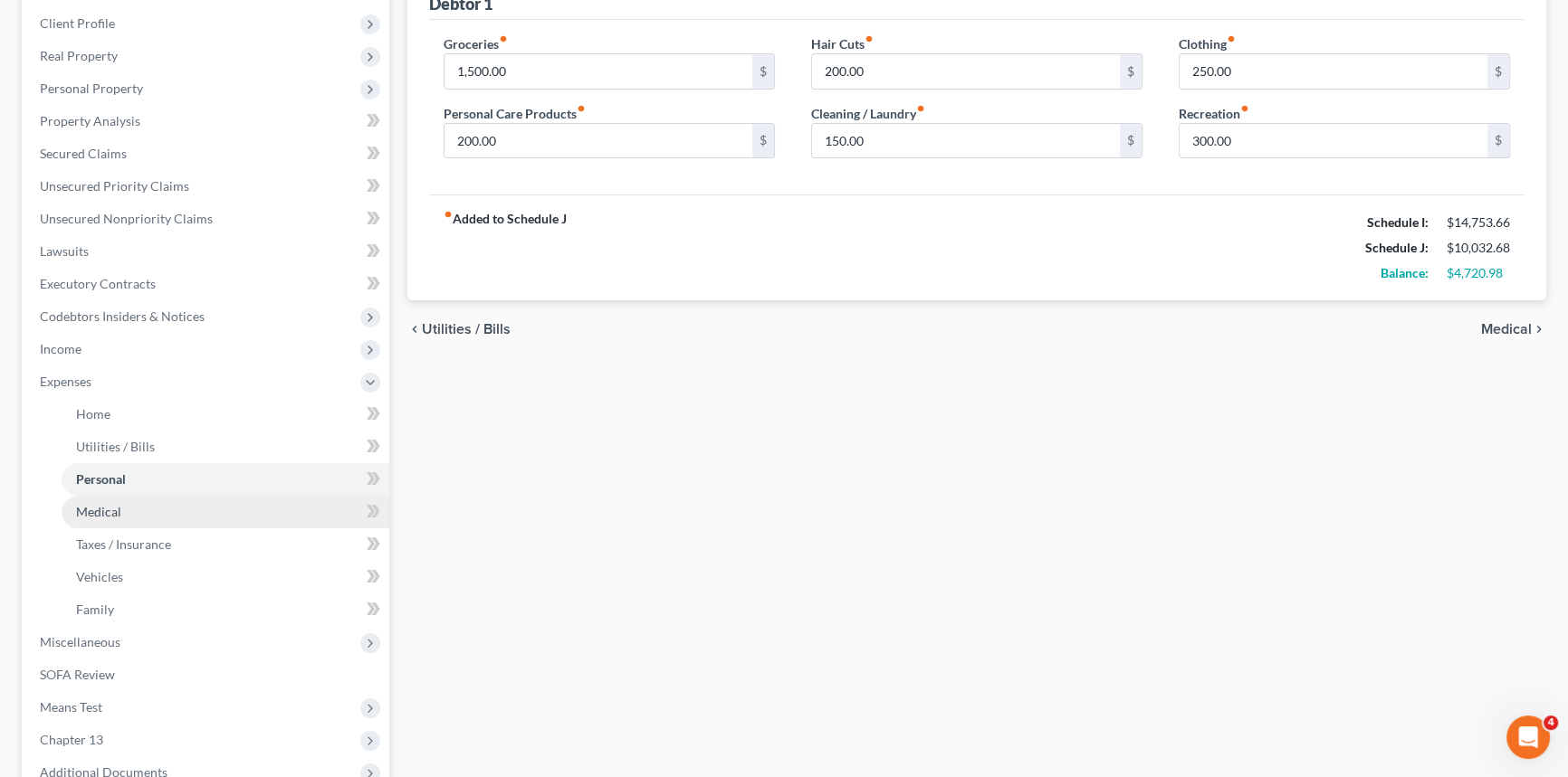
click at [112, 516] on span "Medical" at bounding box center [99, 512] width 45 height 15
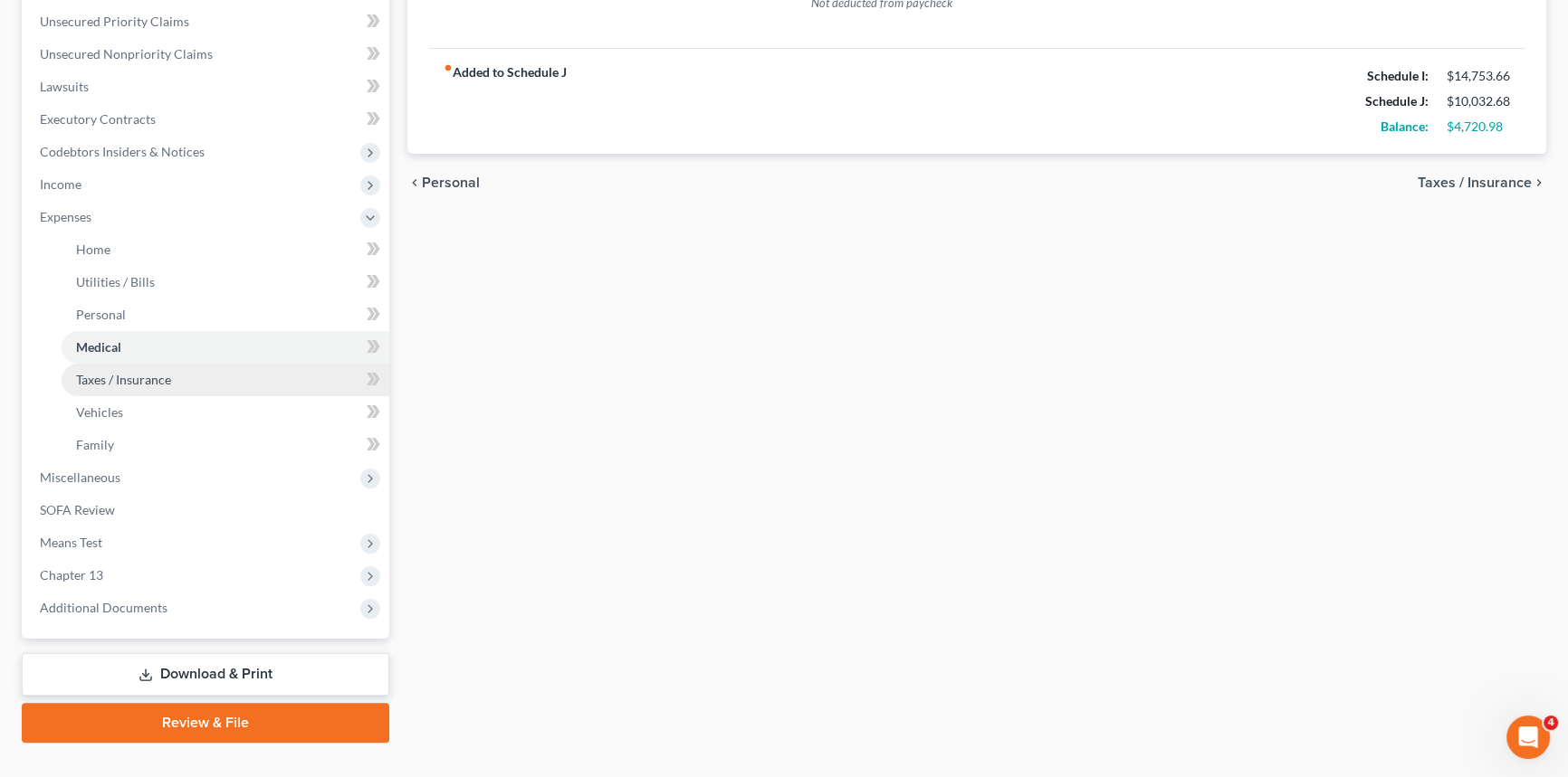
click at [93, 377] on span "Taxes / Insurance" at bounding box center [123, 379] width 95 height 15
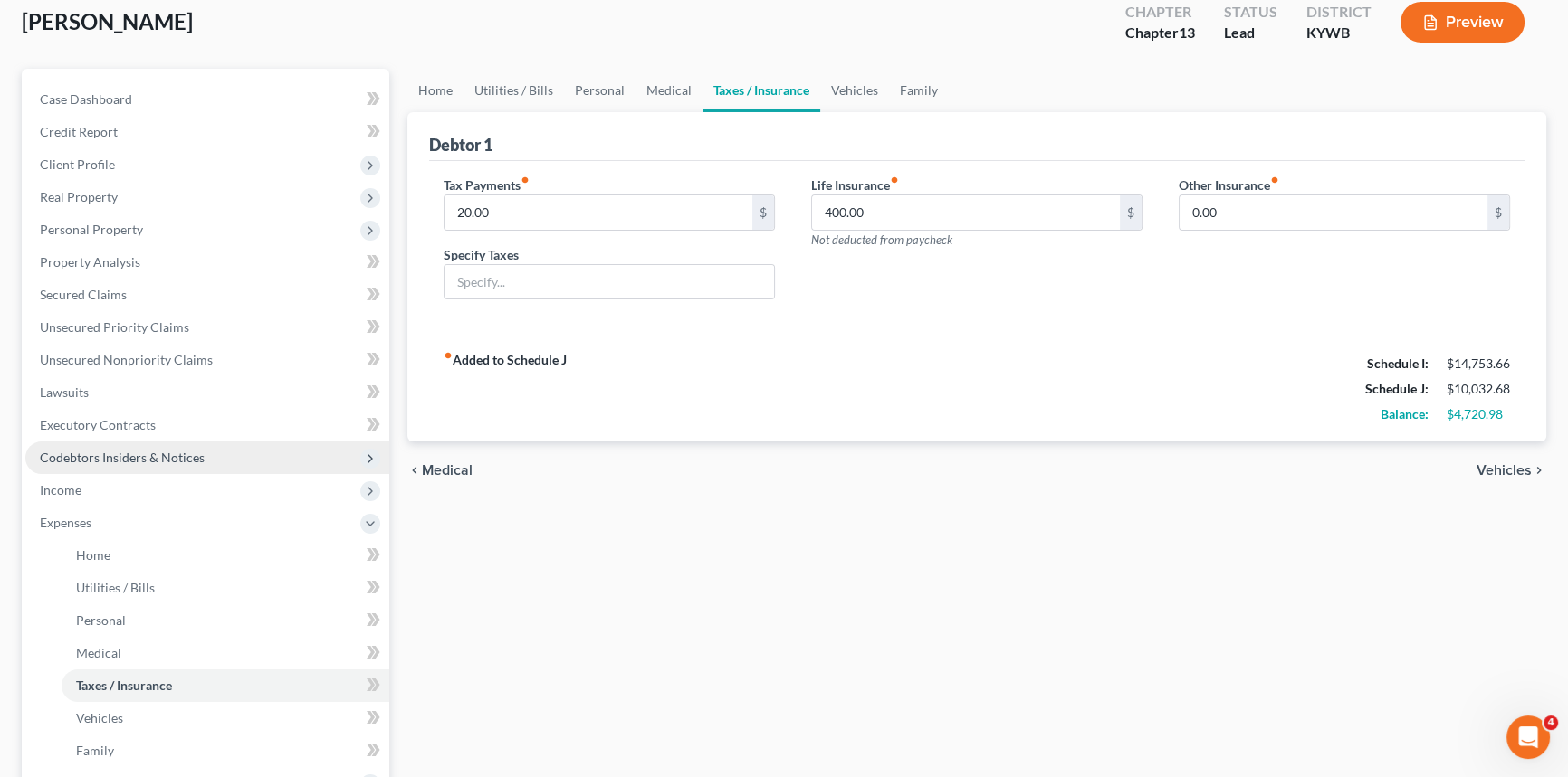
scroll to position [329, 0]
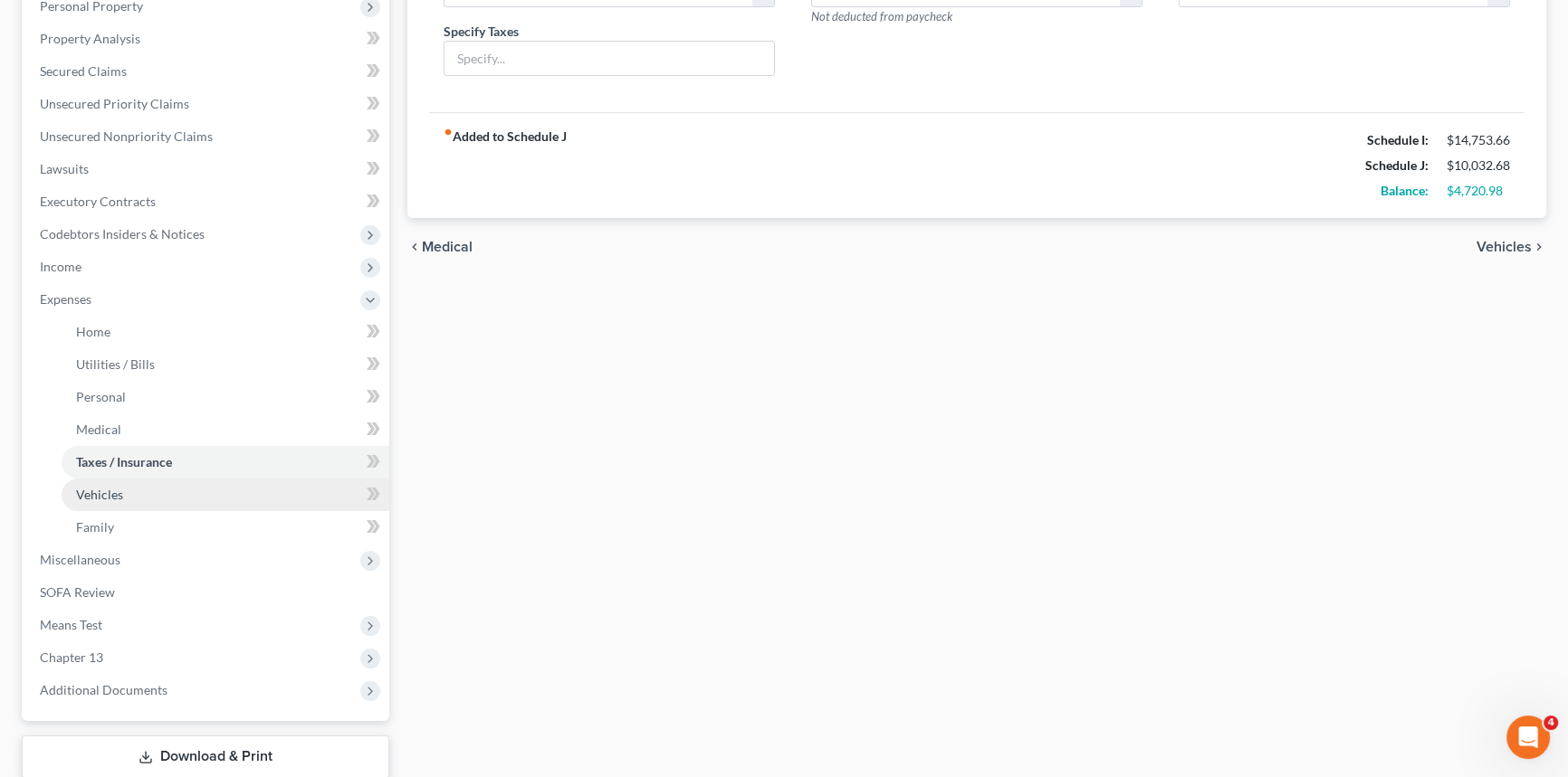
click at [85, 490] on span "Vehicles" at bounding box center [100, 494] width 47 height 15
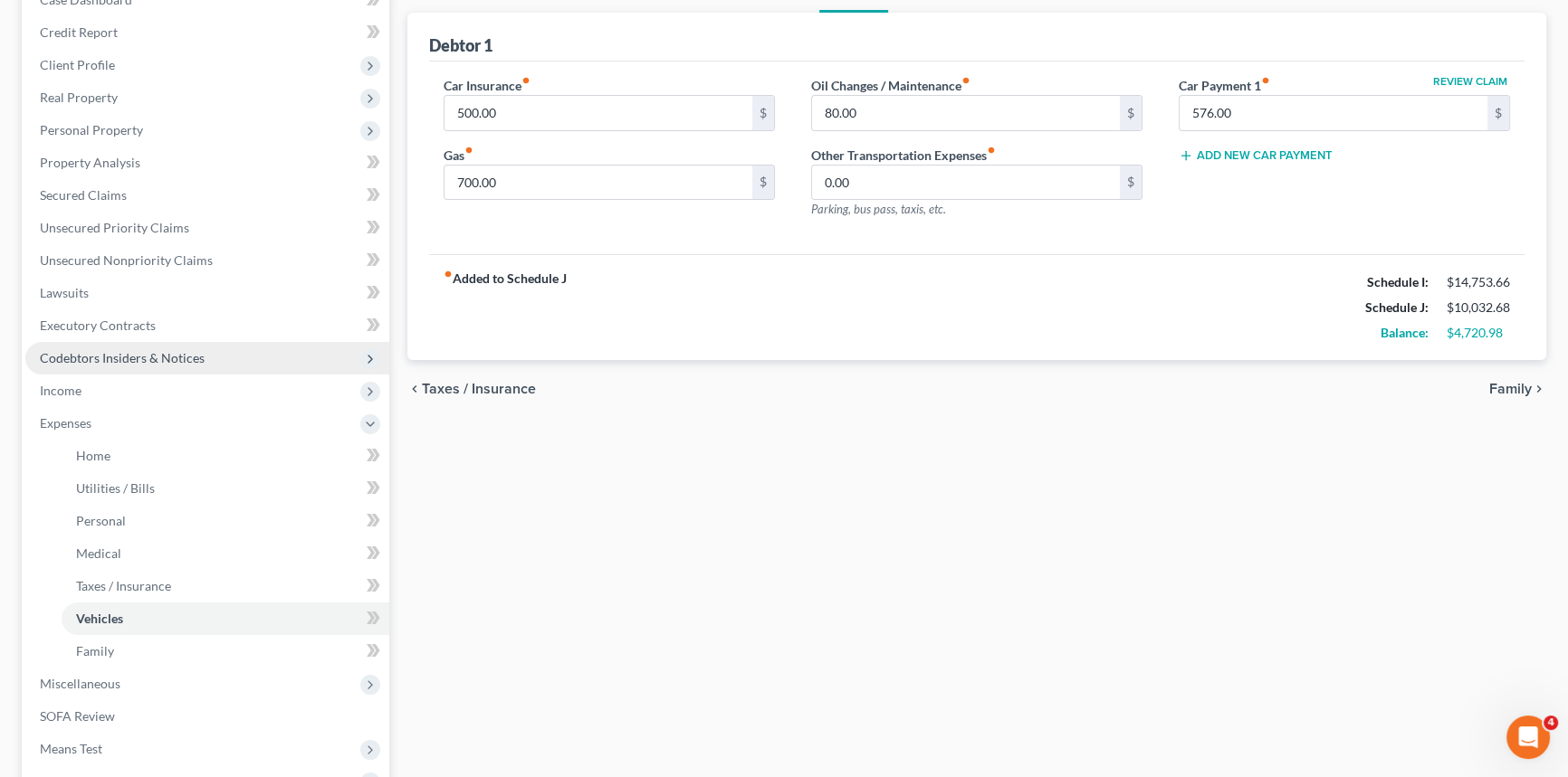
scroll to position [411, 0]
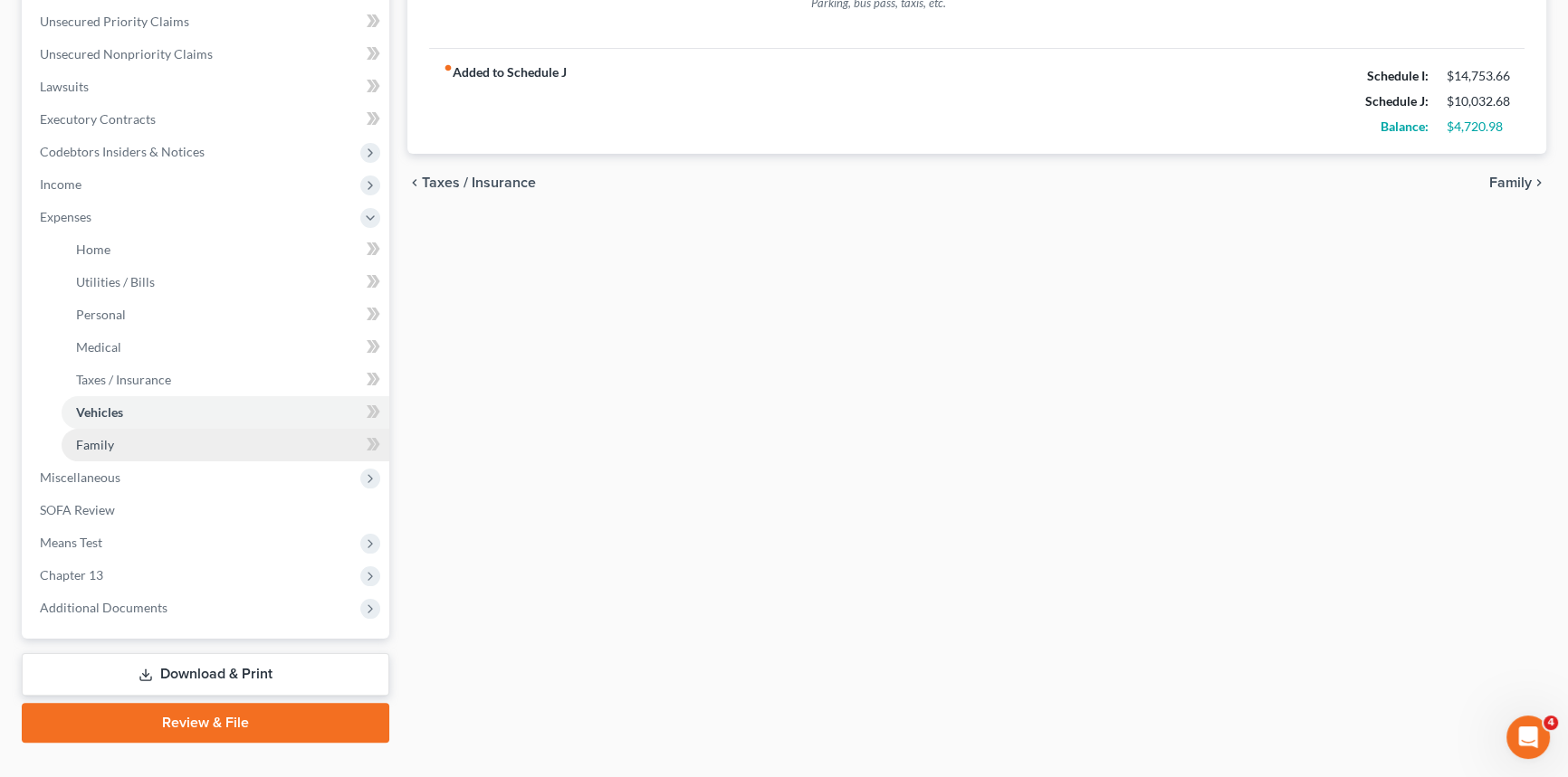
click at [118, 453] on link "Family" at bounding box center [226, 446] width 328 height 33
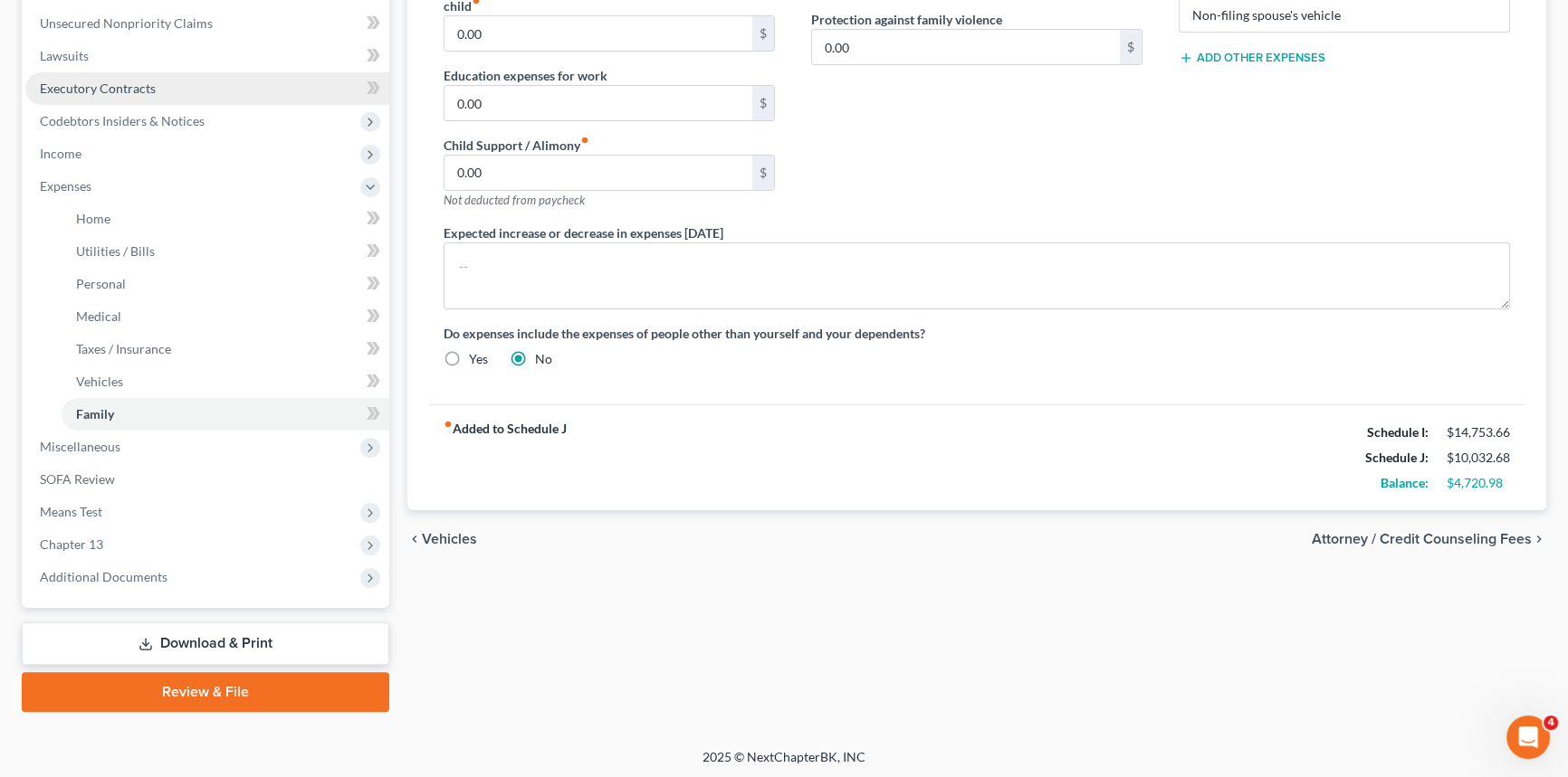
scroll to position [444, 0]
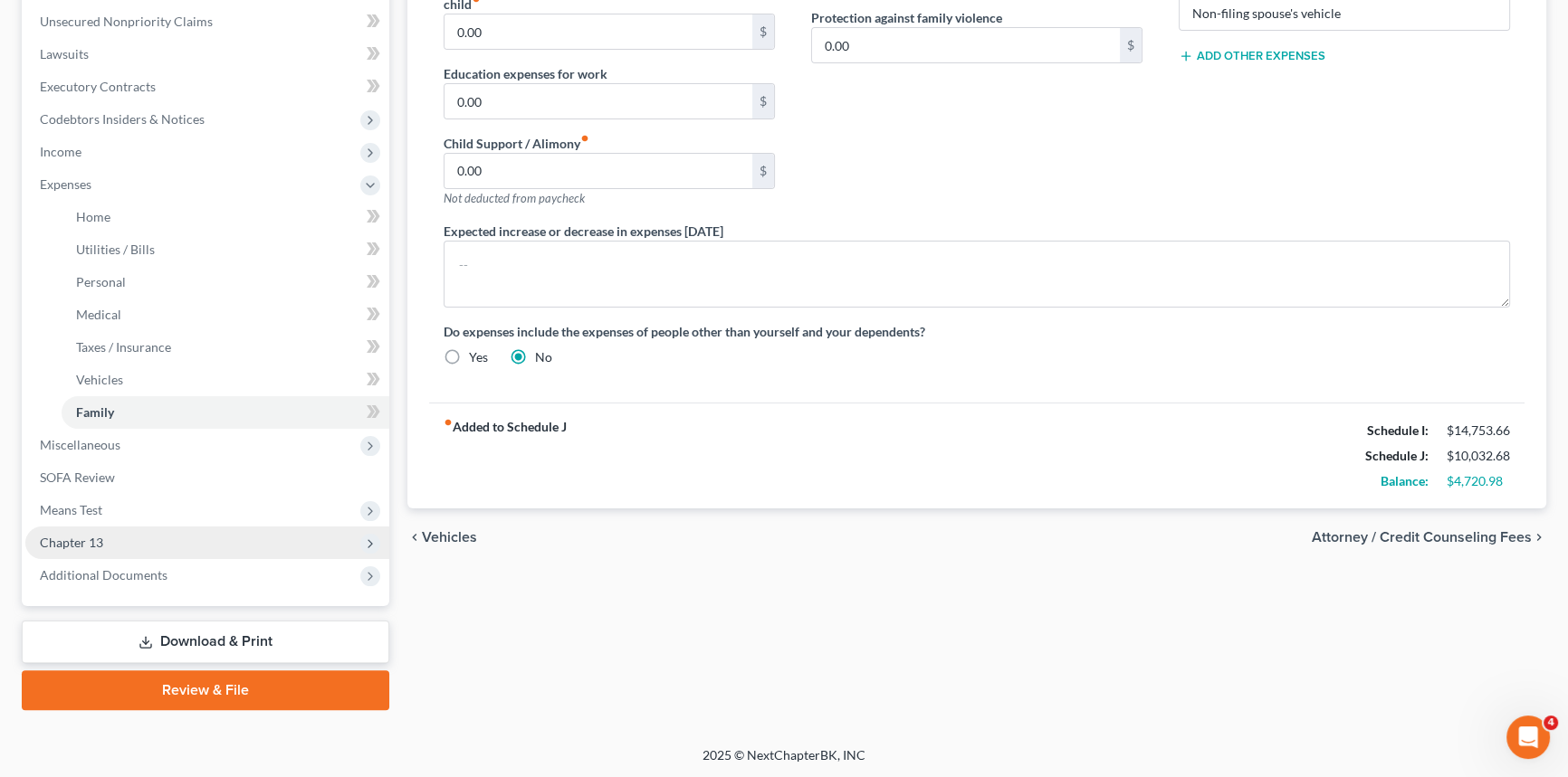
click at [72, 535] on span "Chapter 13" at bounding box center [72, 542] width 63 height 15
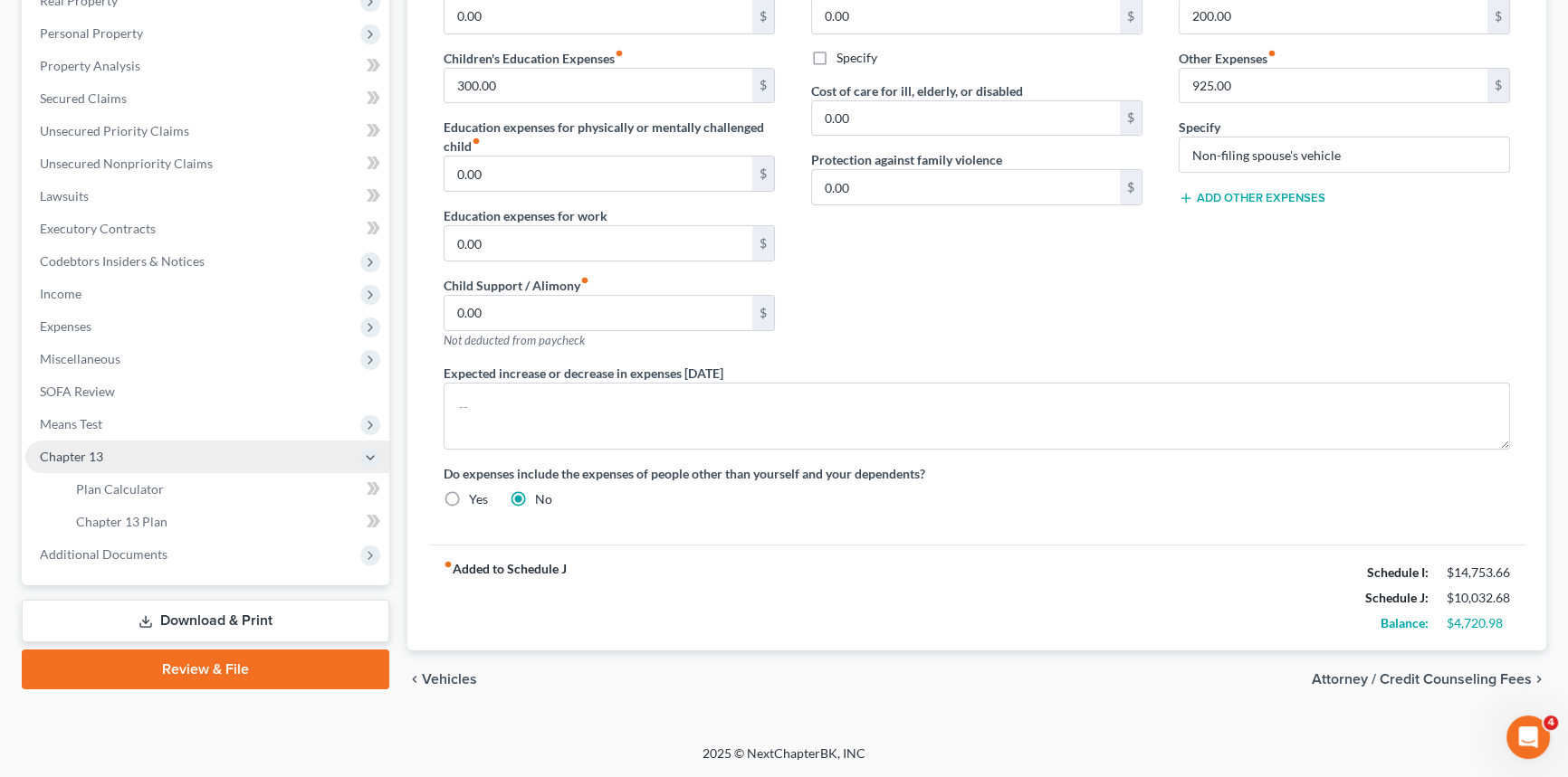
scroll to position [299, 0]
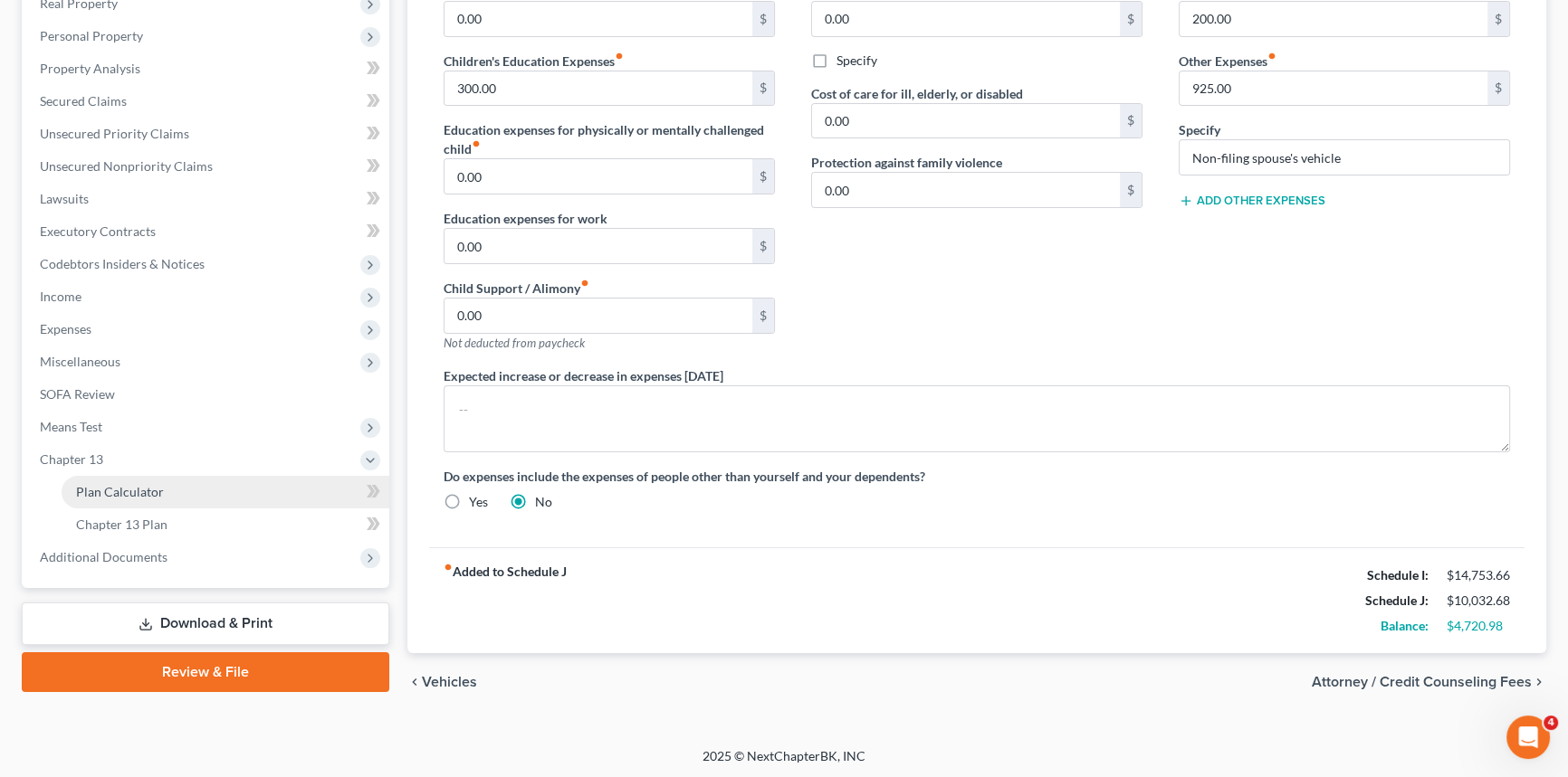
click at [101, 506] on link "Plan Calculator" at bounding box center [226, 493] width 328 height 33
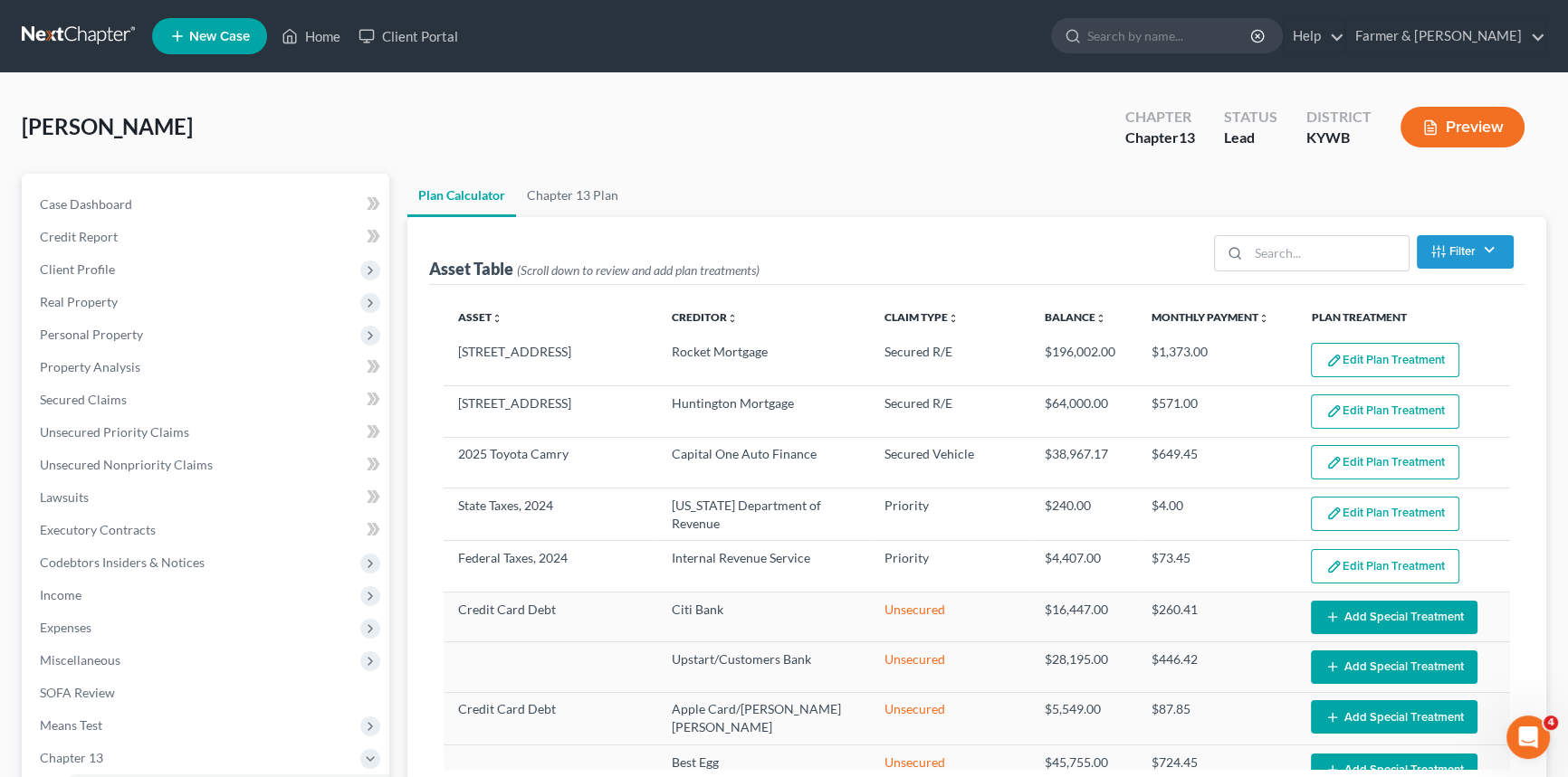
select select "59"
click at [333, 33] on link "Home" at bounding box center [311, 36] width 77 height 33
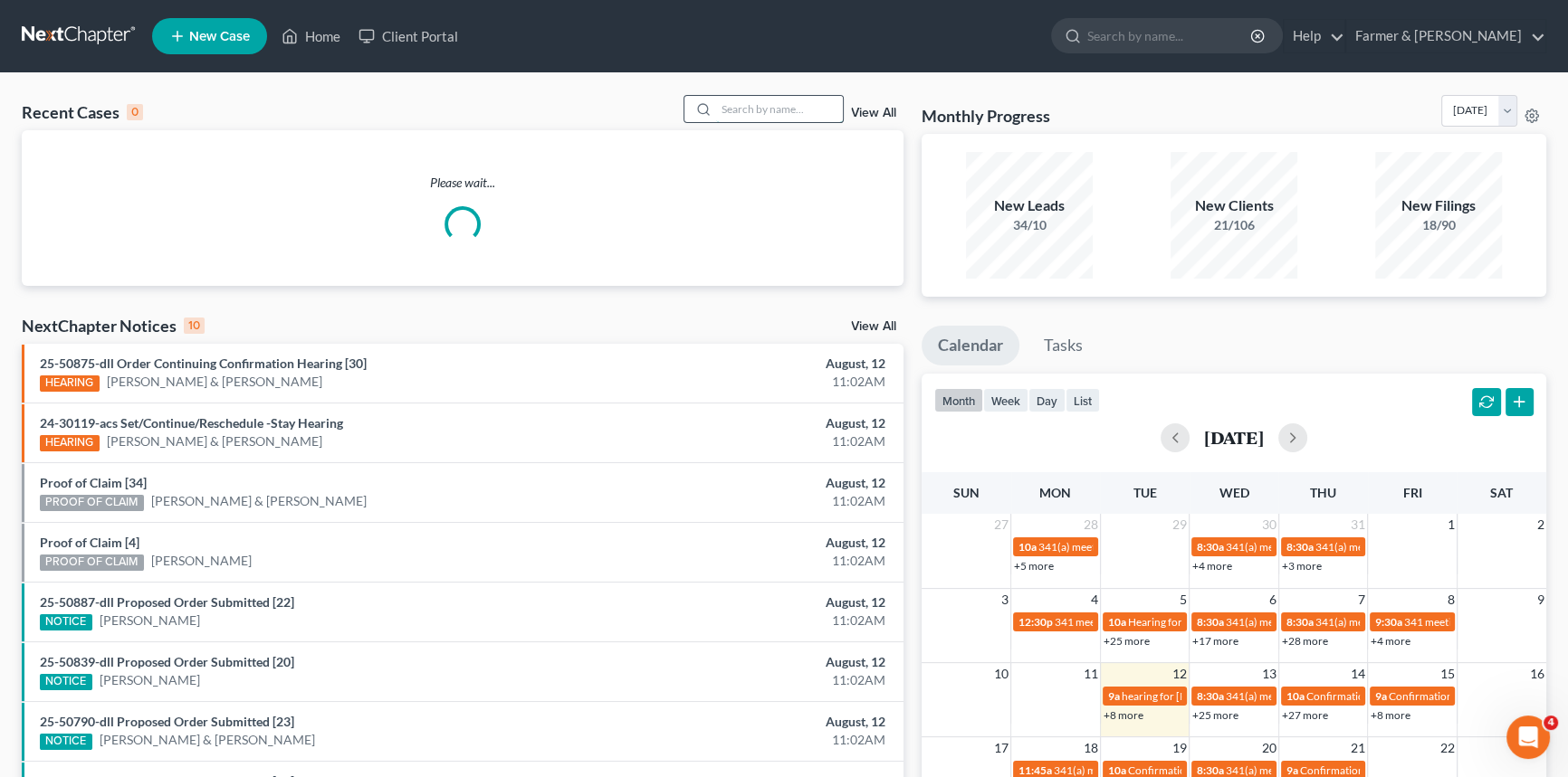
click at [756, 108] on input "search" at bounding box center [779, 109] width 127 height 26
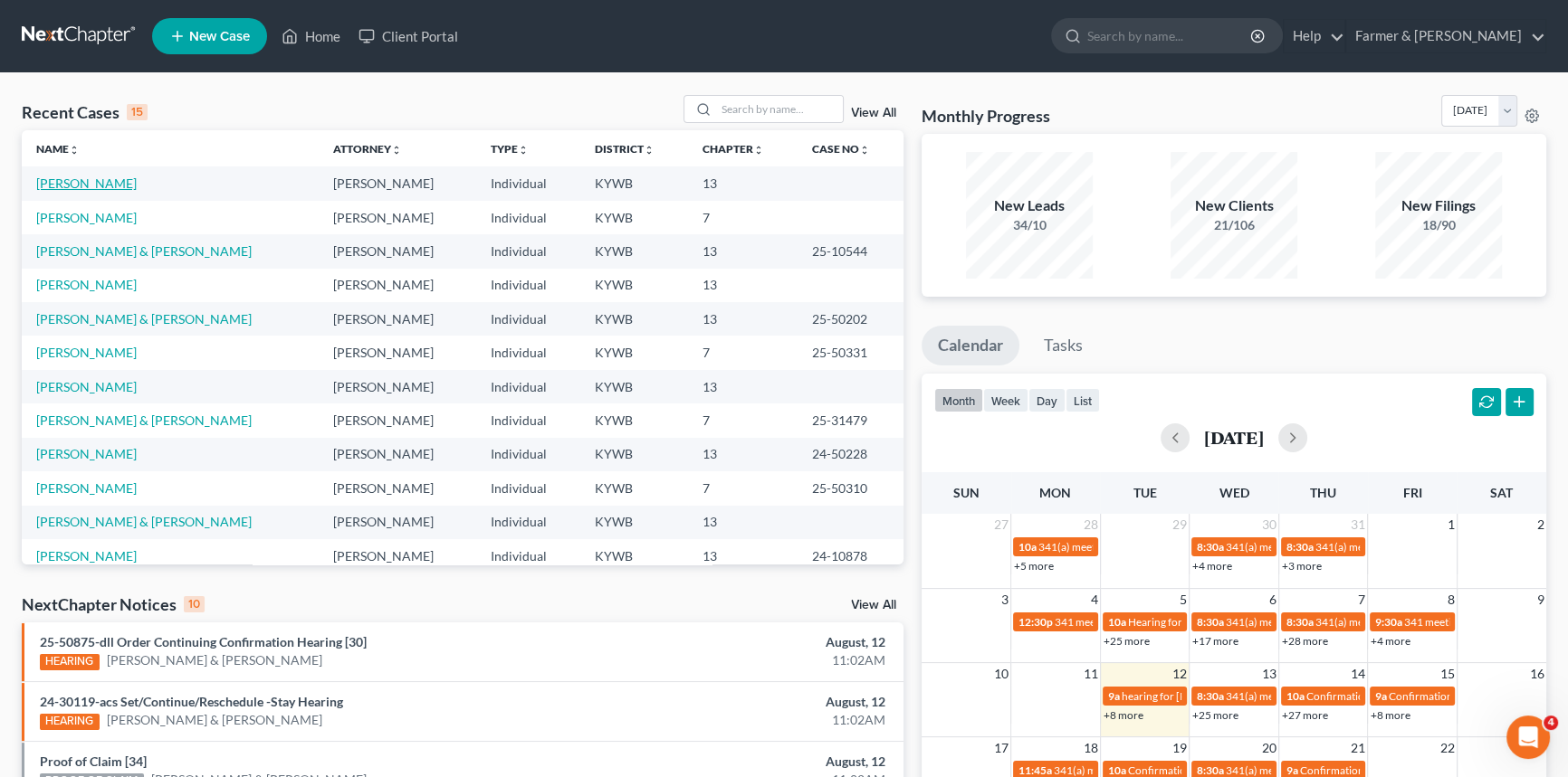
click at [56, 187] on link "Smajlagic, Stacie" at bounding box center [86, 183] width 101 height 15
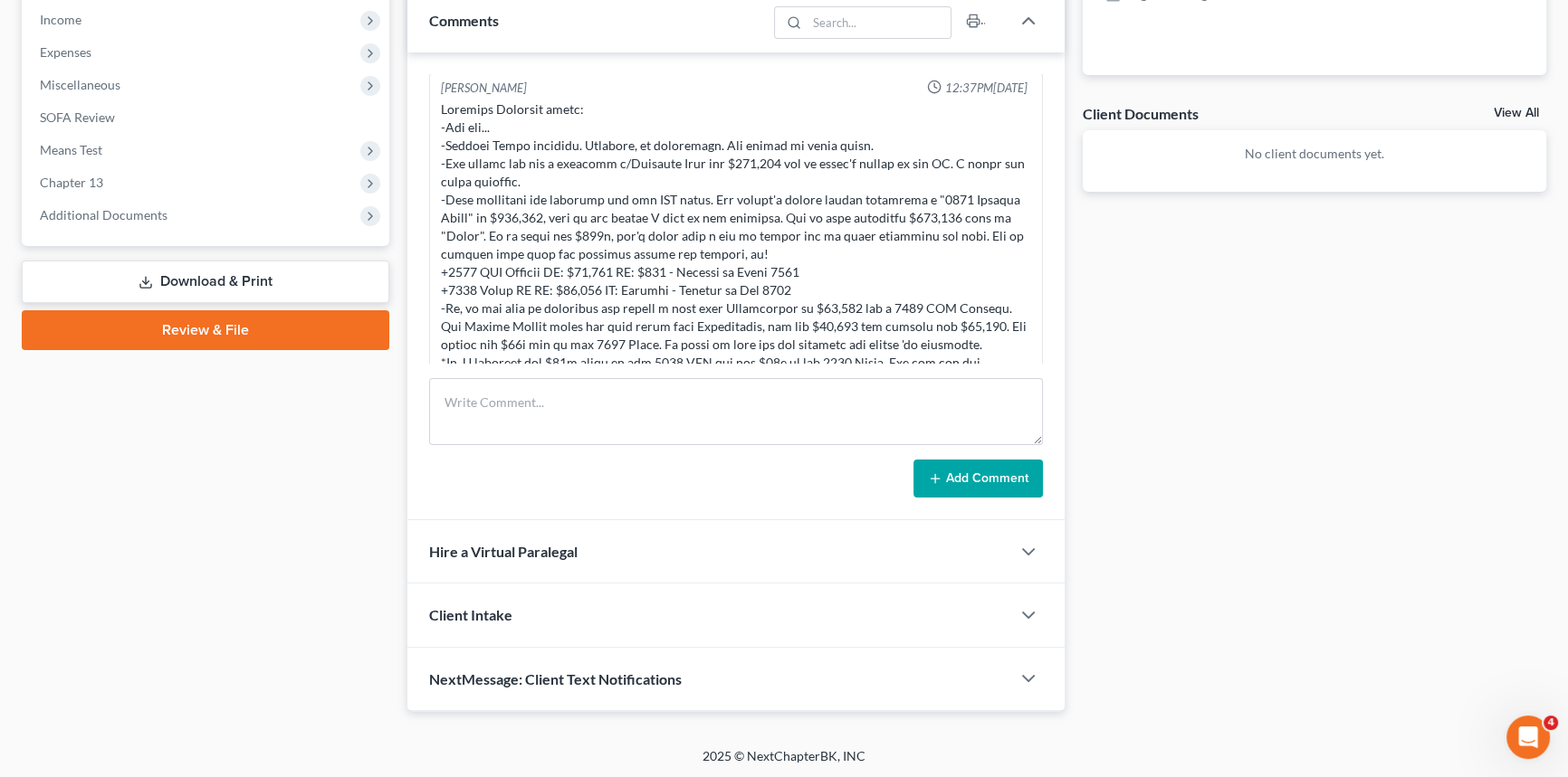
scroll to position [774, 0]
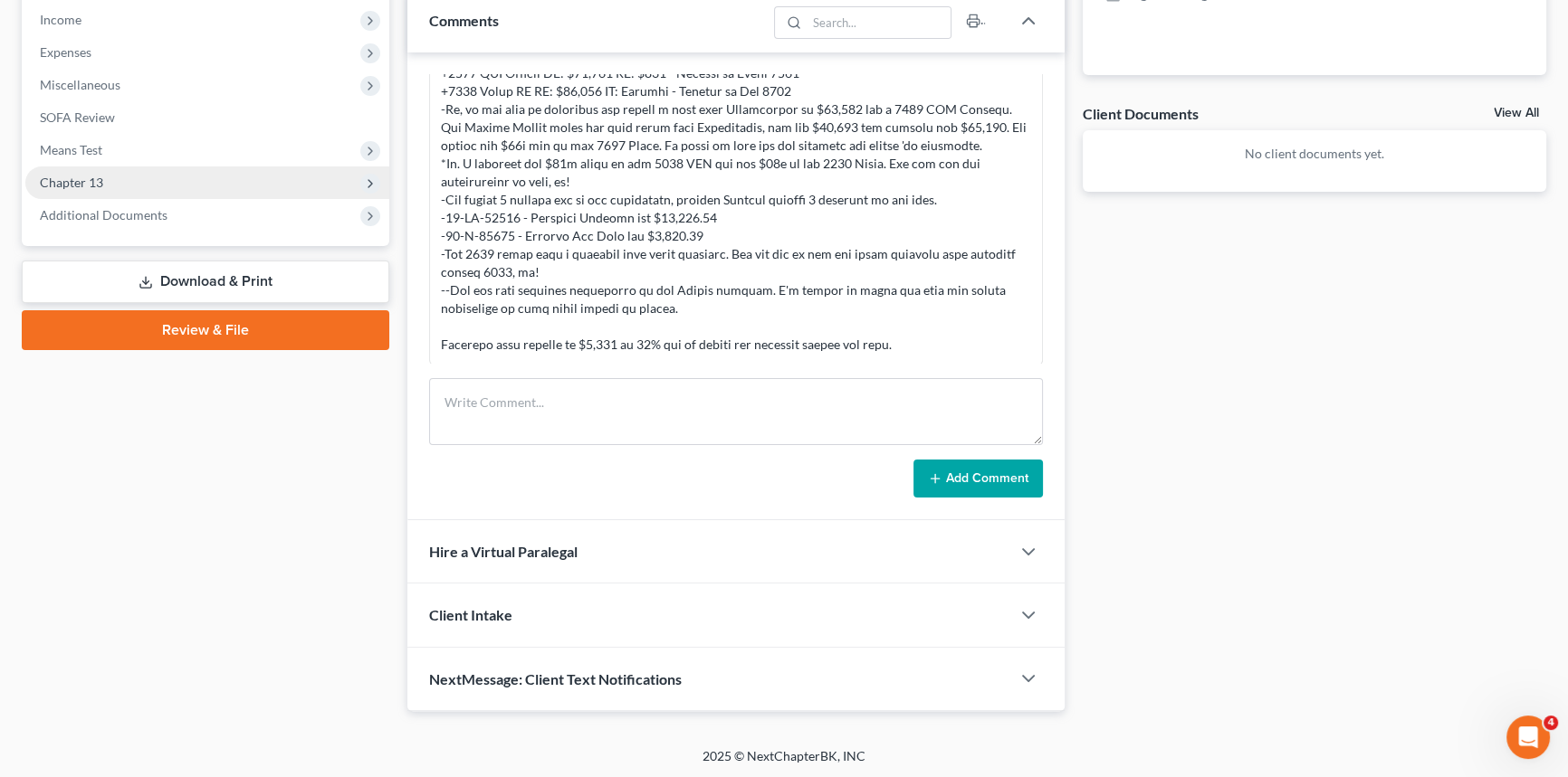
click at [91, 177] on span "Chapter 13" at bounding box center [72, 182] width 63 height 15
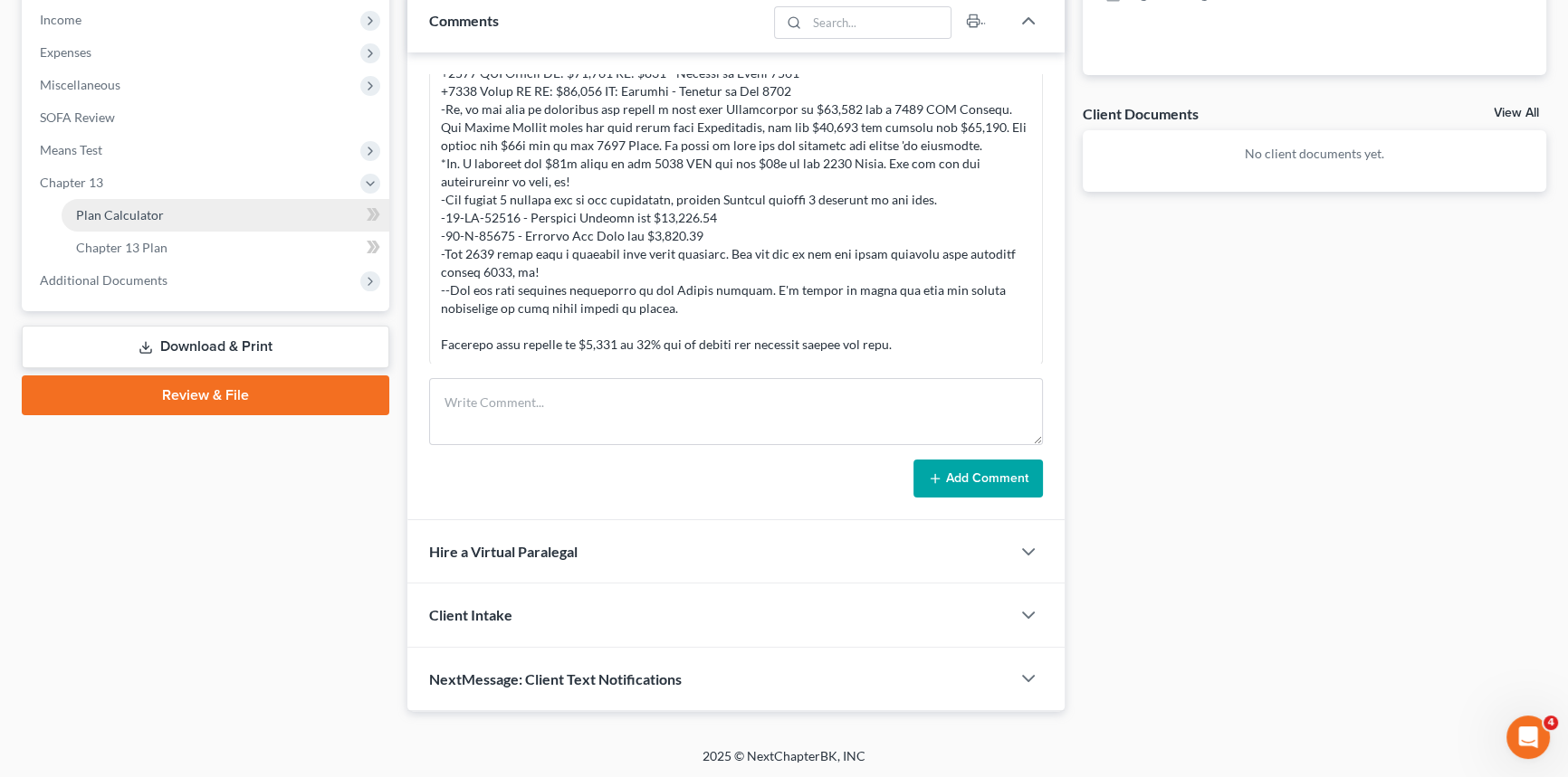
click at [98, 211] on span "Plan Calculator" at bounding box center [120, 215] width 88 height 15
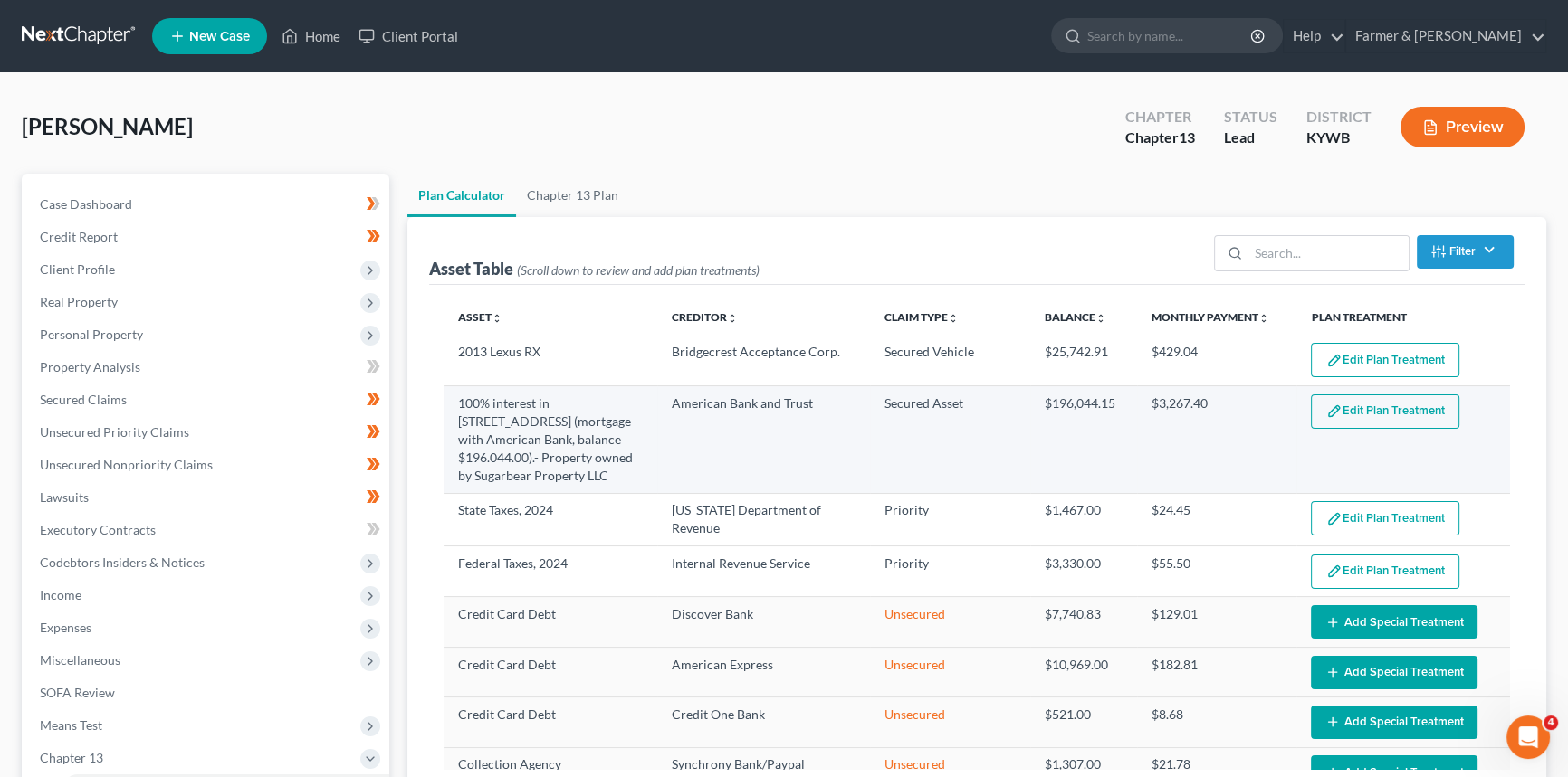
select select "59"
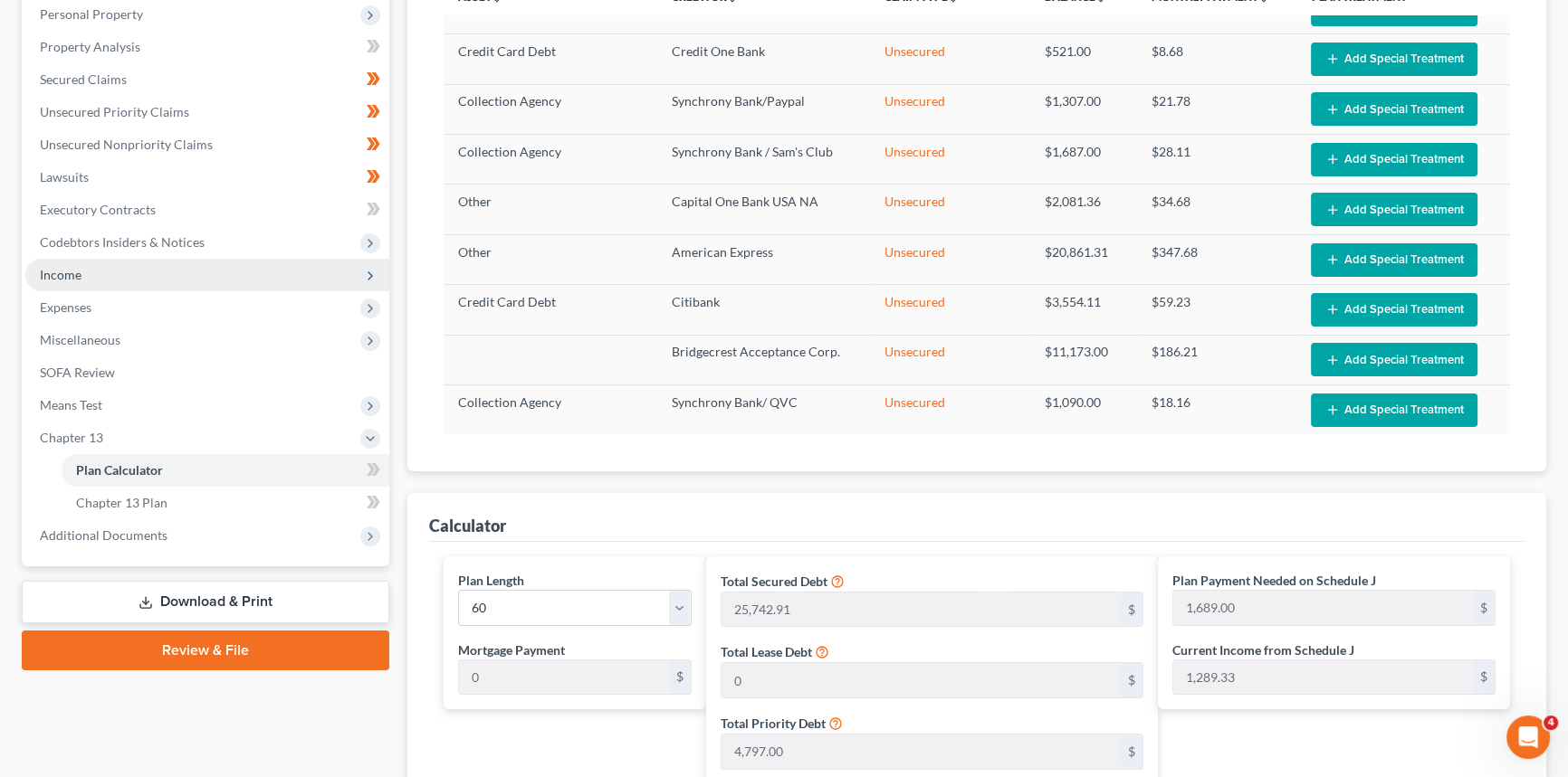
scroll to position [156, 0]
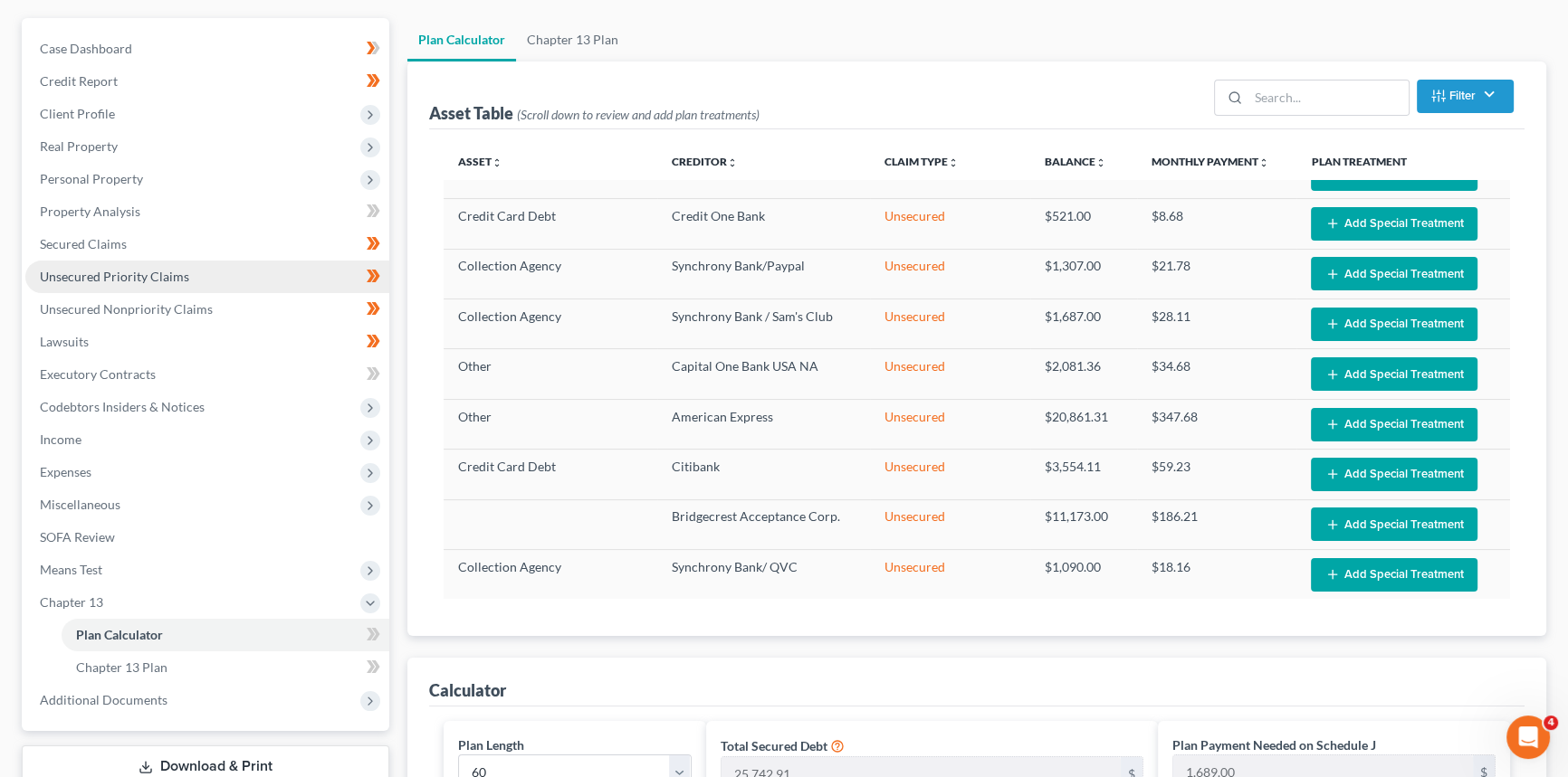
click at [117, 275] on span "Unsecured Priority Claims" at bounding box center [114, 276] width 149 height 15
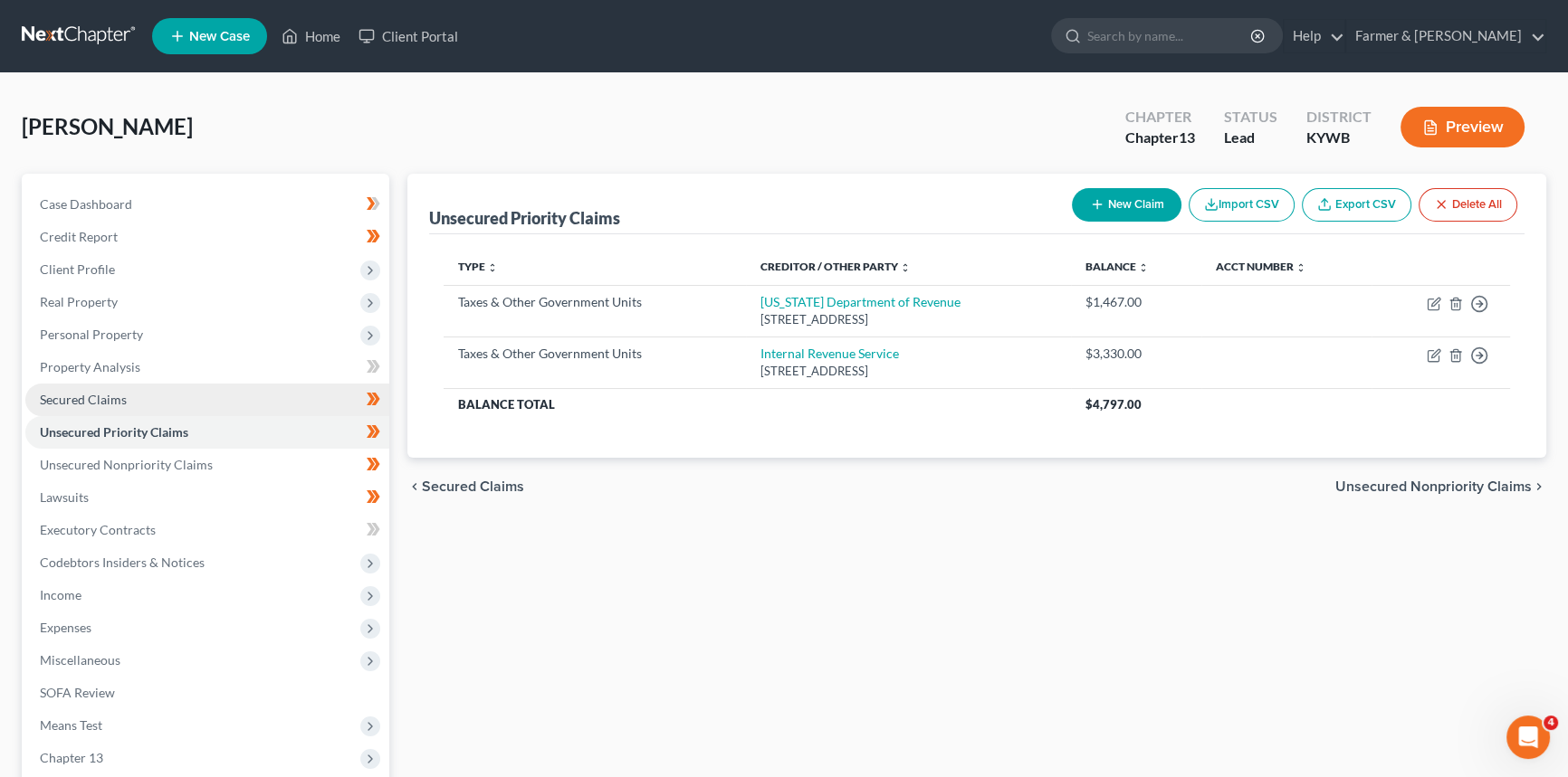
click at [99, 400] on span "Secured Claims" at bounding box center [83, 399] width 87 height 15
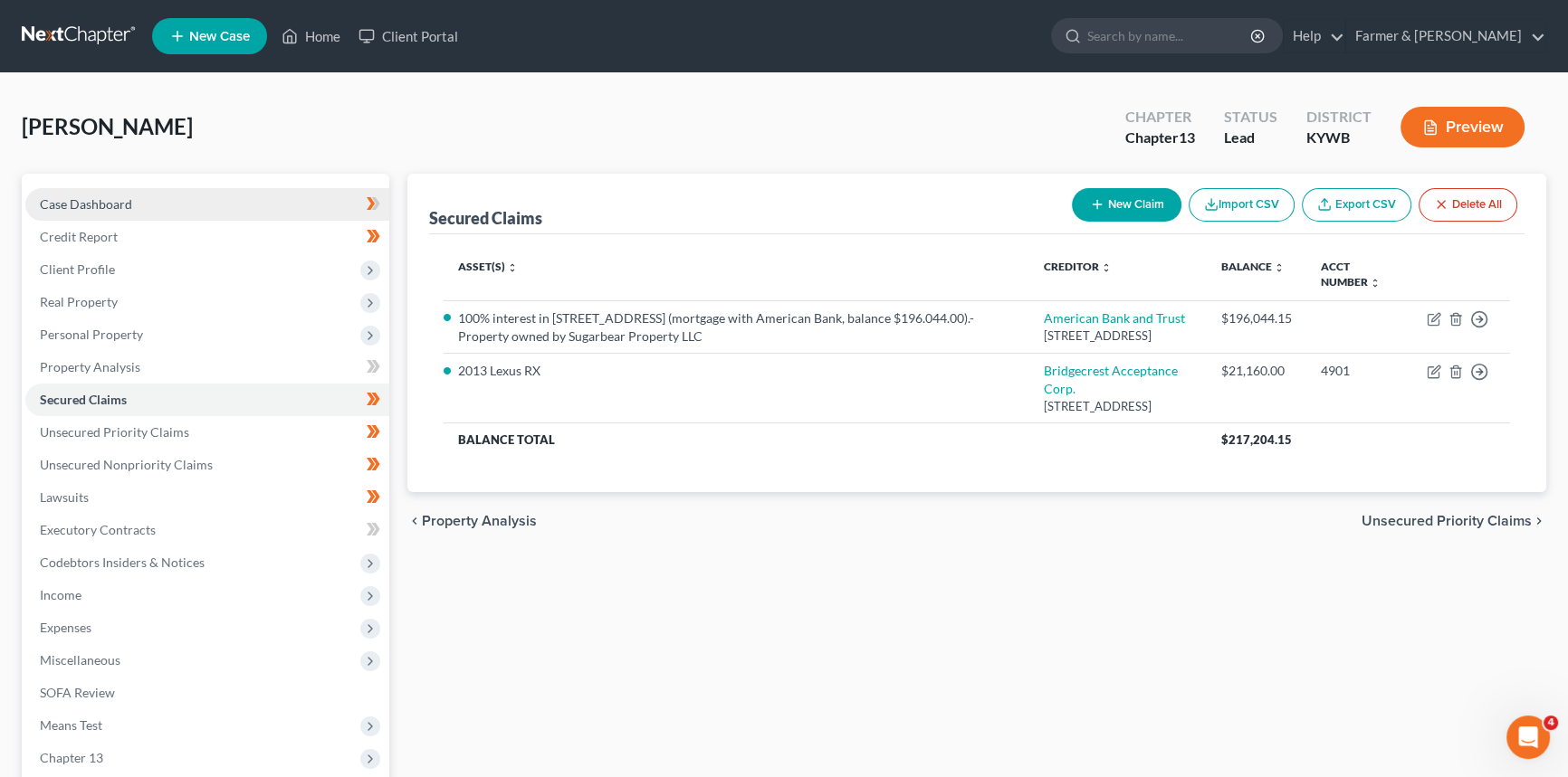
click at [113, 208] on span "Case Dashboard" at bounding box center [86, 204] width 92 height 15
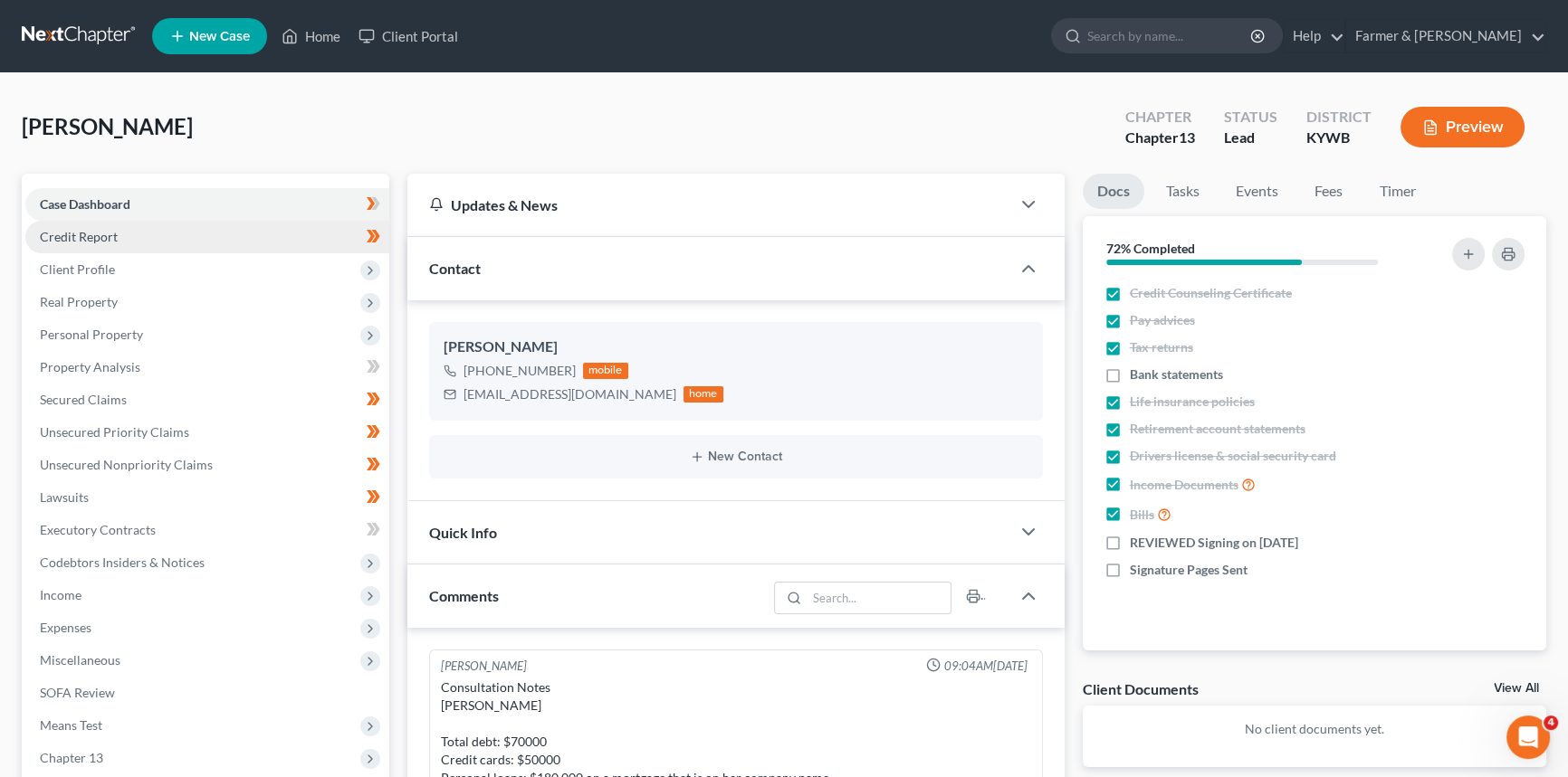
scroll to position [774, 0]
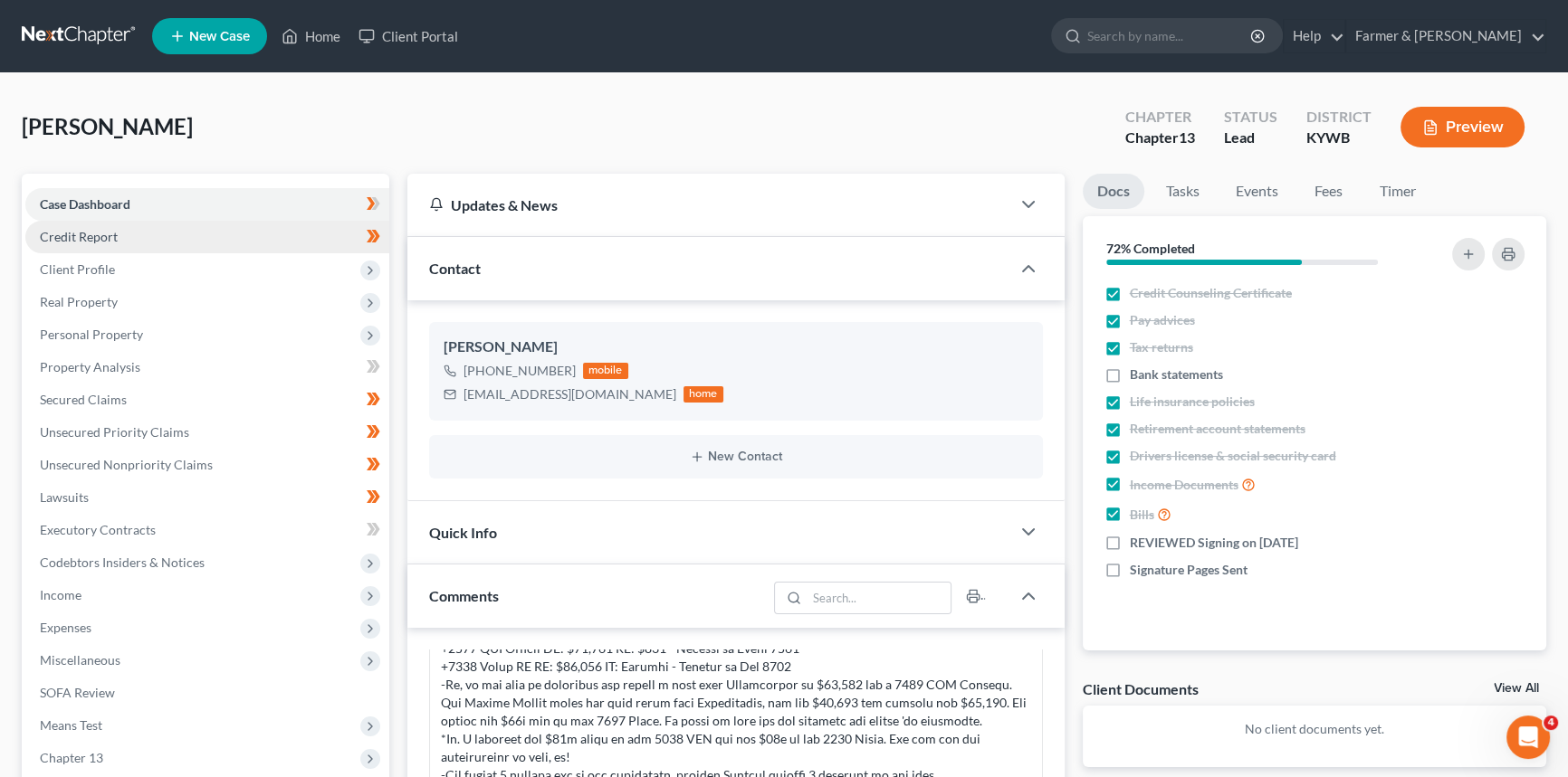
click at [122, 235] on link "Credit Report" at bounding box center [207, 237] width 364 height 33
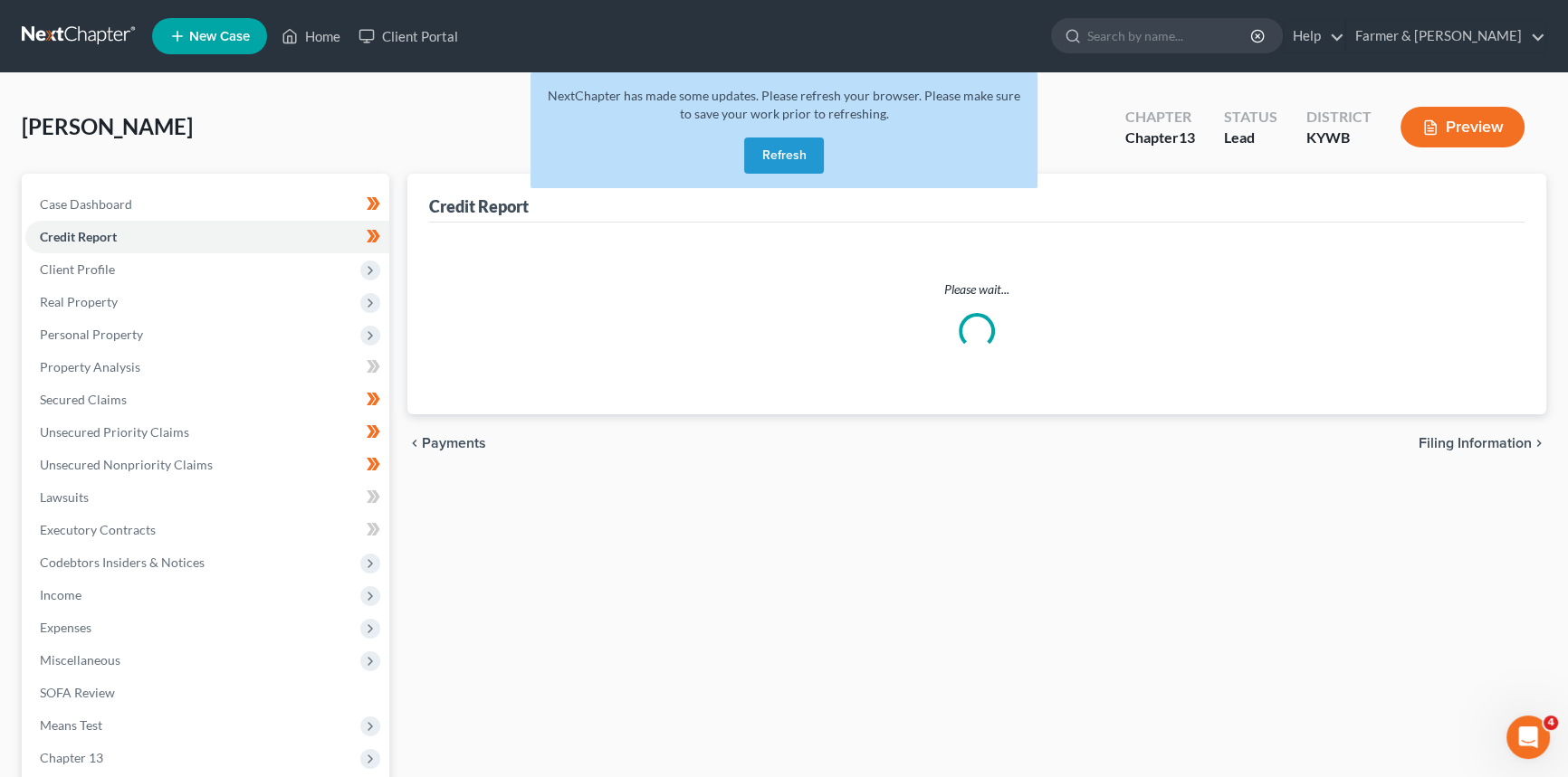
click at [792, 164] on button "Refresh" at bounding box center [784, 156] width 80 height 36
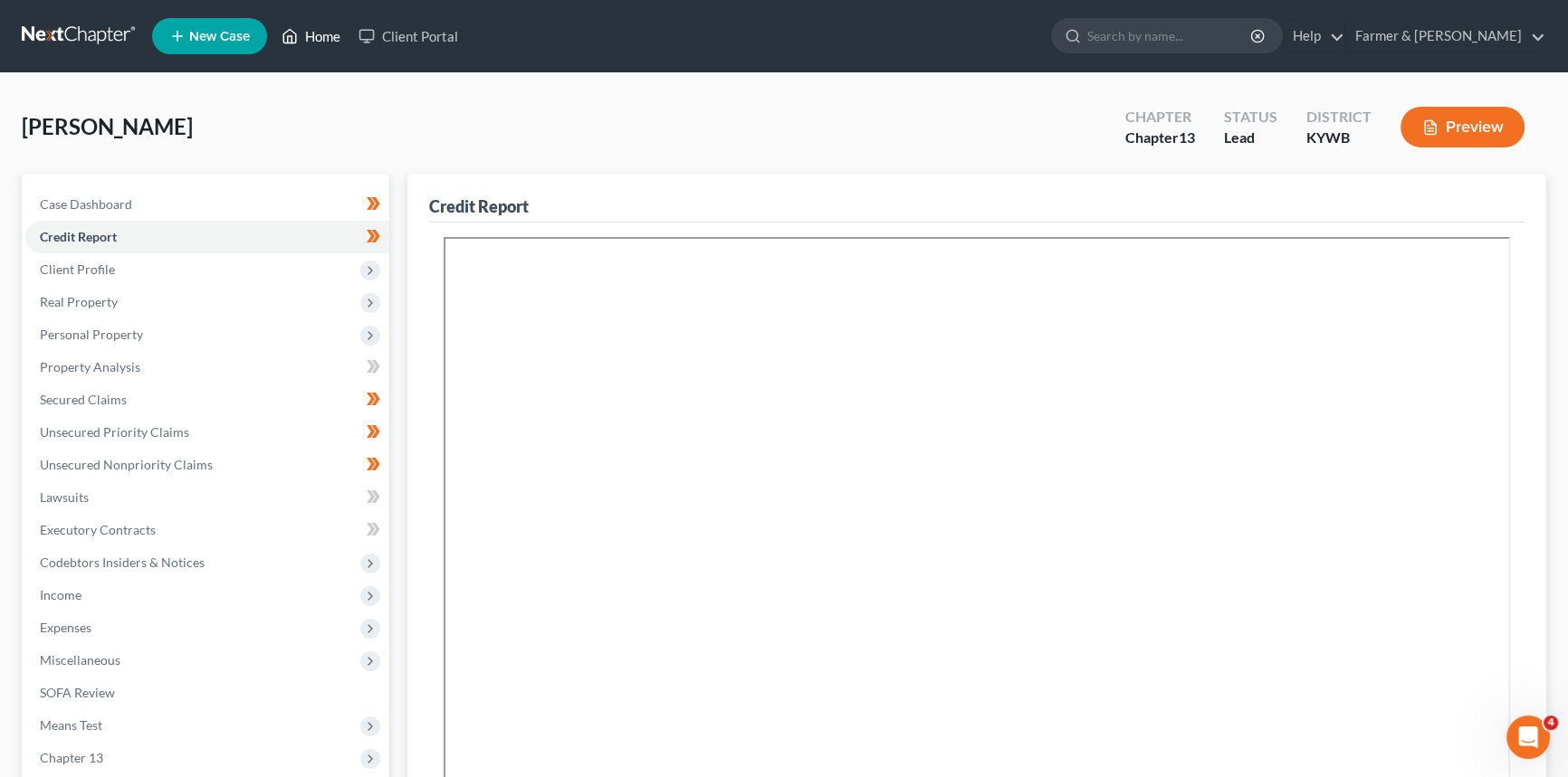
click at [317, 30] on link "Home" at bounding box center [311, 36] width 77 height 33
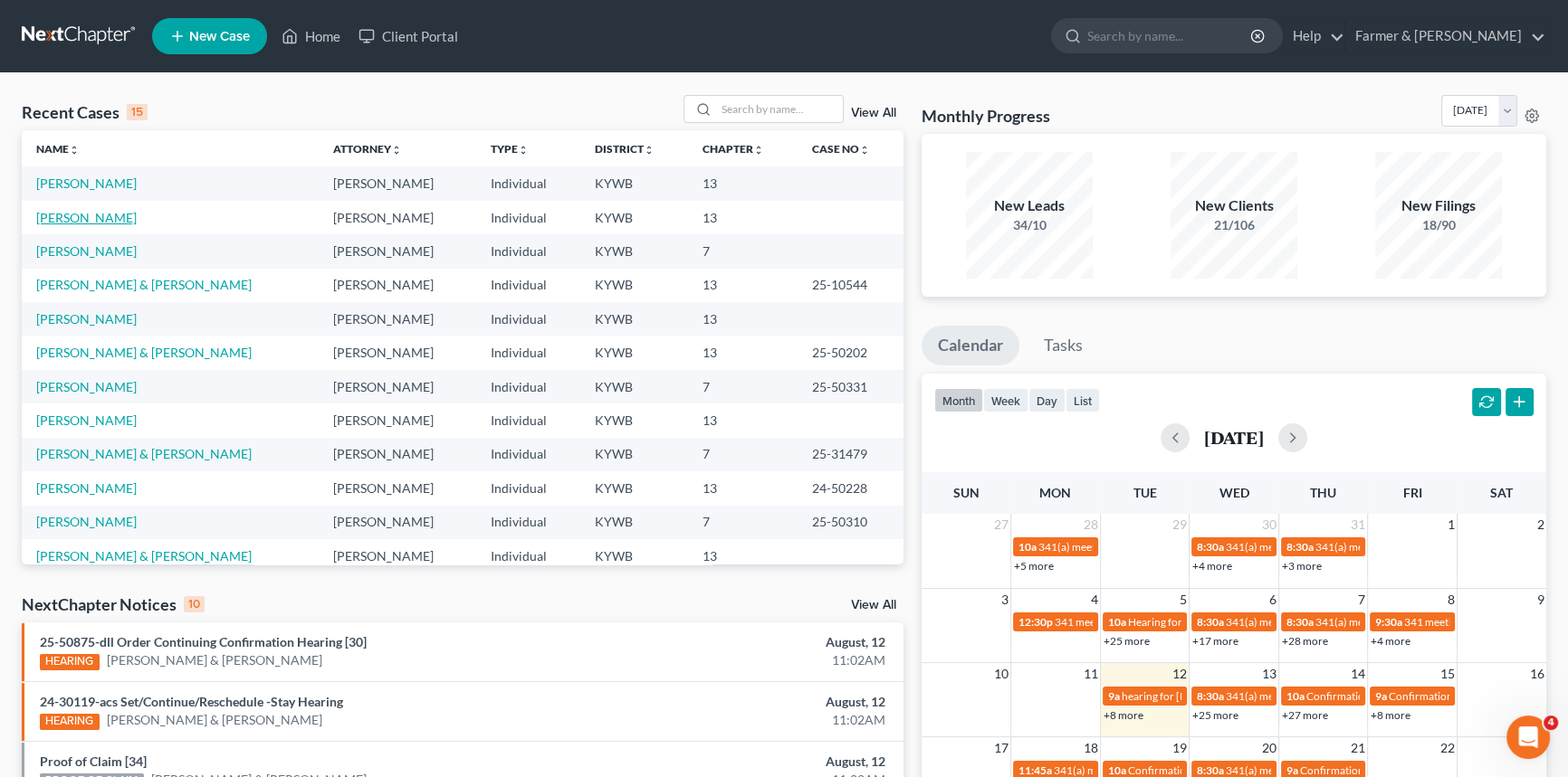
click at [82, 219] on link "Smajlagic, Stacie" at bounding box center [86, 217] width 101 height 15
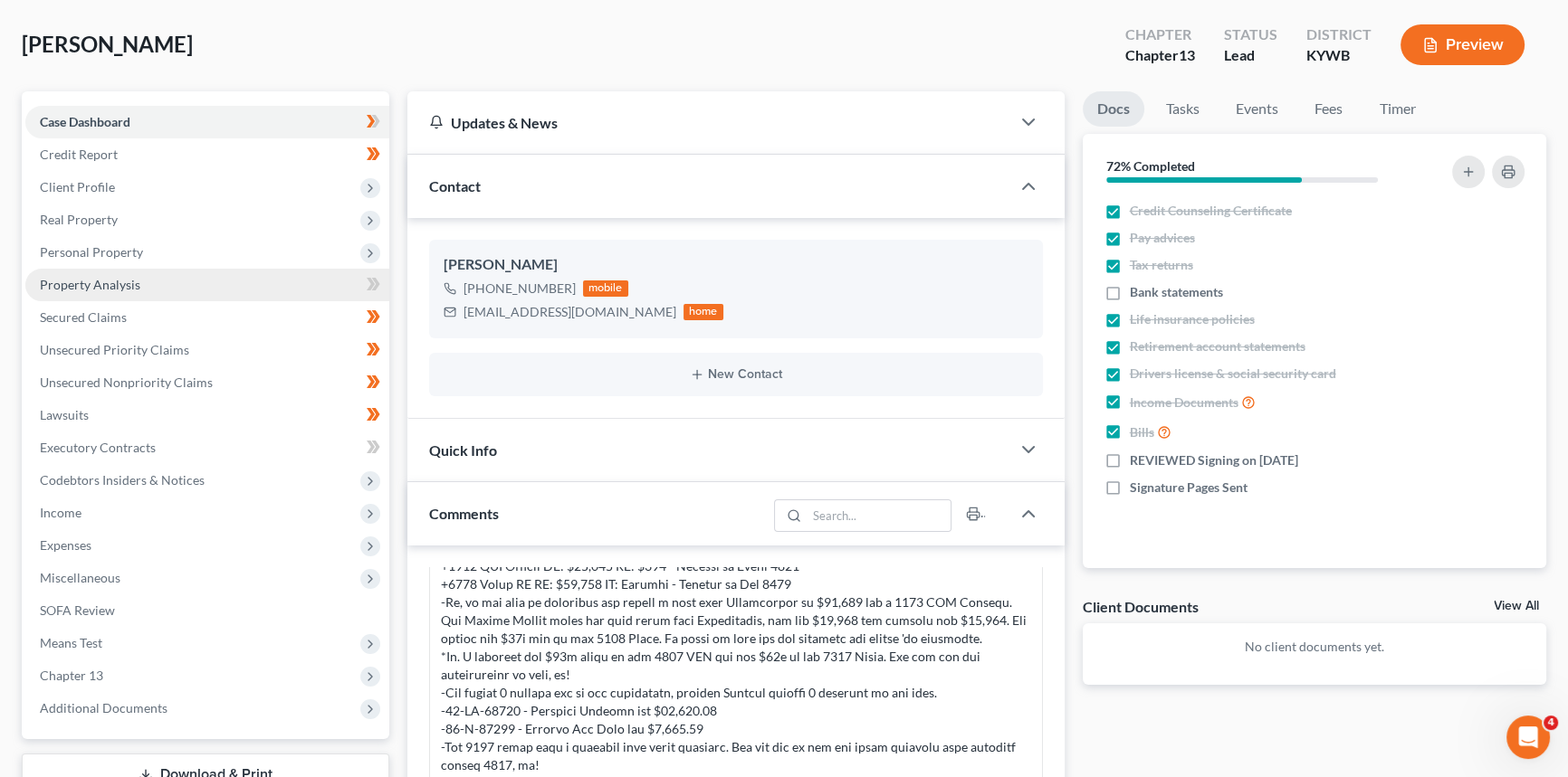
scroll to position [82, 0]
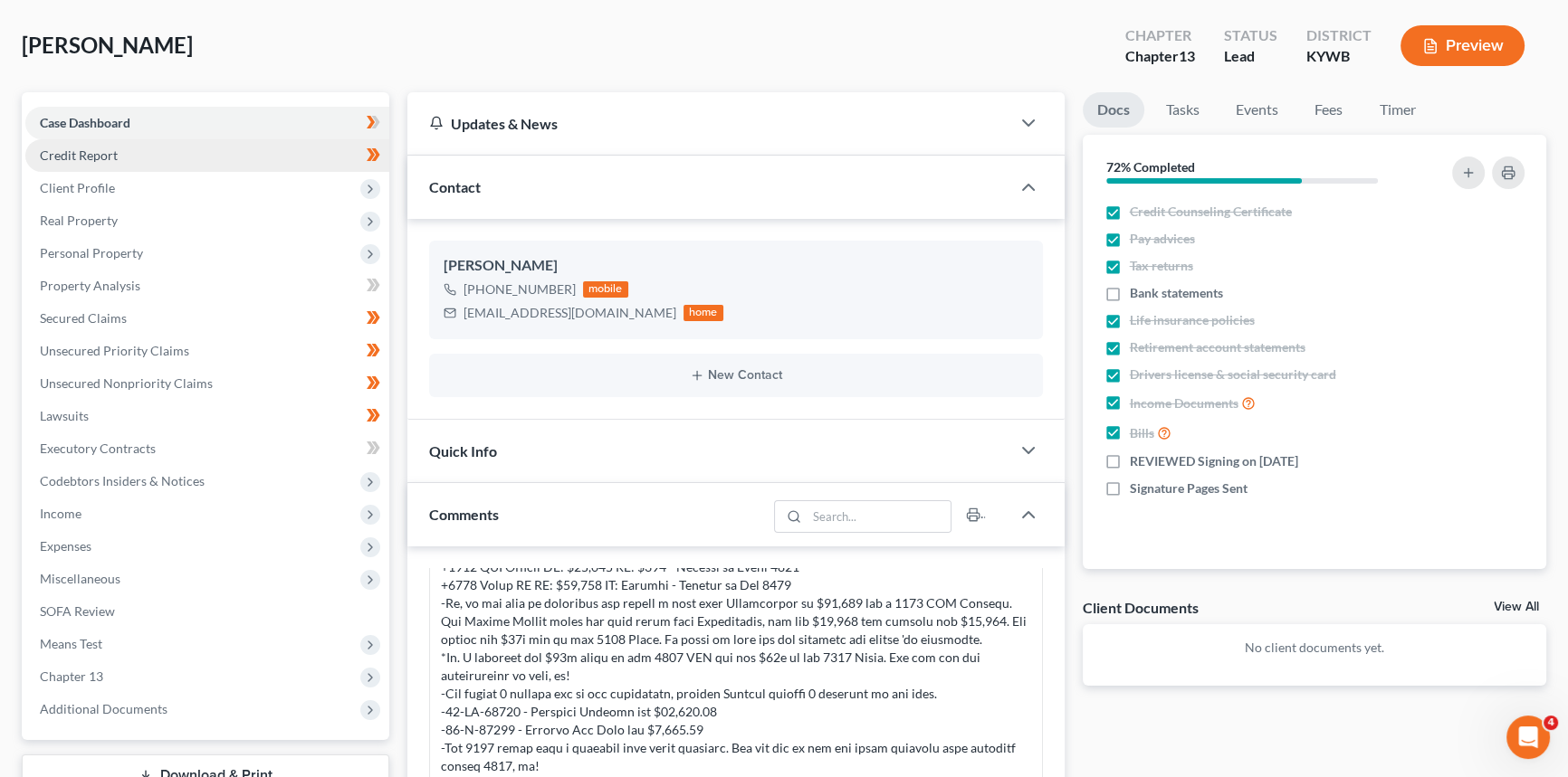
click at [127, 161] on link "Credit Report" at bounding box center [207, 156] width 364 height 33
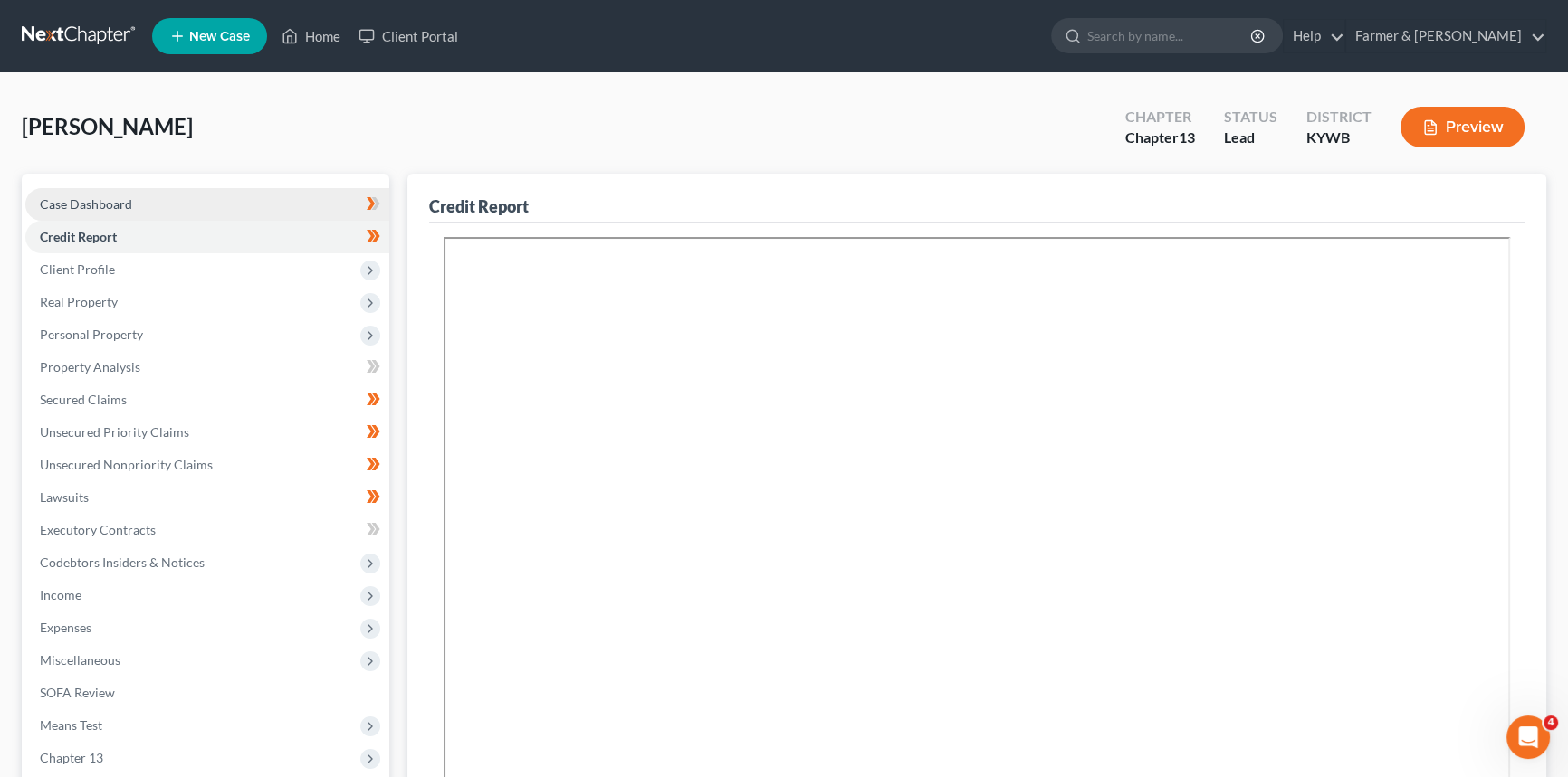
drag, startPoint x: 124, startPoint y: 207, endPoint x: 126, endPoint y: 190, distance: 17.1
click at [123, 209] on span "Case Dashboard" at bounding box center [86, 204] width 92 height 15
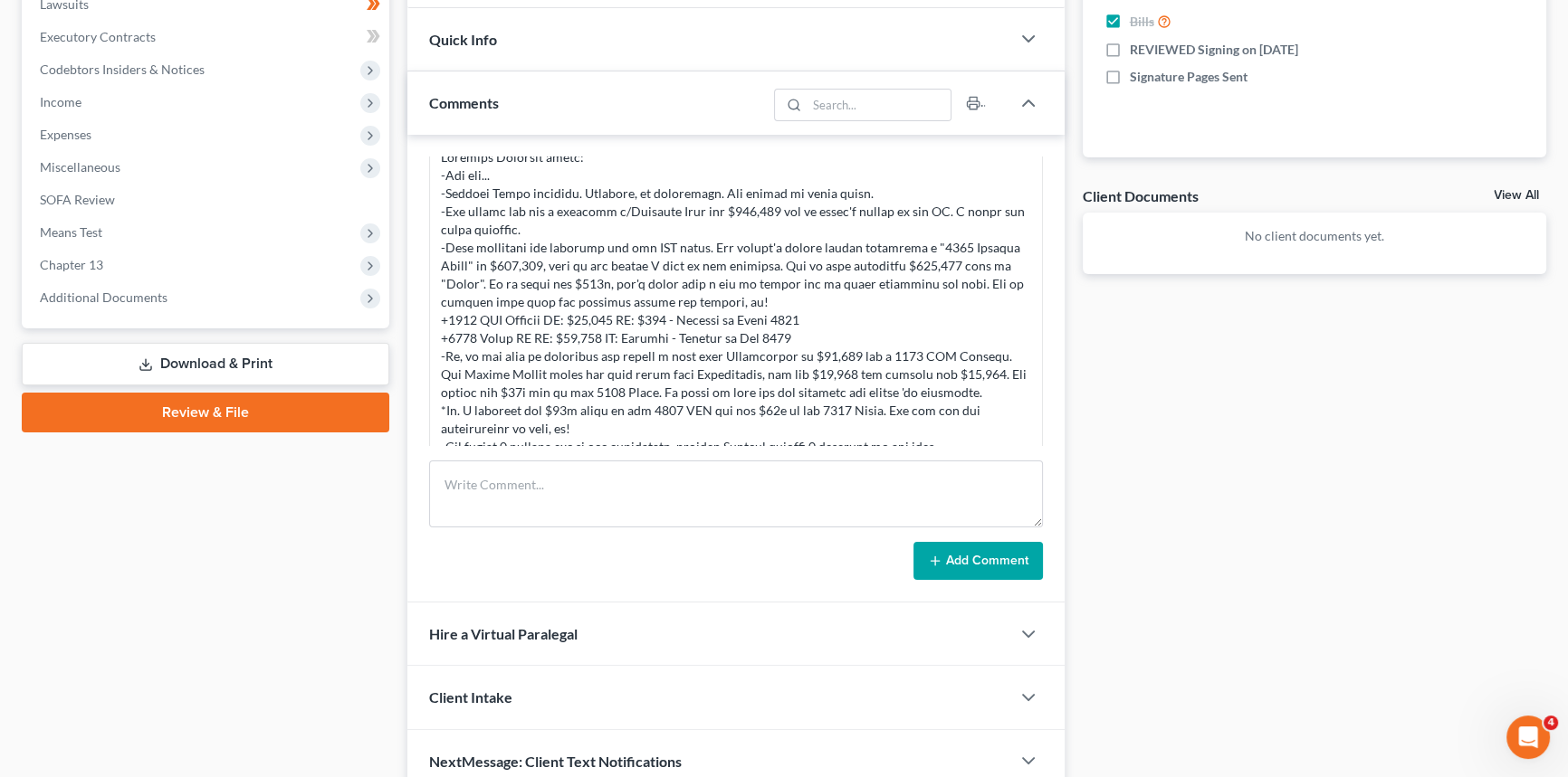
scroll to position [446, 0]
